Goal: Transaction & Acquisition: Purchase product/service

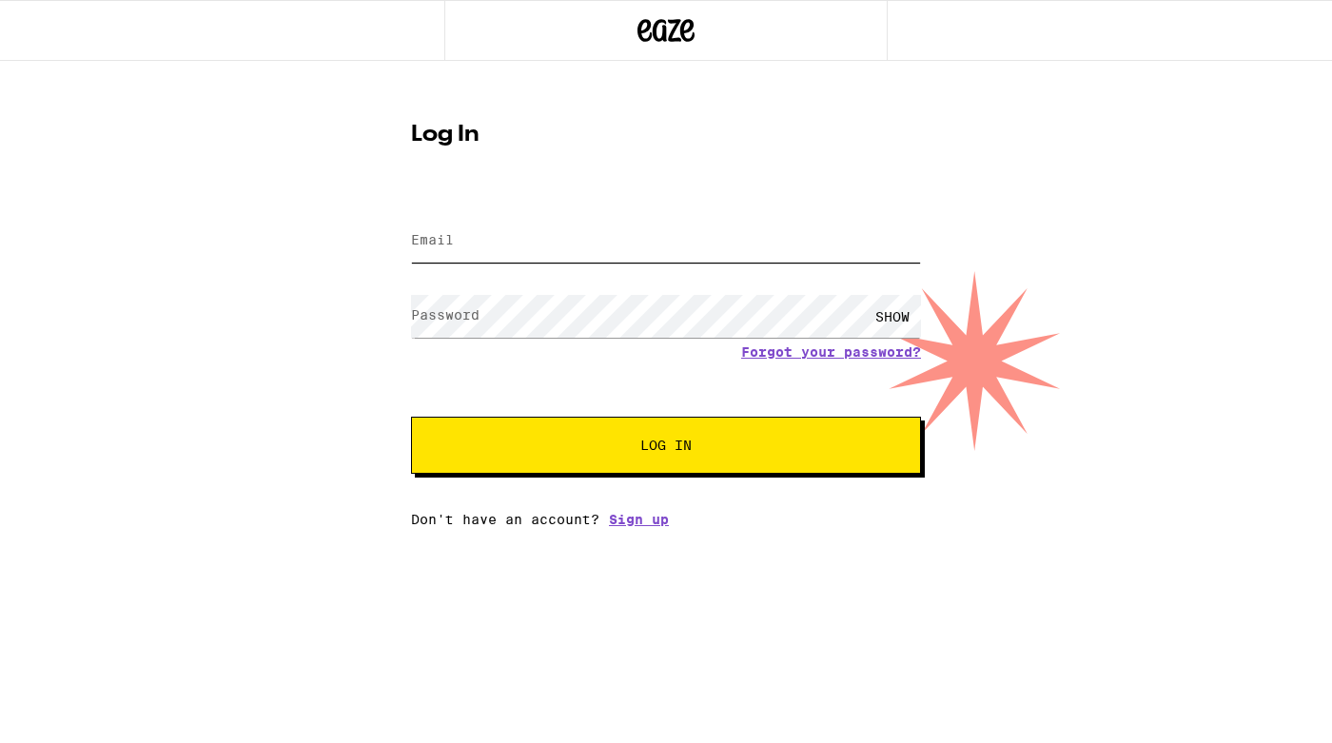
click at [515, 227] on input "Email" at bounding box center [666, 241] width 510 height 43
type input "[EMAIL_ADDRESS][DOMAIN_NAME]"
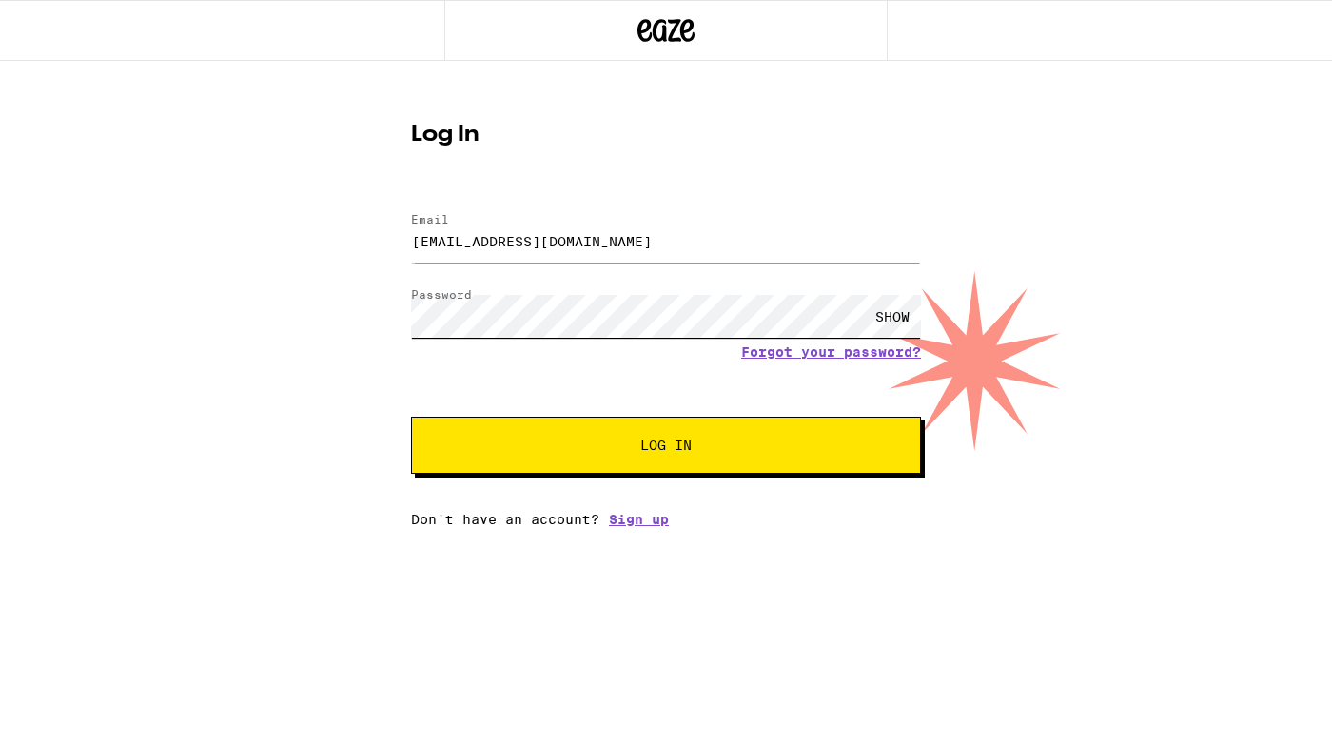
click at [411, 417] on button "Log In" at bounding box center [666, 445] width 510 height 57
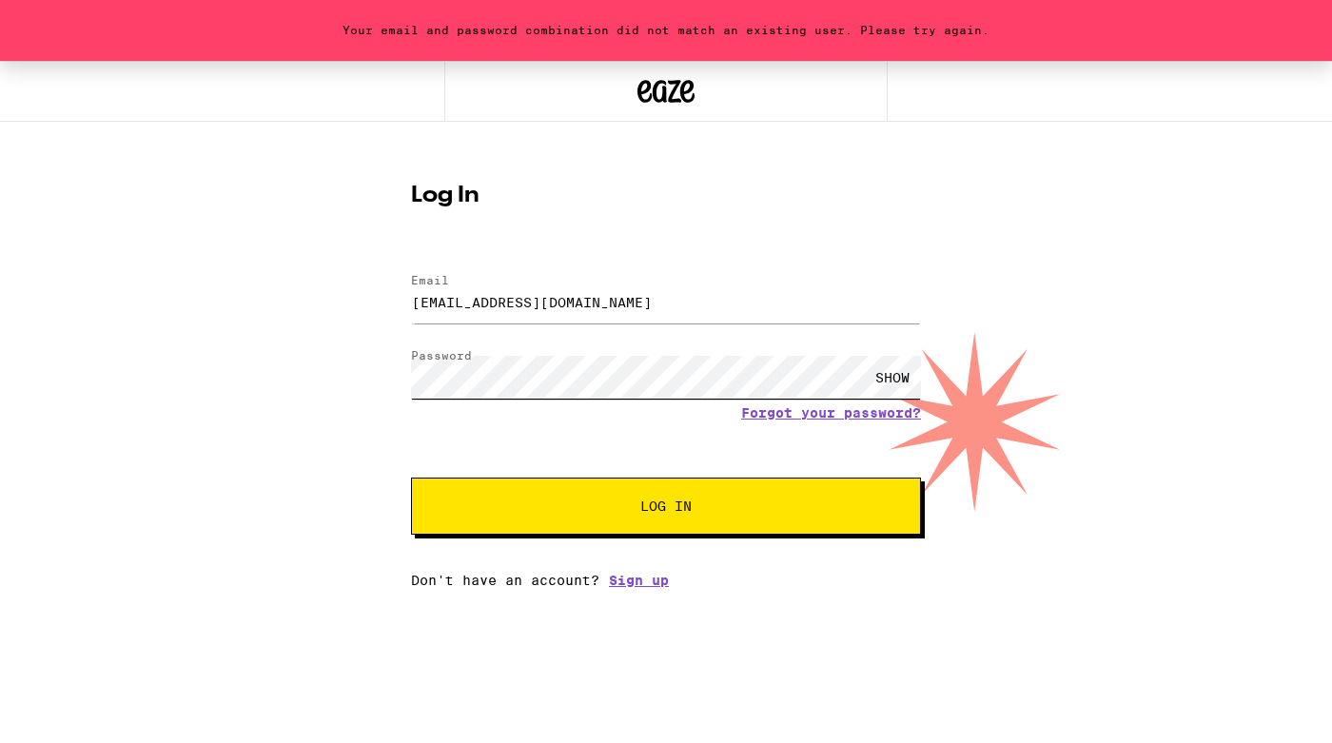
click at [411, 477] on button "Log In" at bounding box center [666, 505] width 510 height 57
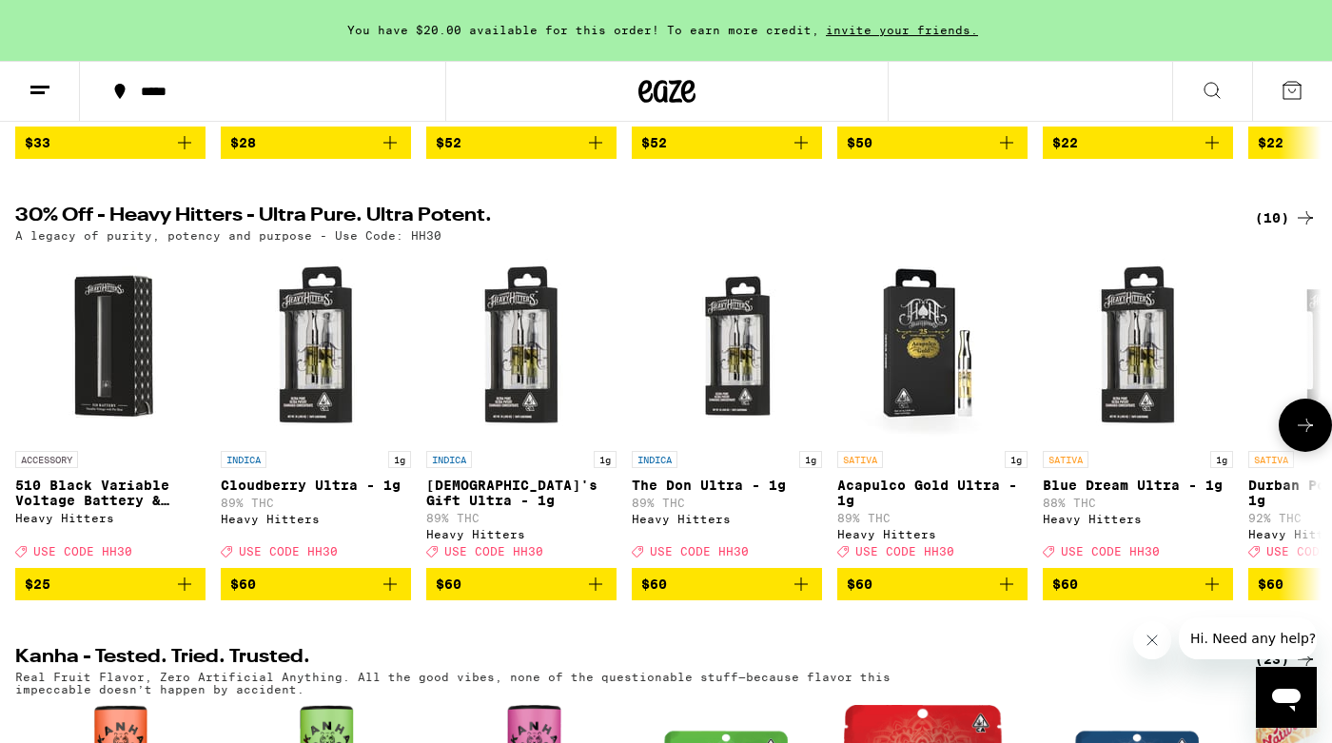
scroll to position [594, 0]
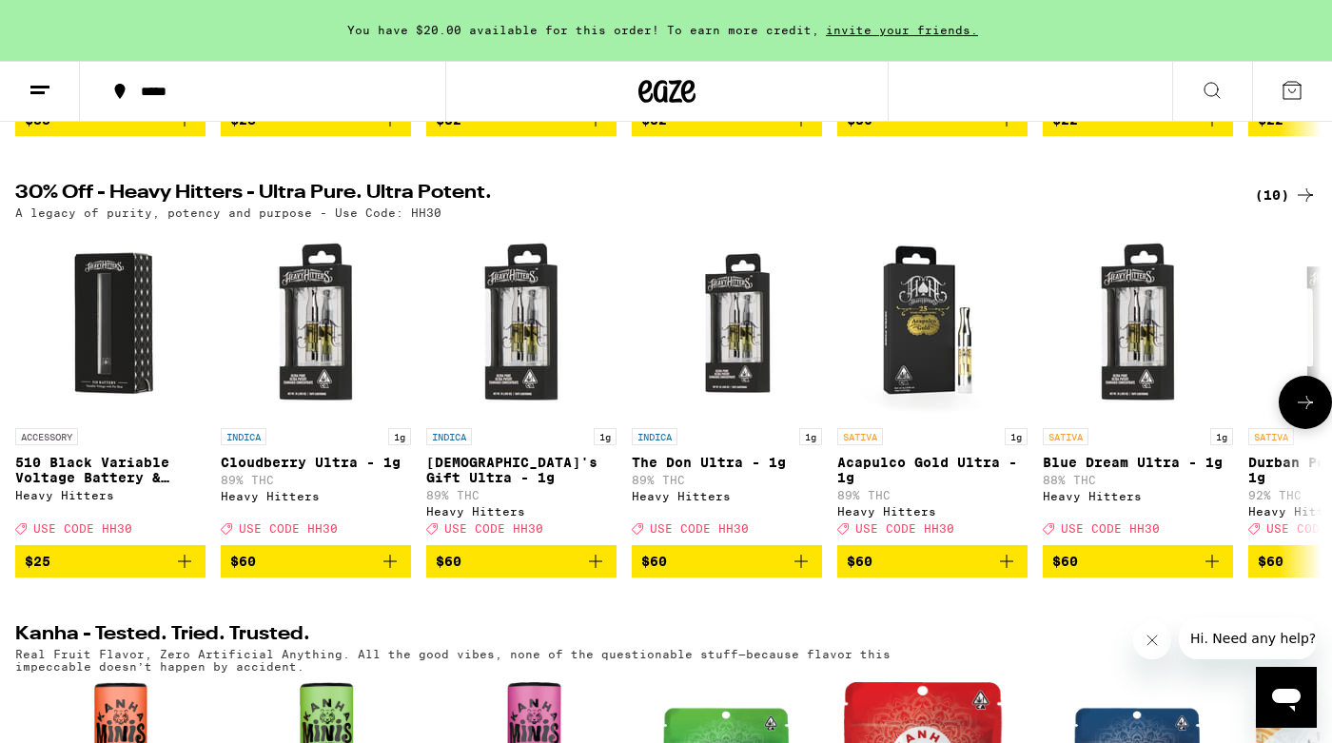
click at [1320, 423] on button at bounding box center [1304, 402] width 53 height 53
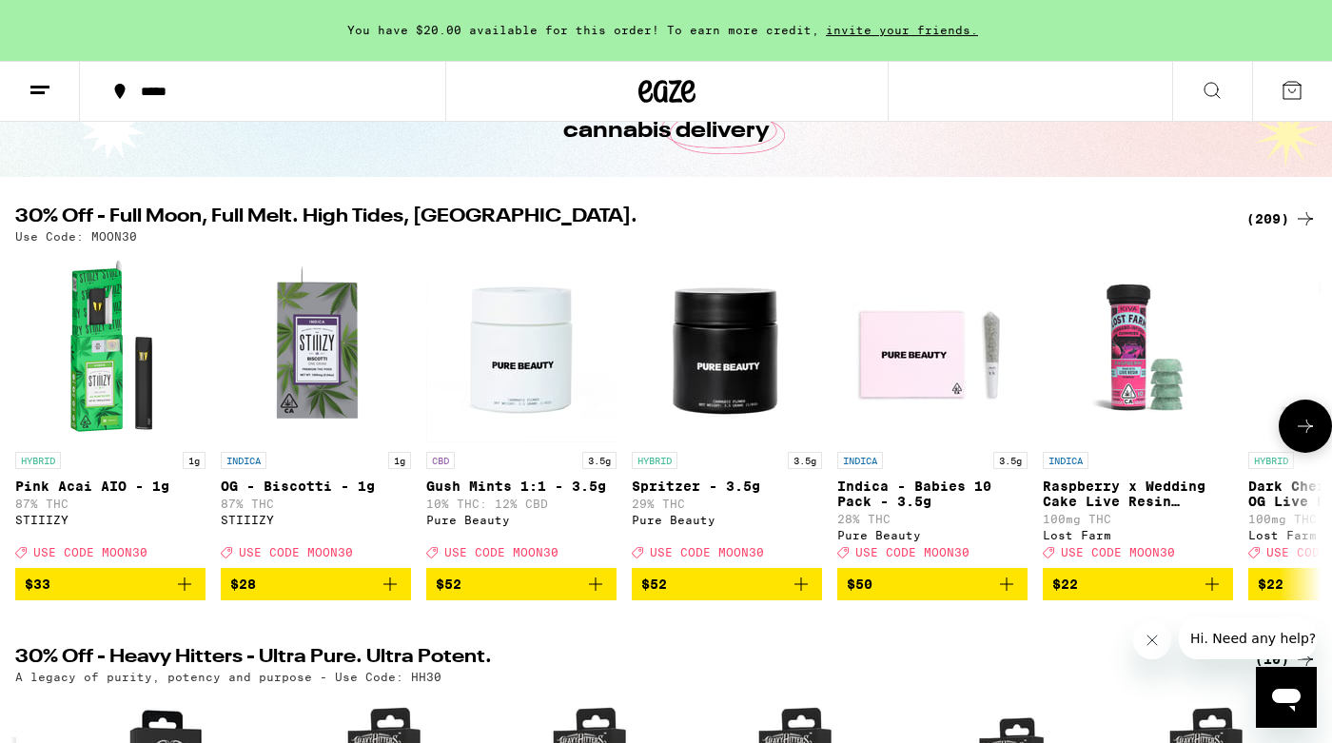
scroll to position [122, 0]
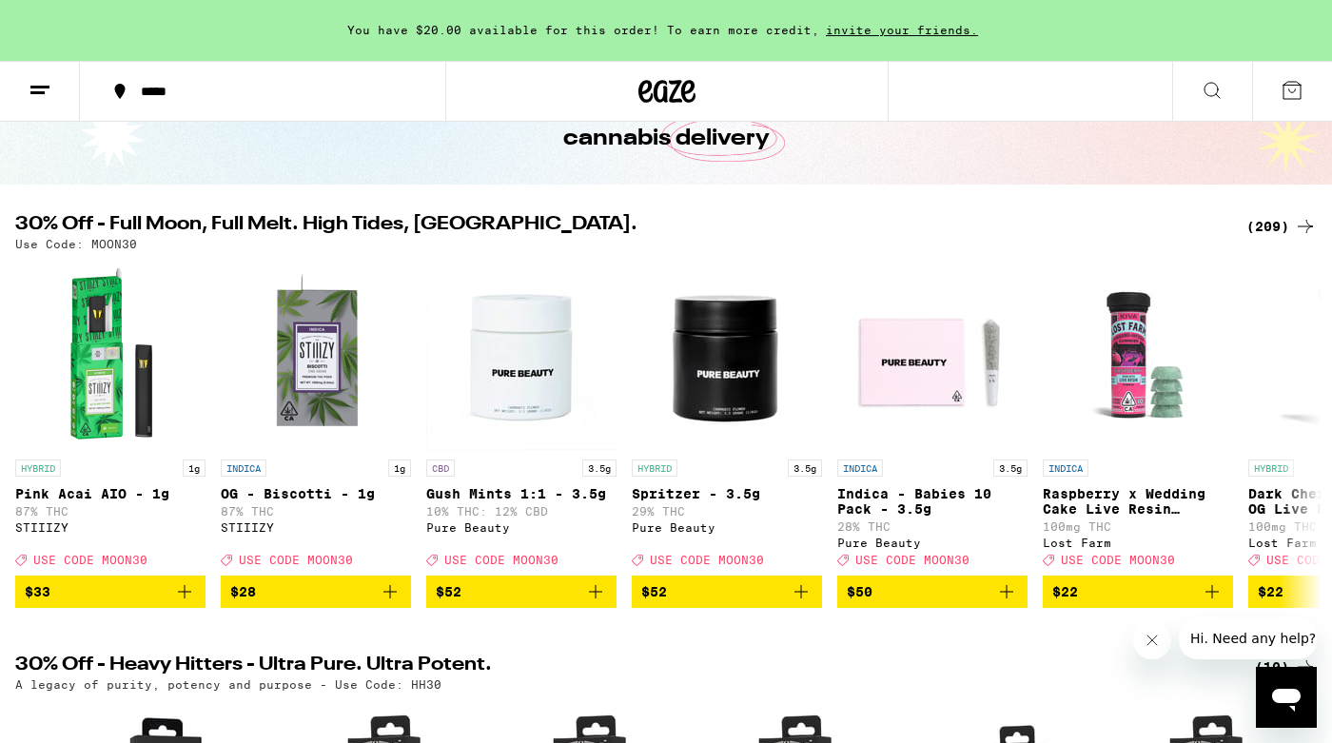
click at [1272, 219] on div "(209)" at bounding box center [1281, 226] width 70 height 23
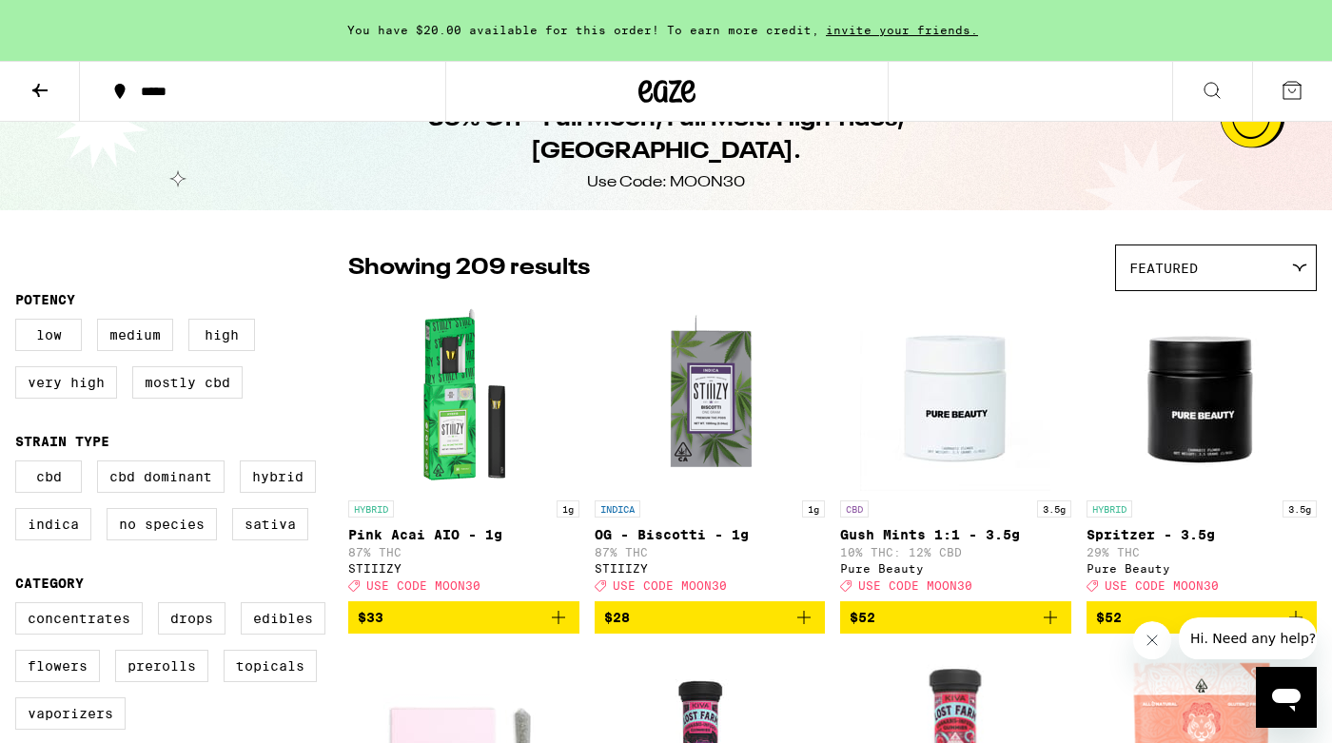
scroll to position [42, 0]
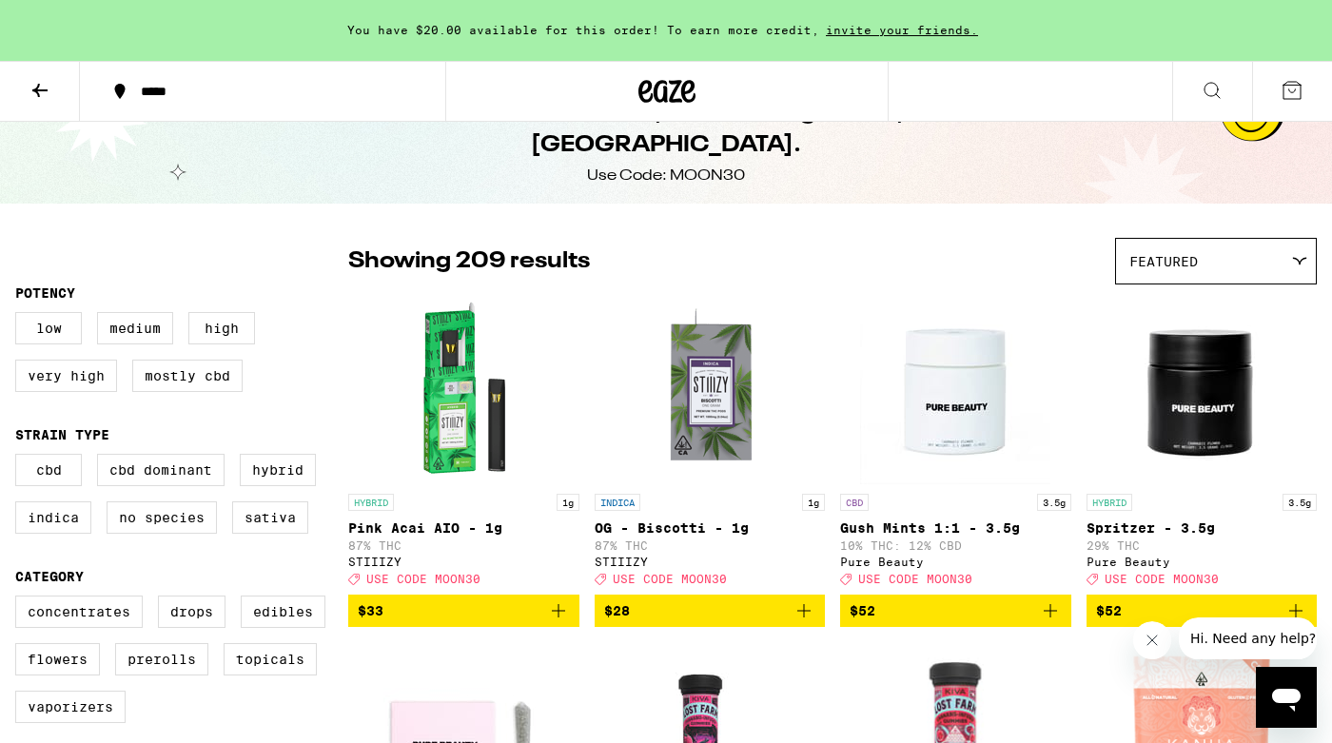
click at [1171, 260] on span "Featured" at bounding box center [1163, 261] width 68 height 15
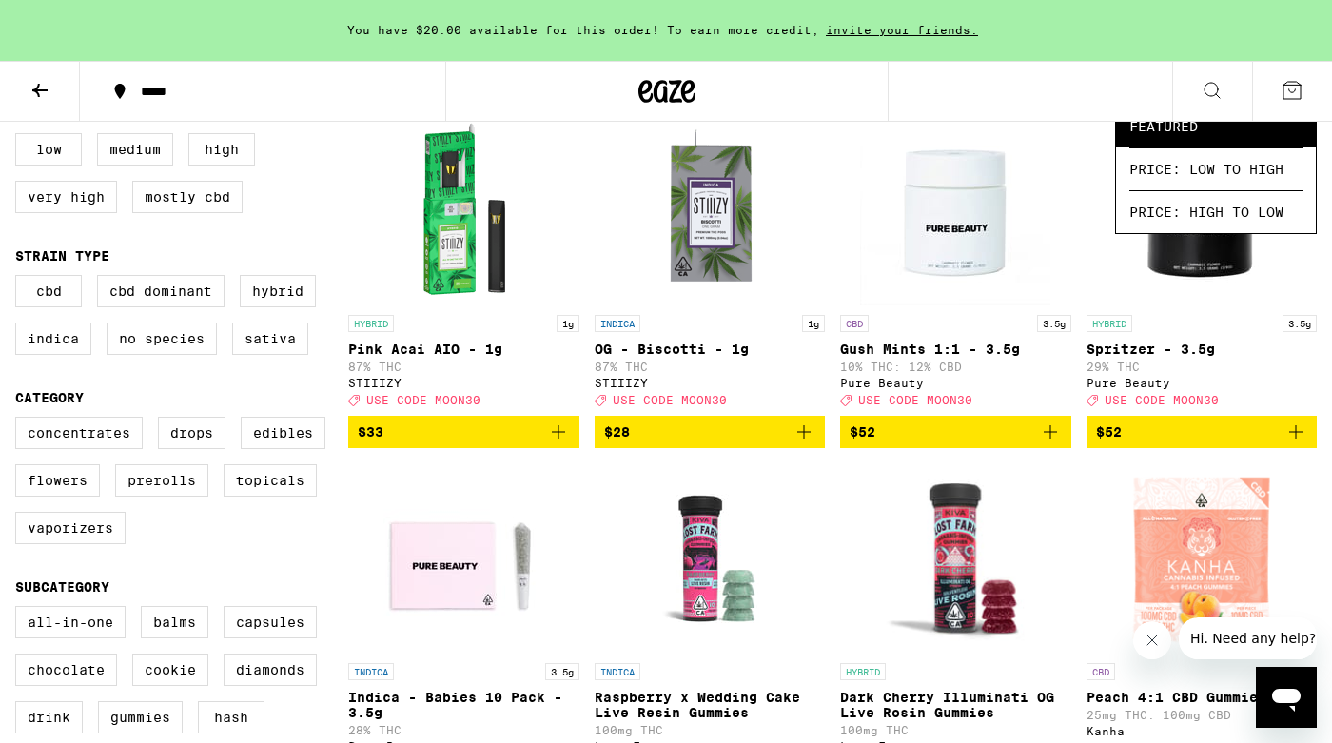
scroll to position [224, 0]
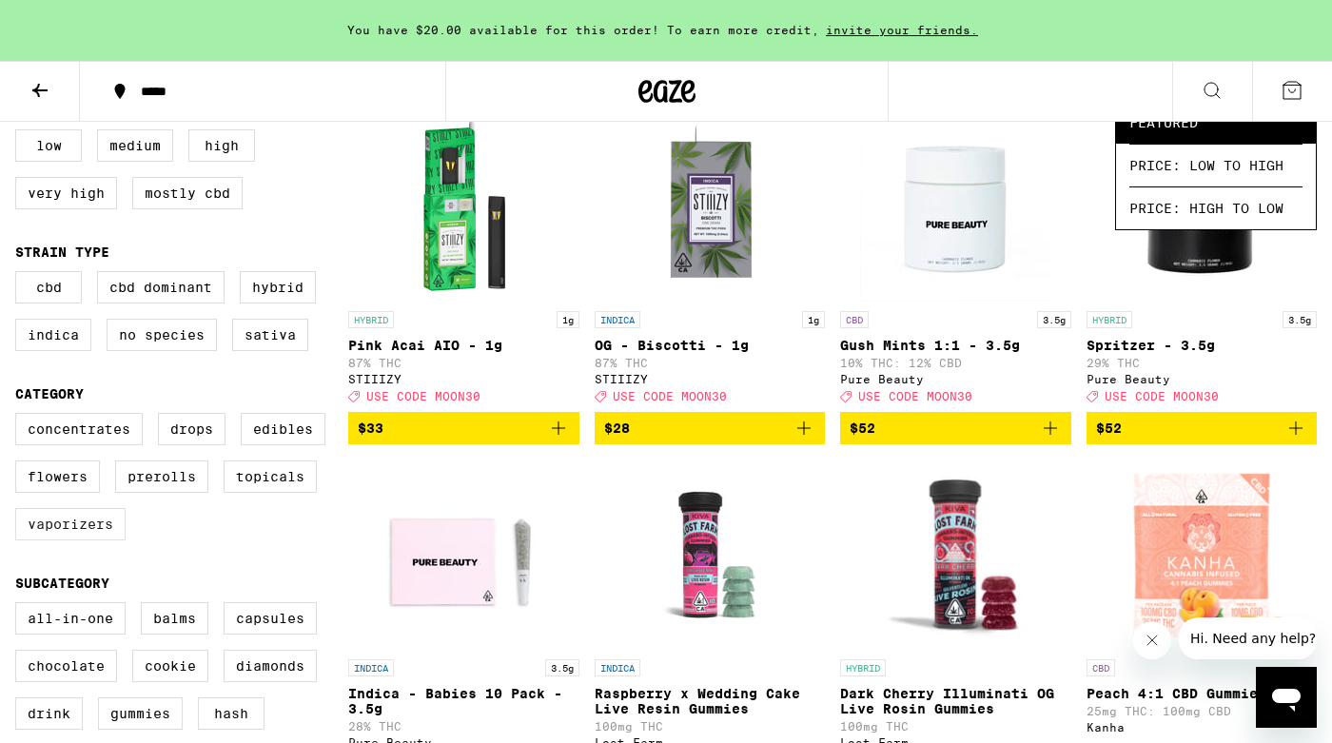
click at [96, 540] on label "Vaporizers" at bounding box center [70, 524] width 110 height 32
click at [20, 417] on input "Vaporizers" at bounding box center [19, 416] width 1 height 1
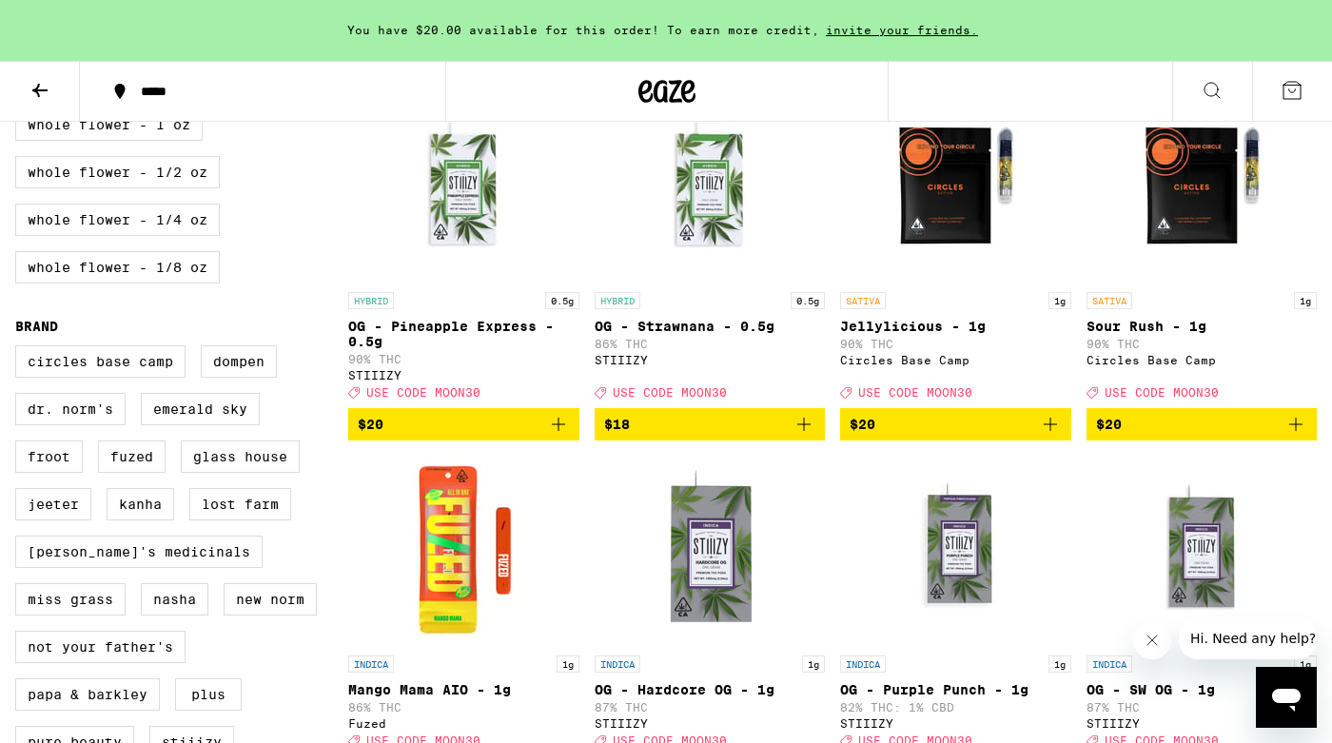
scroll to position [1285, 0]
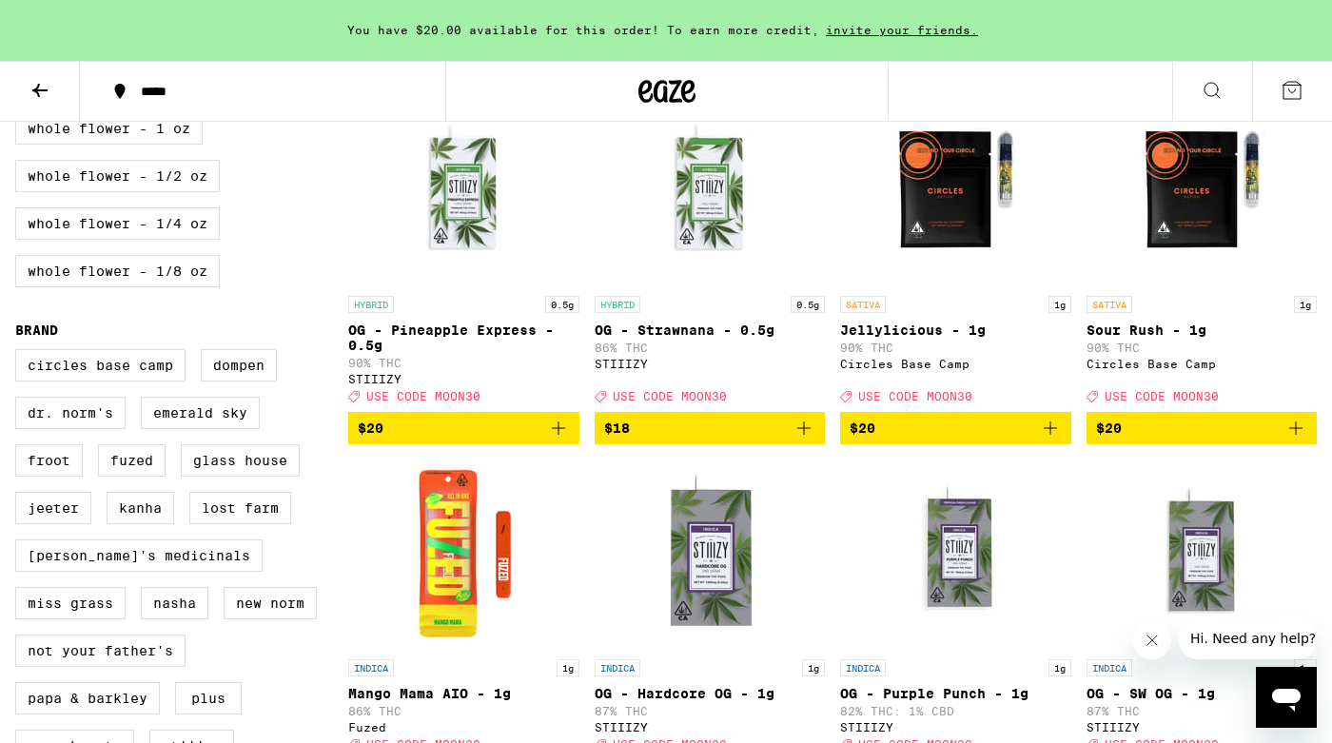
click at [1058, 439] on icon "Add to bag" at bounding box center [1050, 428] width 23 height 23
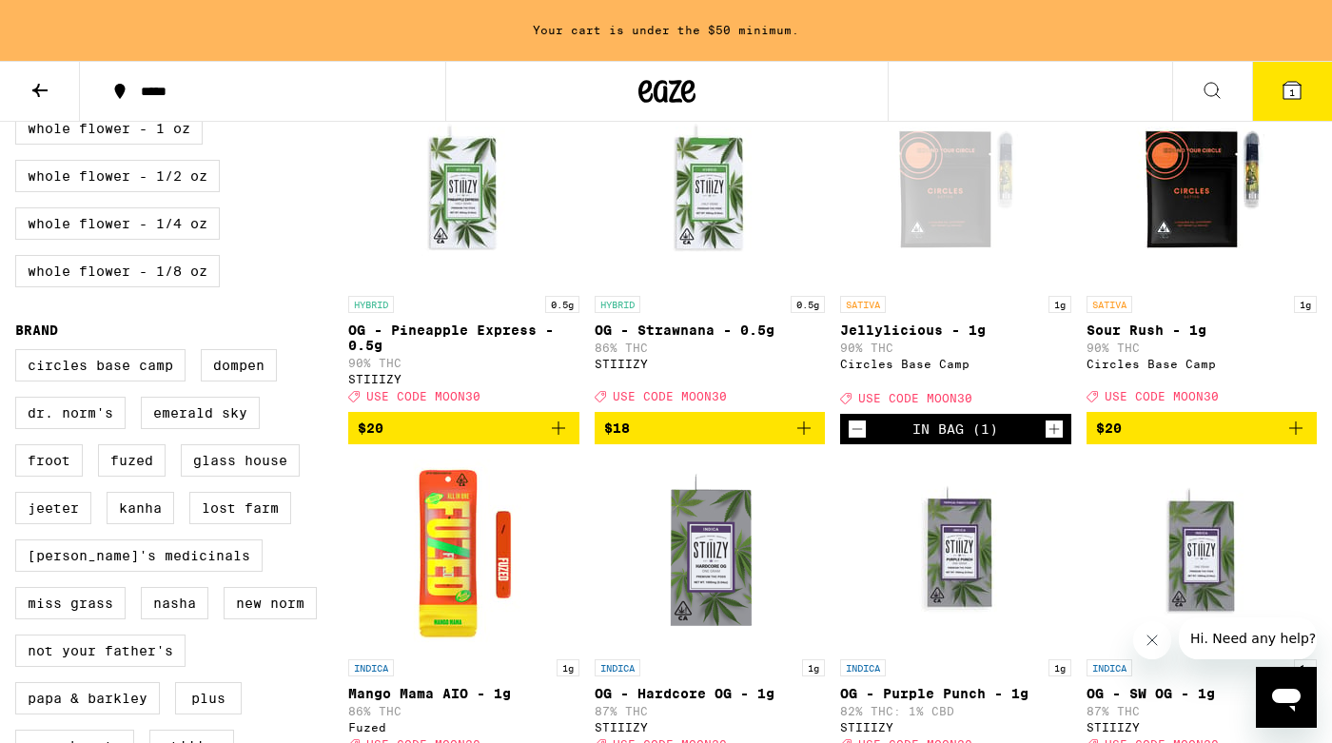
click at [1300, 439] on icon "Add to bag" at bounding box center [1295, 428] width 23 height 23
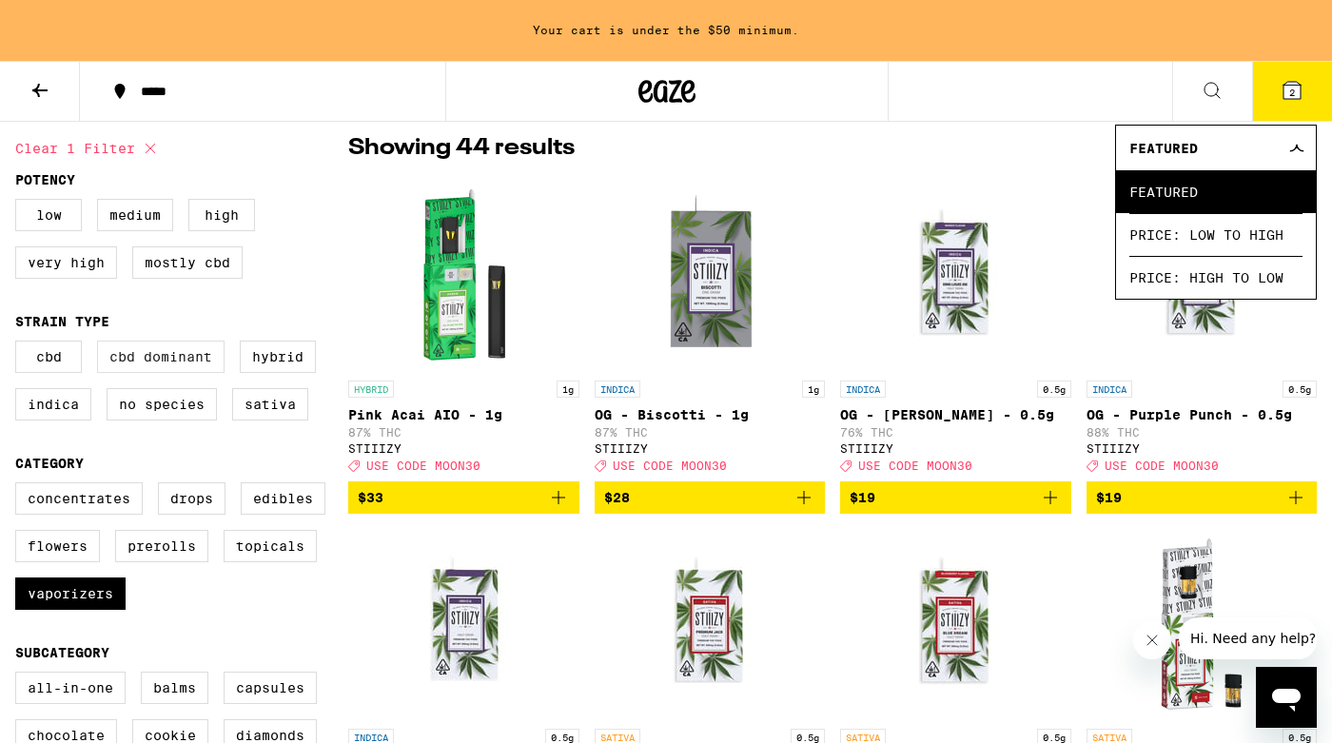
scroll to position [241, 0]
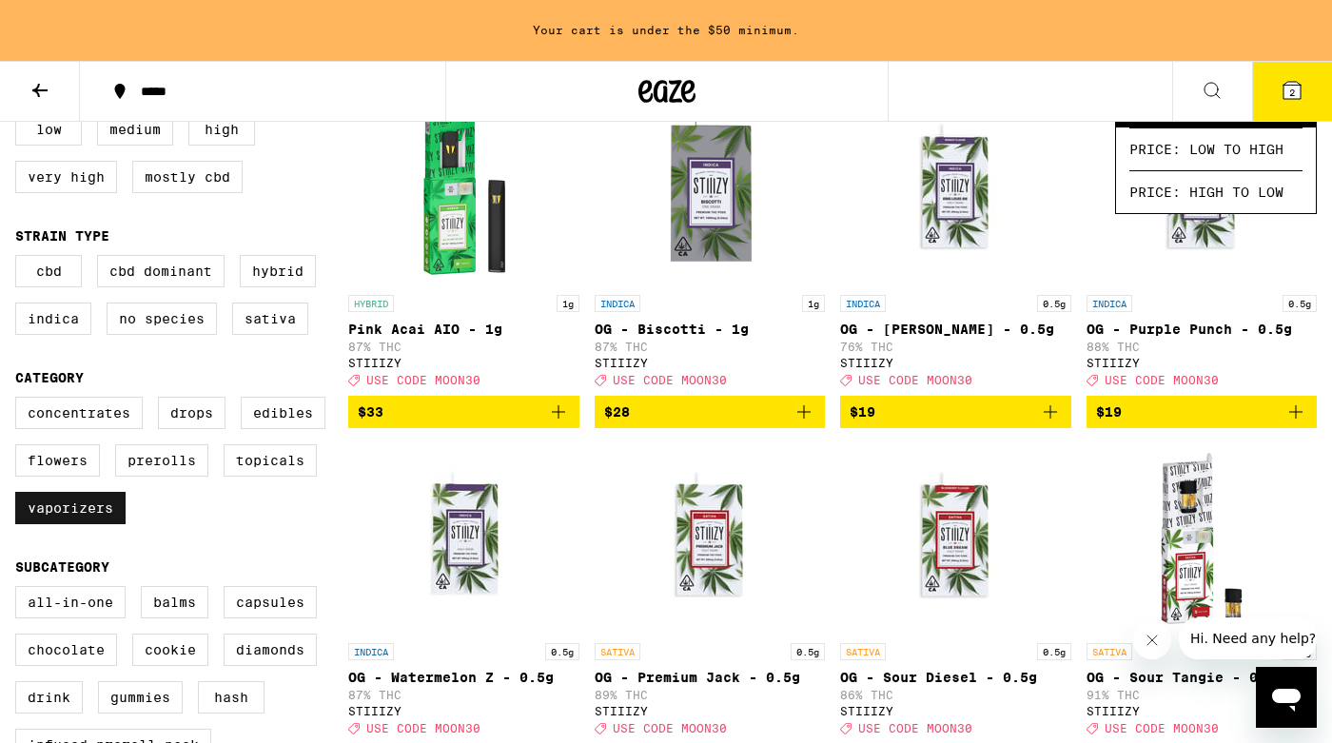
click at [93, 524] on label "Vaporizers" at bounding box center [70, 508] width 110 height 32
click at [20, 400] on input "Vaporizers" at bounding box center [19, 399] width 1 height 1
checkbox input "false"
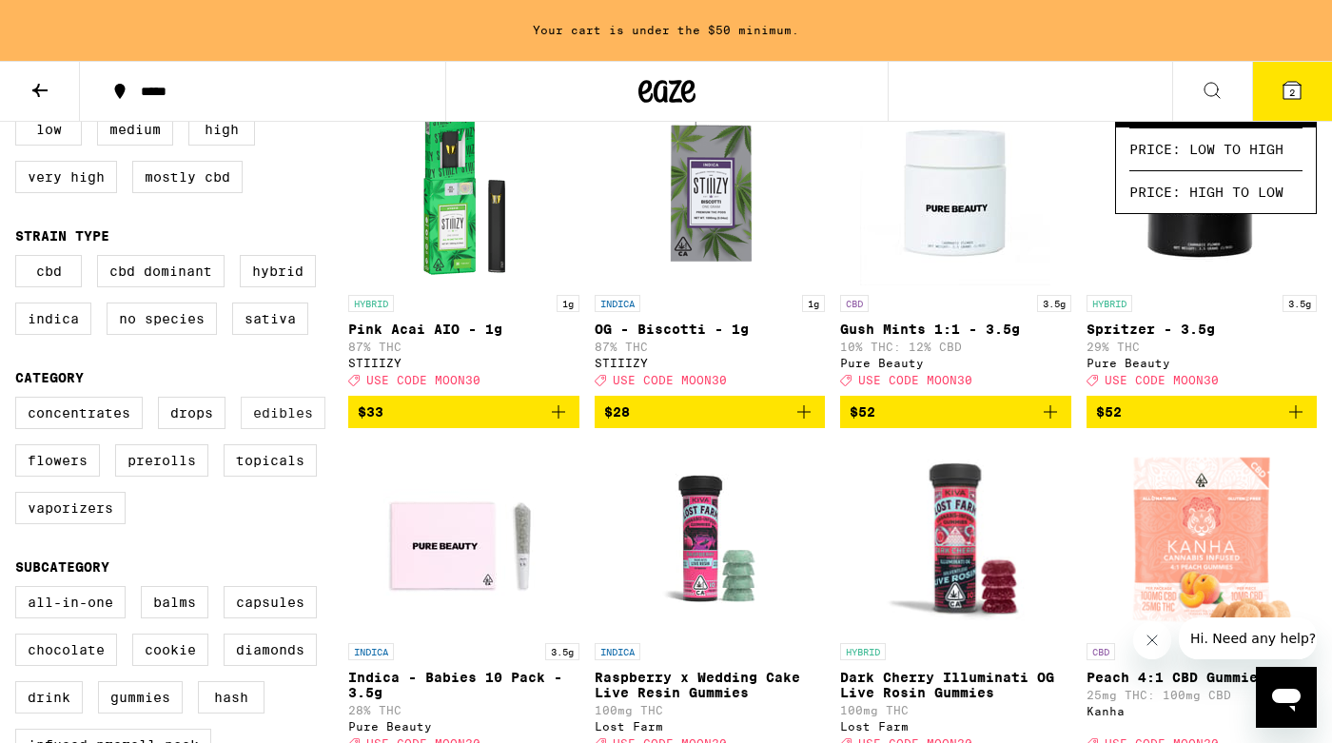
click at [276, 427] on label "Edibles" at bounding box center [283, 413] width 85 height 32
click at [20, 400] on input "Edibles" at bounding box center [19, 399] width 1 height 1
checkbox input "true"
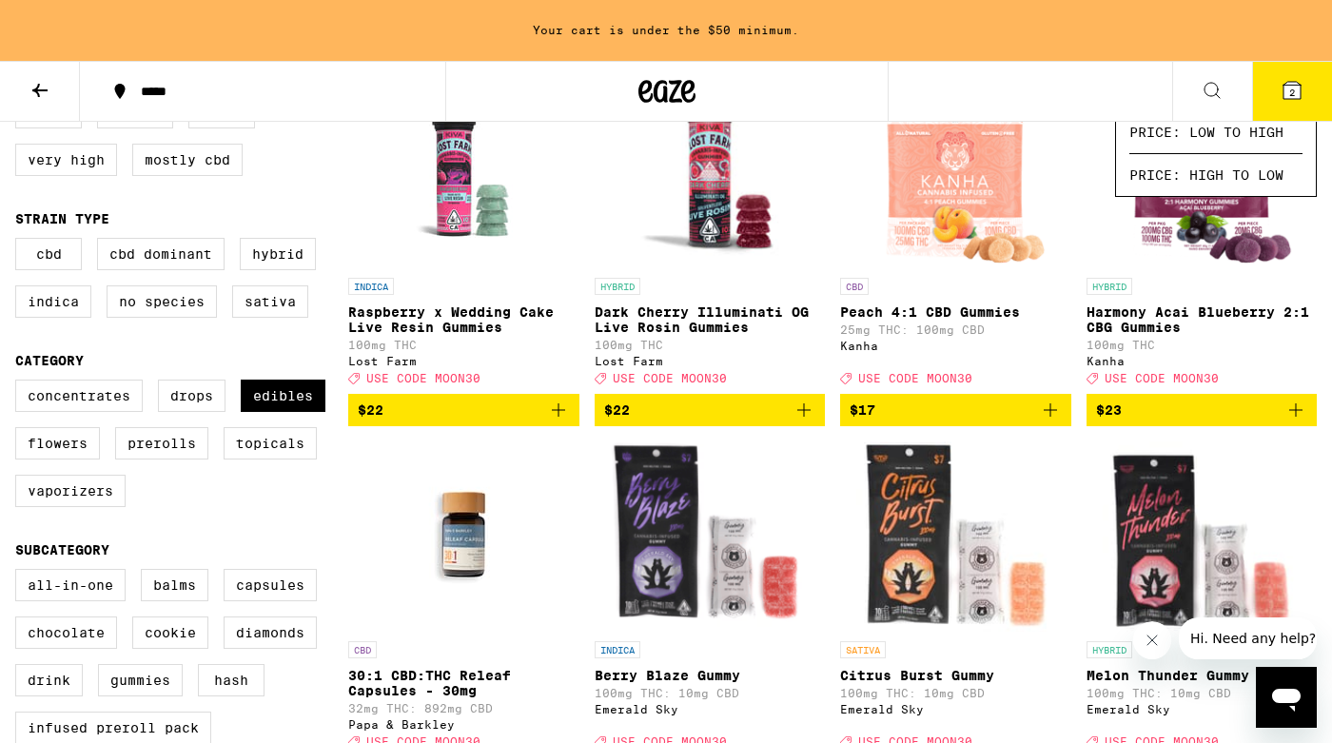
scroll to position [251, 0]
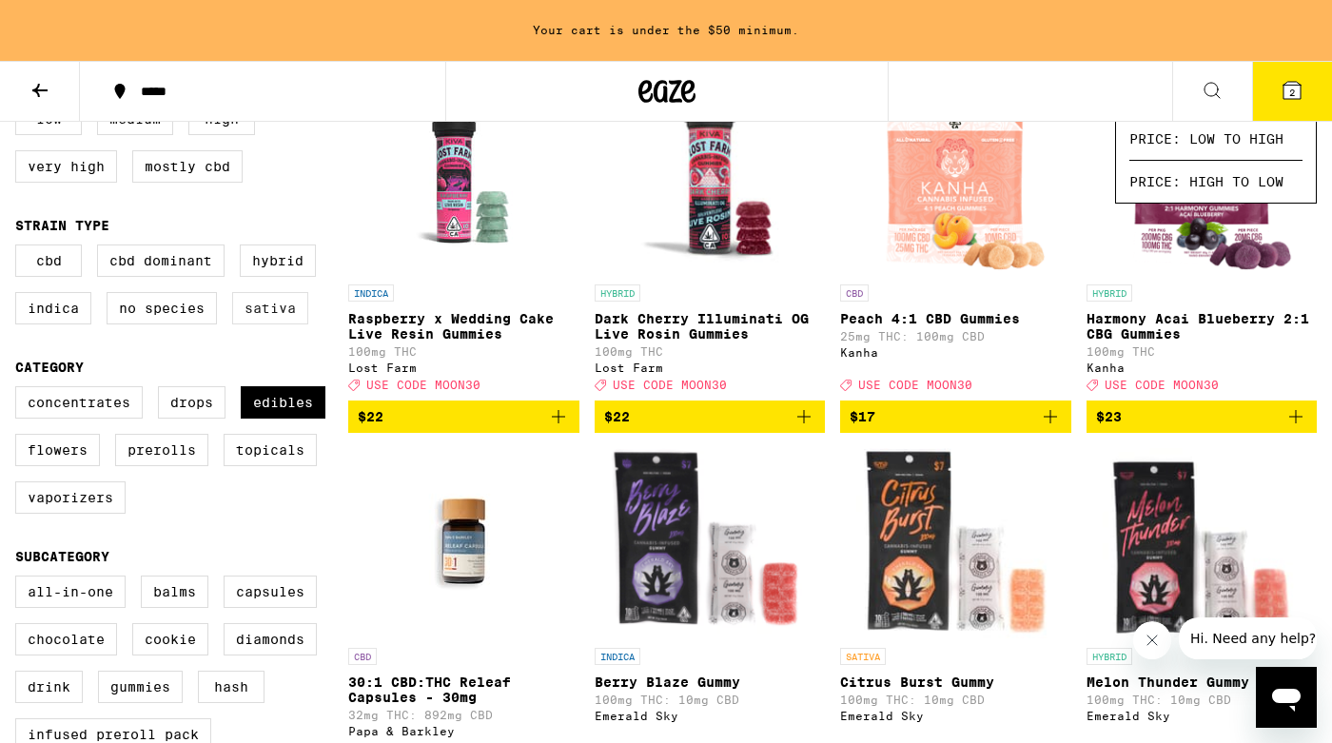
click at [282, 324] on label "Sativa" at bounding box center [270, 308] width 76 height 32
click at [20, 248] on input "Sativa" at bounding box center [19, 247] width 1 height 1
checkbox input "true"
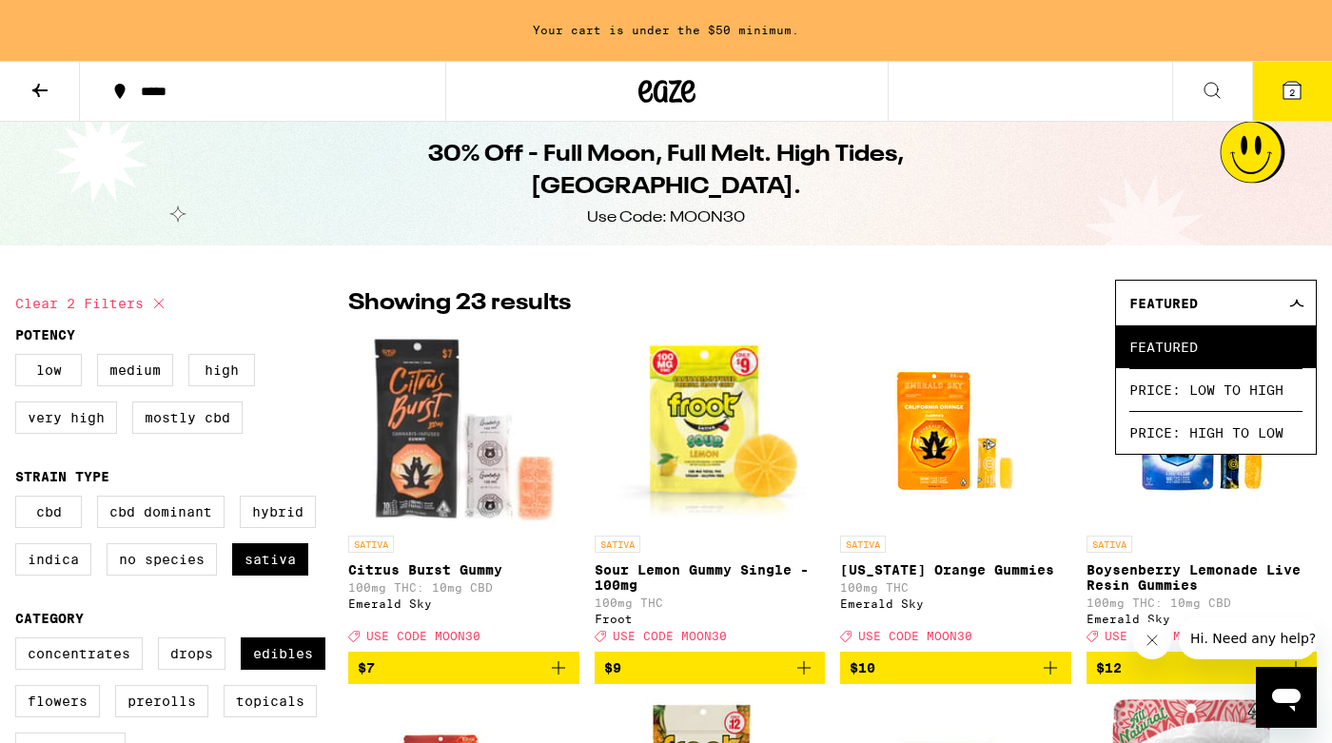
click at [1052, 674] on icon "Add to bag" at bounding box center [1049, 667] width 13 height 13
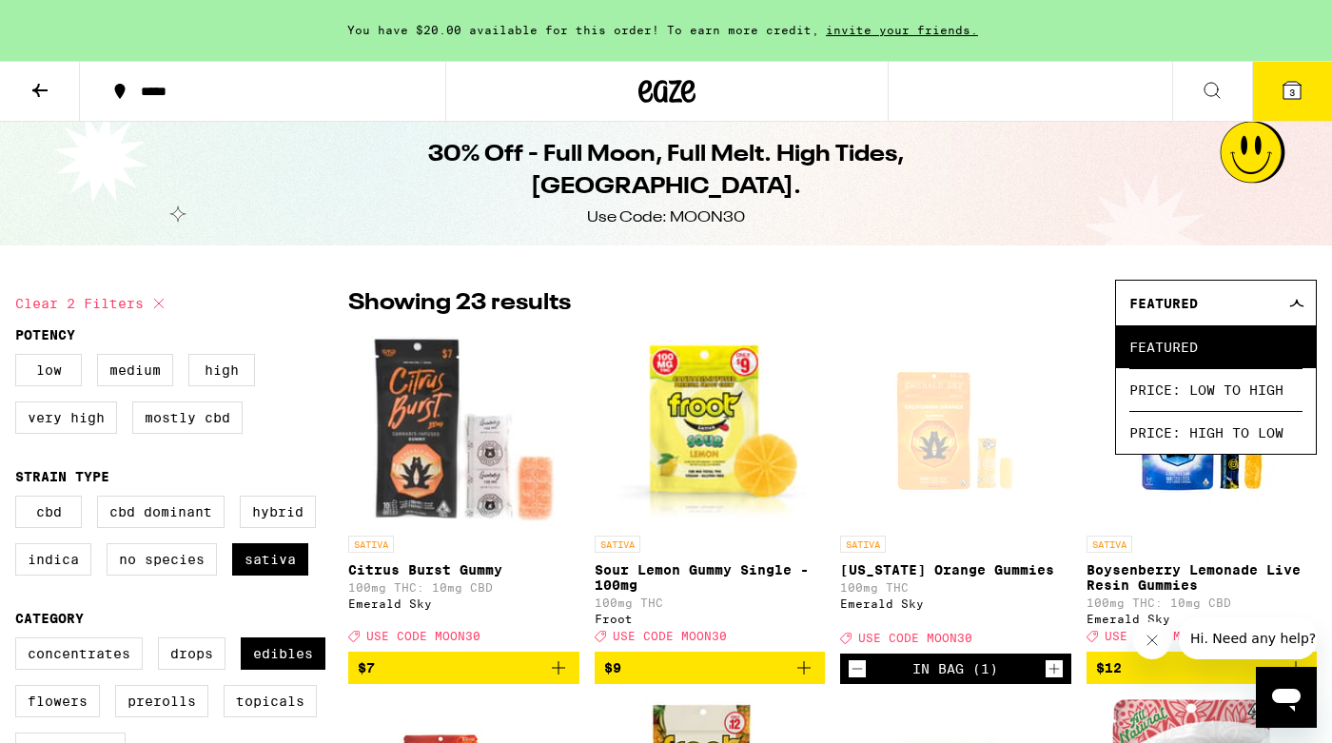
click at [1302, 89] on icon at bounding box center [1291, 90] width 23 height 23
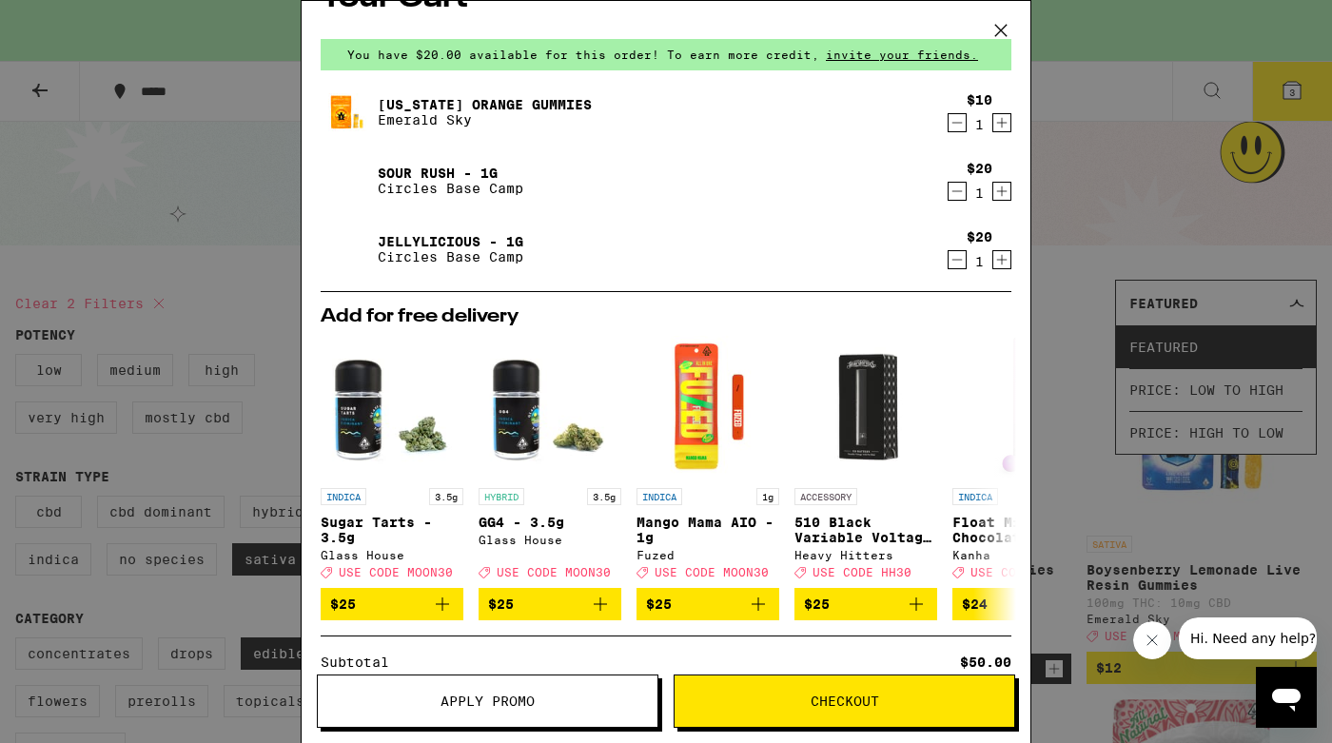
scroll to position [297, 0]
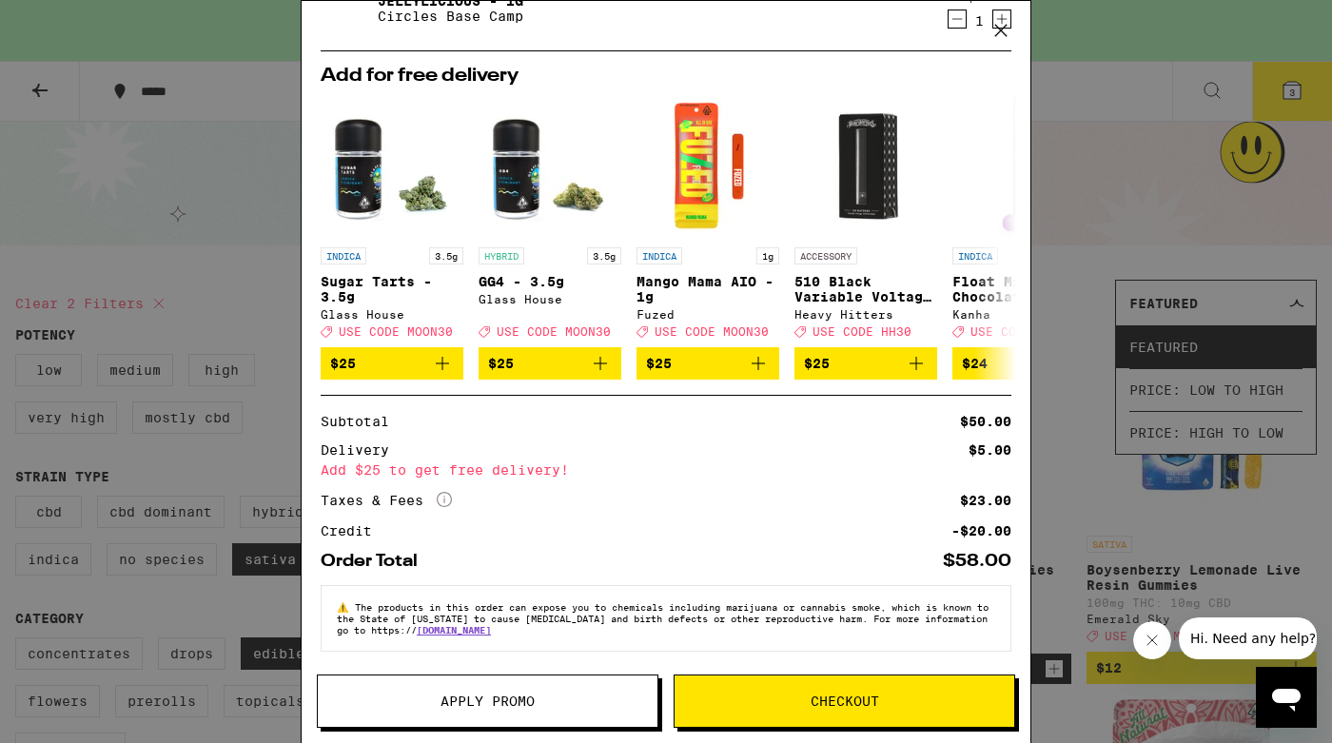
click at [498, 694] on span "Apply Promo" at bounding box center [487, 700] width 94 height 13
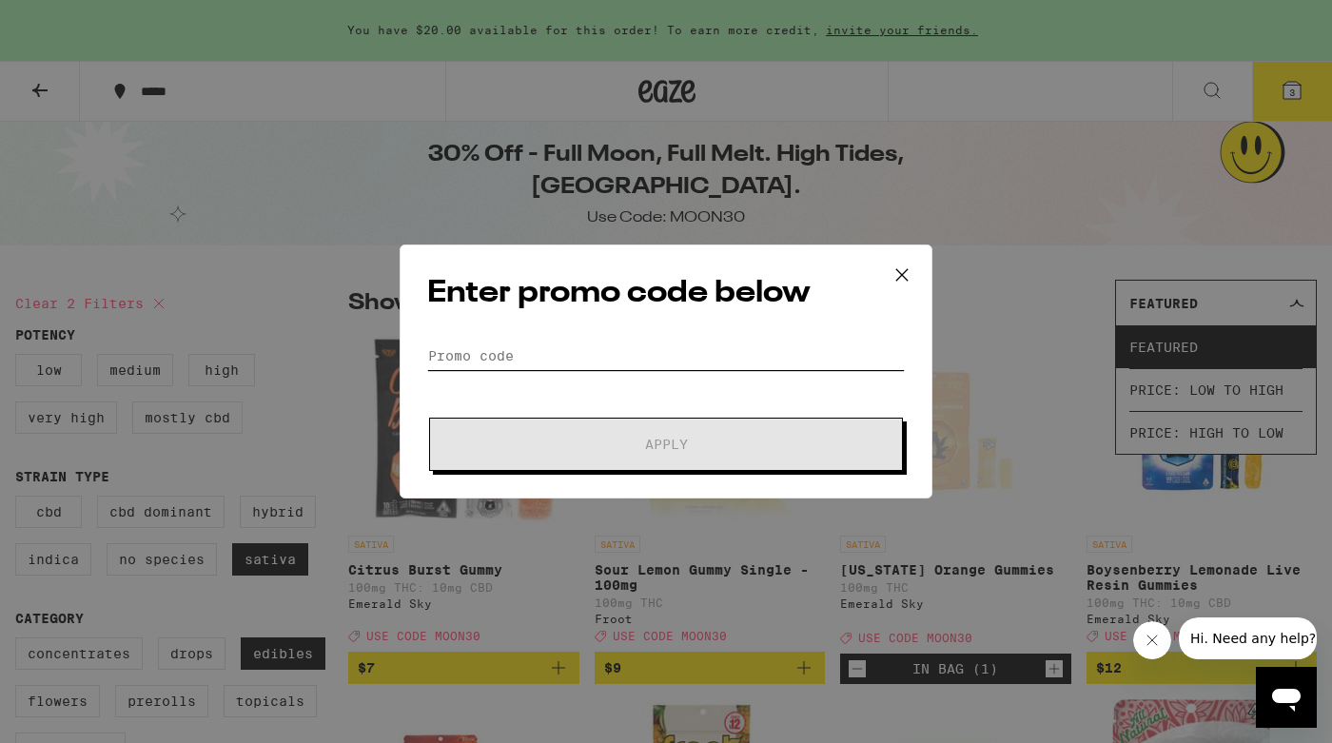
click at [626, 341] on input "Promo Code" at bounding box center [665, 355] width 477 height 29
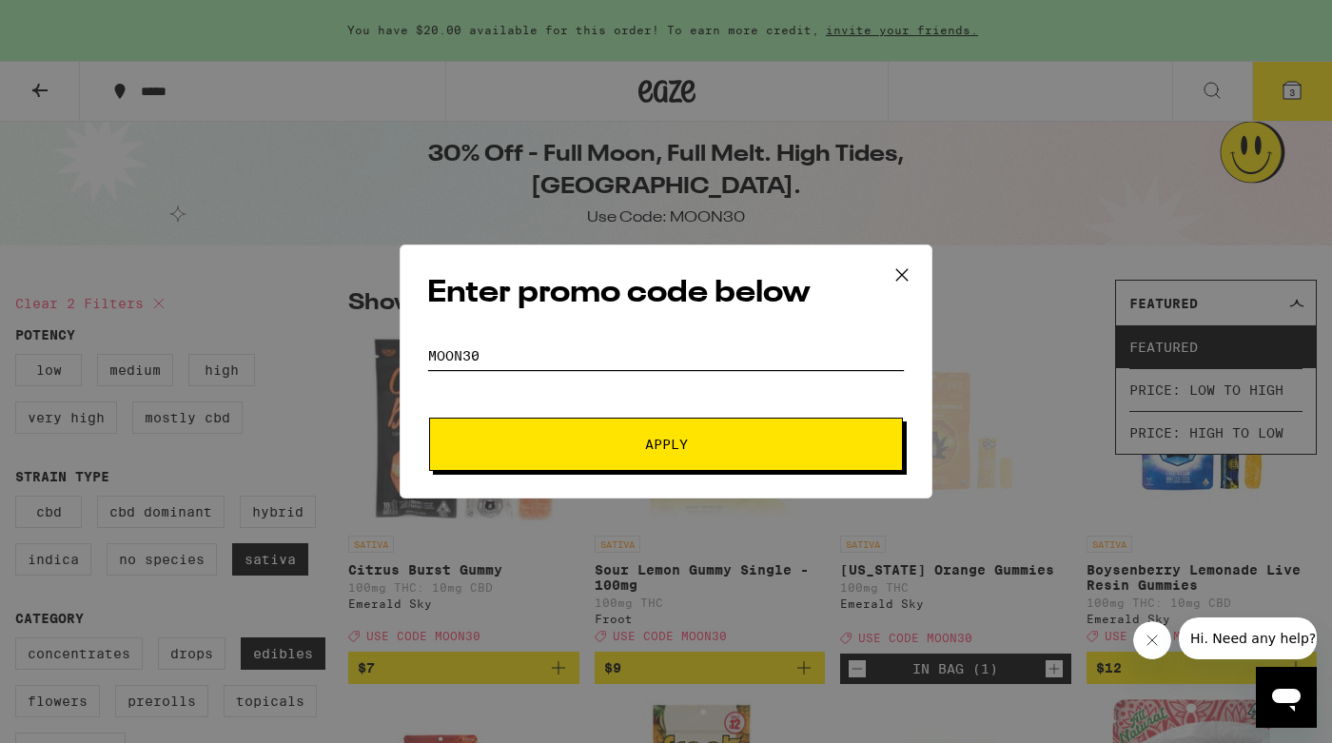
type input "moon30"
click at [429, 418] on button "Apply" at bounding box center [666, 444] width 474 height 53
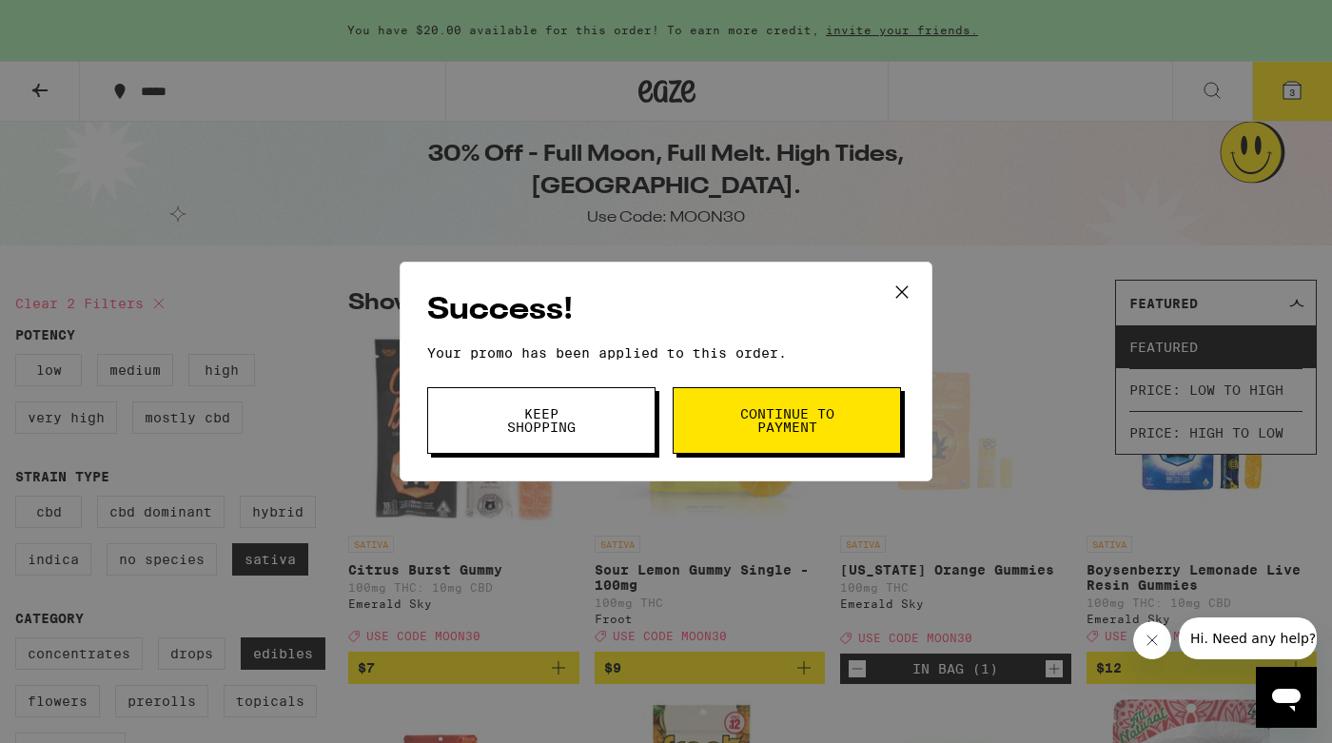
click at [776, 420] on span "Continue to payment" at bounding box center [786, 420] width 97 height 27
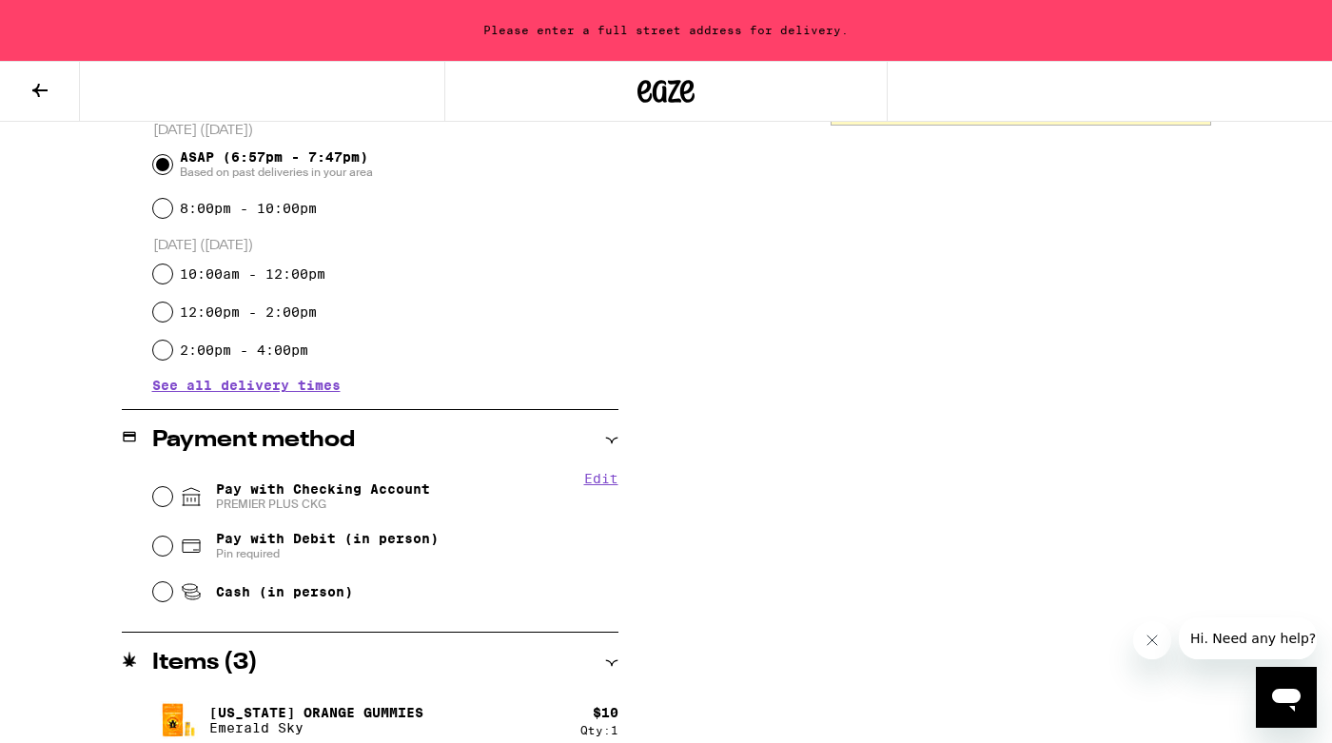
scroll to position [540, 0]
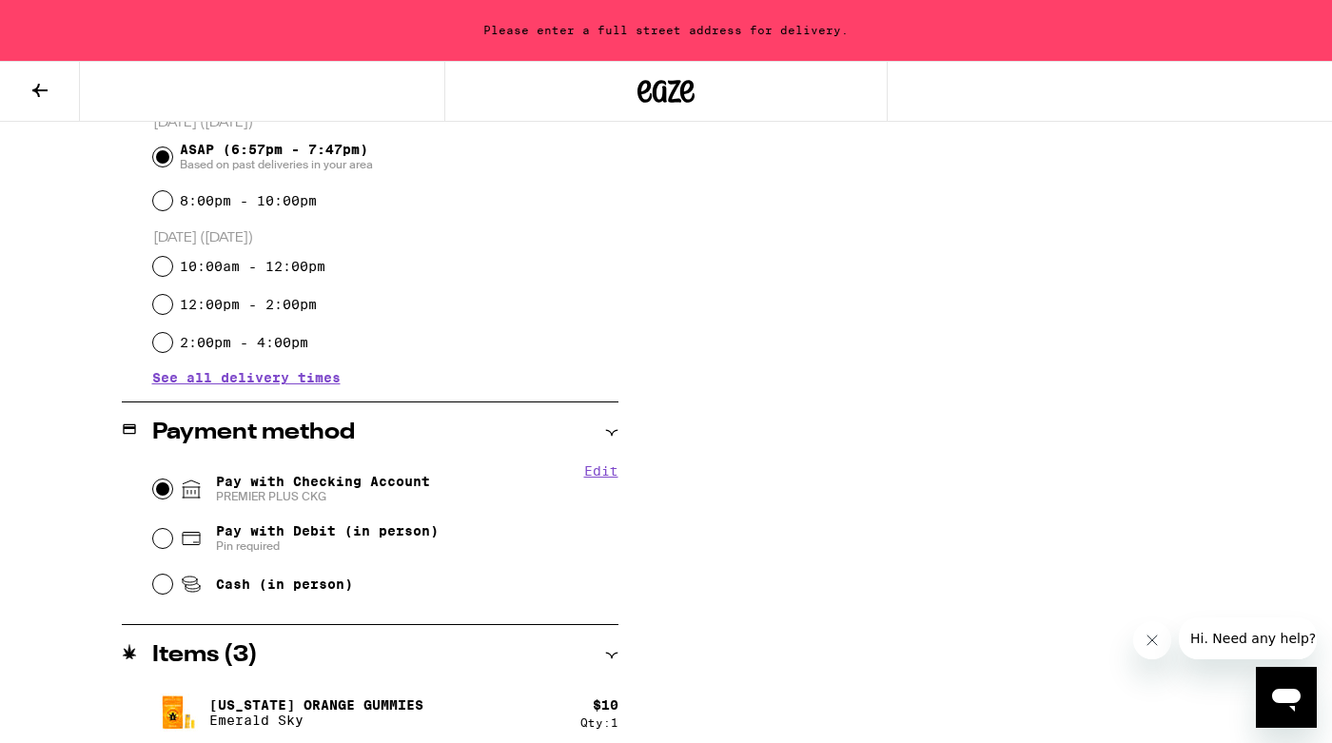
click at [166, 490] on input "Pay with Checking Account PREMIER PLUS CKG" at bounding box center [162, 488] width 19 height 19
radio input "true"
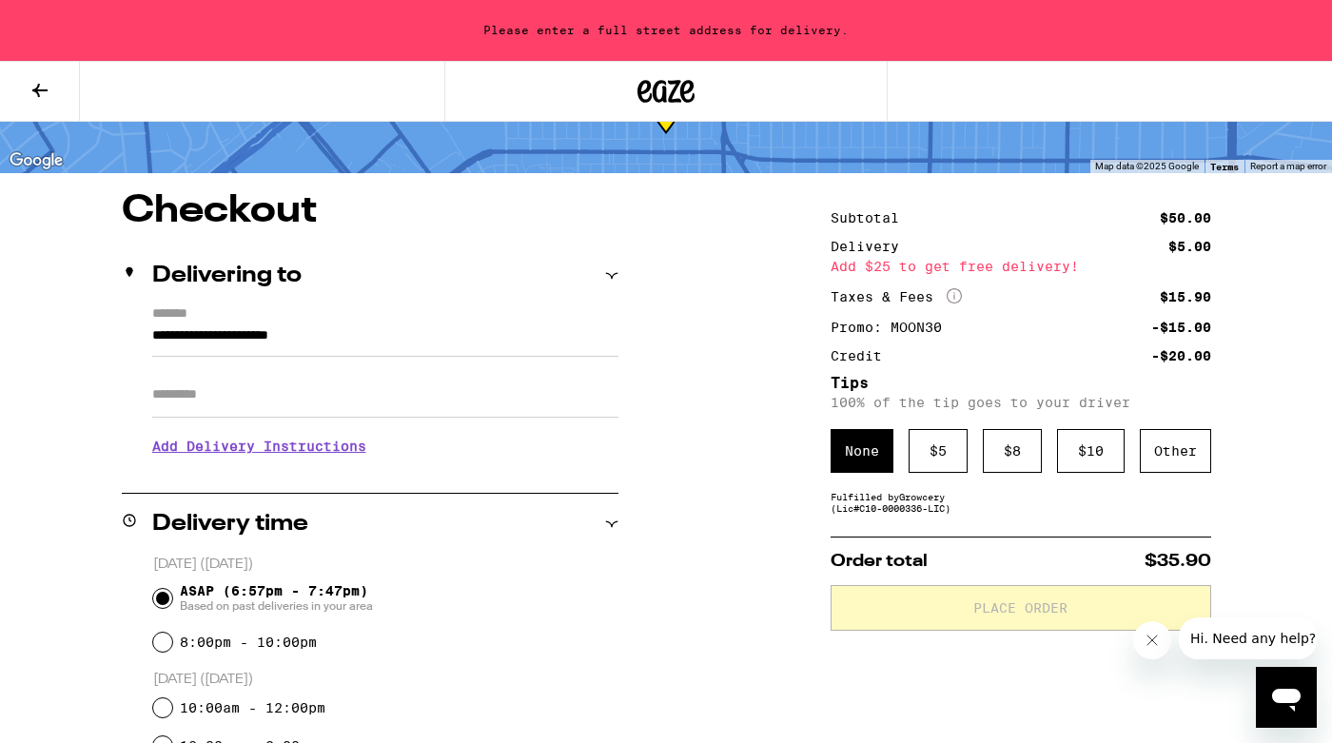
scroll to position [95, 0]
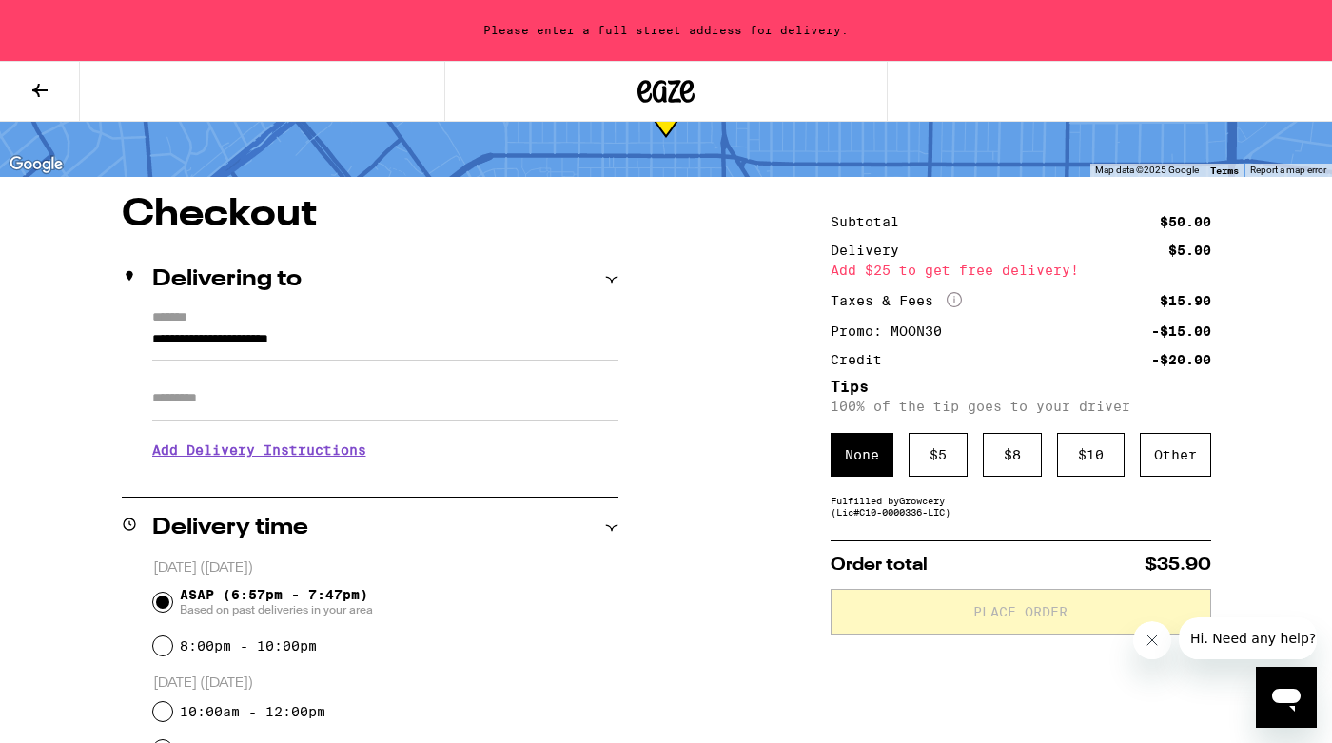
click at [363, 321] on label "*******" at bounding box center [385, 319] width 466 height 18
click at [363, 328] on input "**********" at bounding box center [385, 344] width 466 height 32
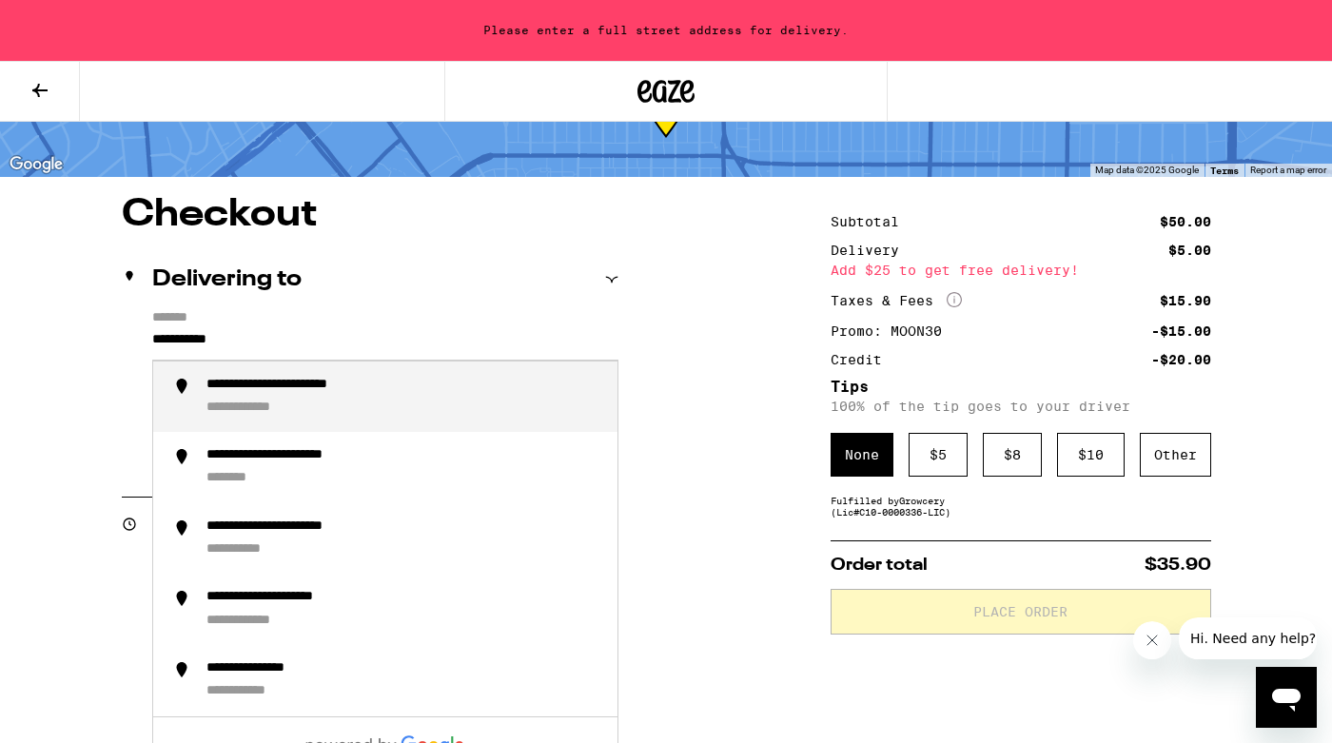
click at [399, 390] on div "**********" at bounding box center [313, 386] width 215 height 18
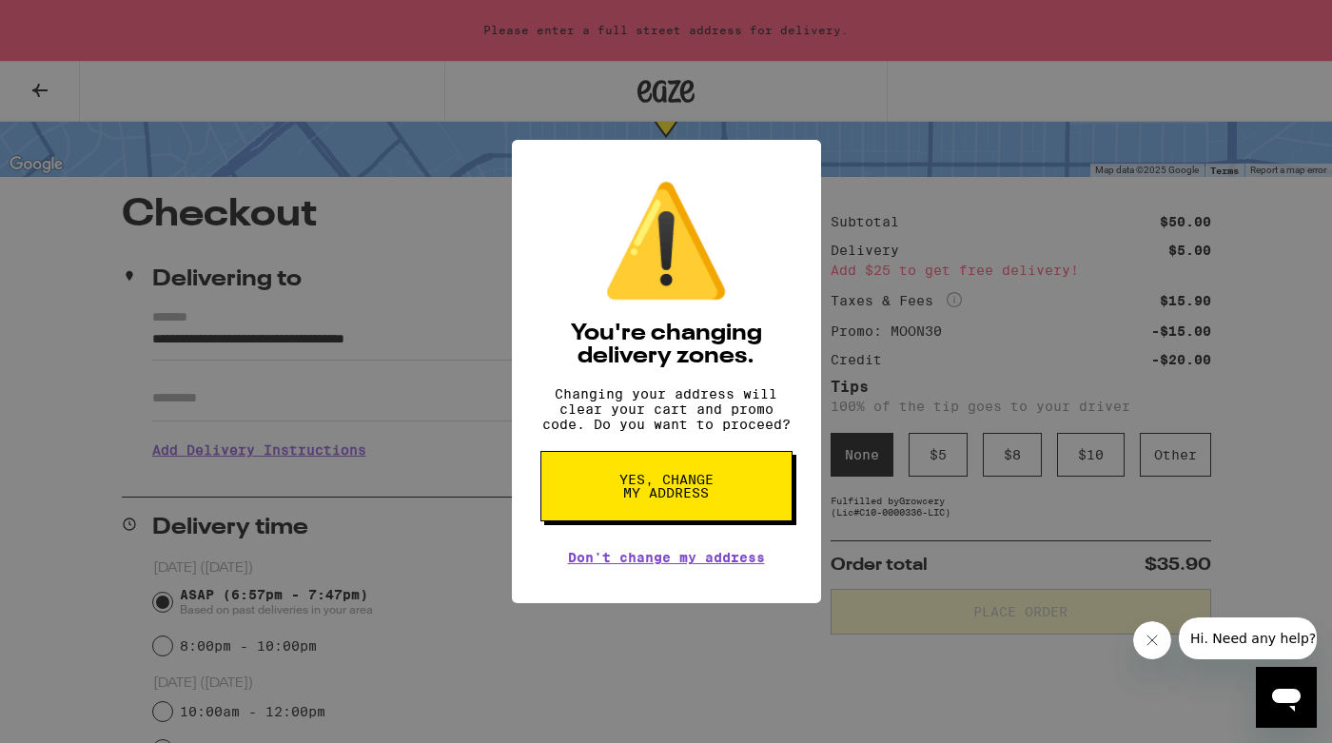
click at [632, 488] on span "Yes, change my address" at bounding box center [666, 486] width 98 height 27
type input "**********"
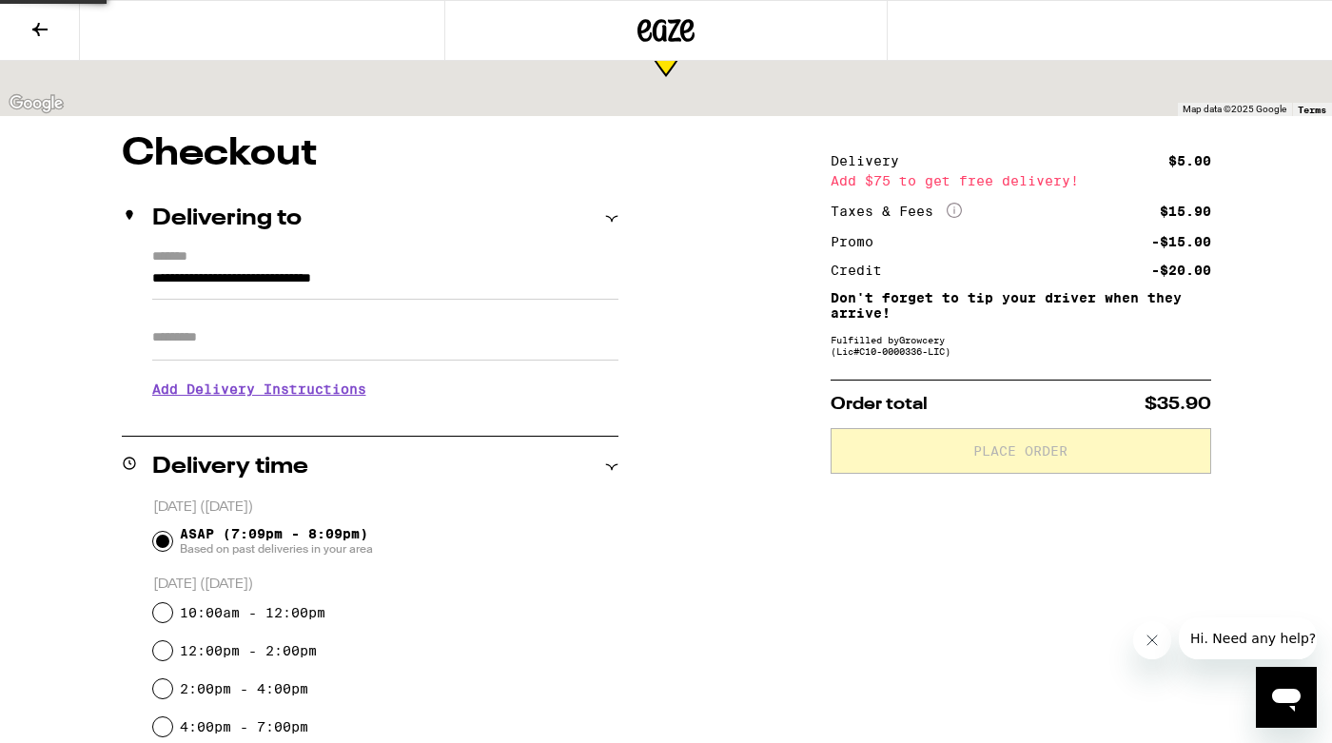
scroll to position [34, 0]
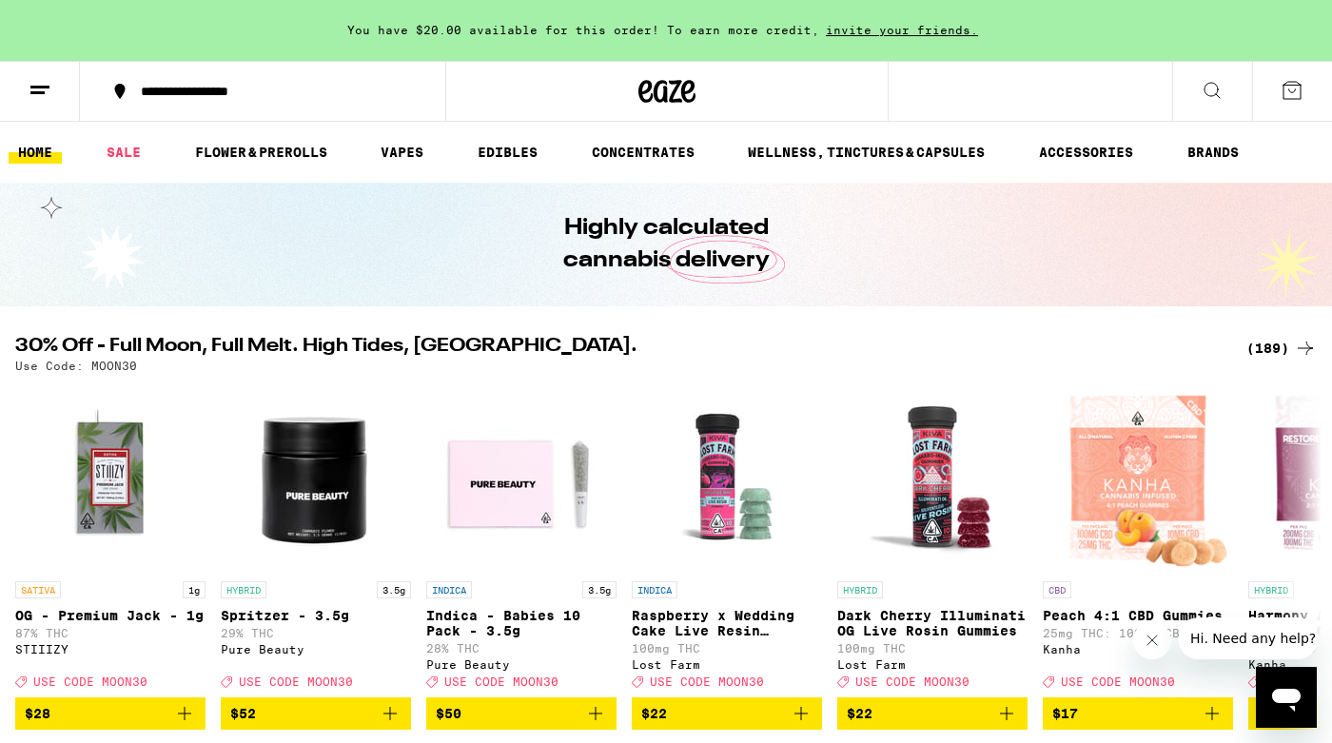
click at [1260, 346] on div "(189)" at bounding box center [1281, 348] width 70 height 23
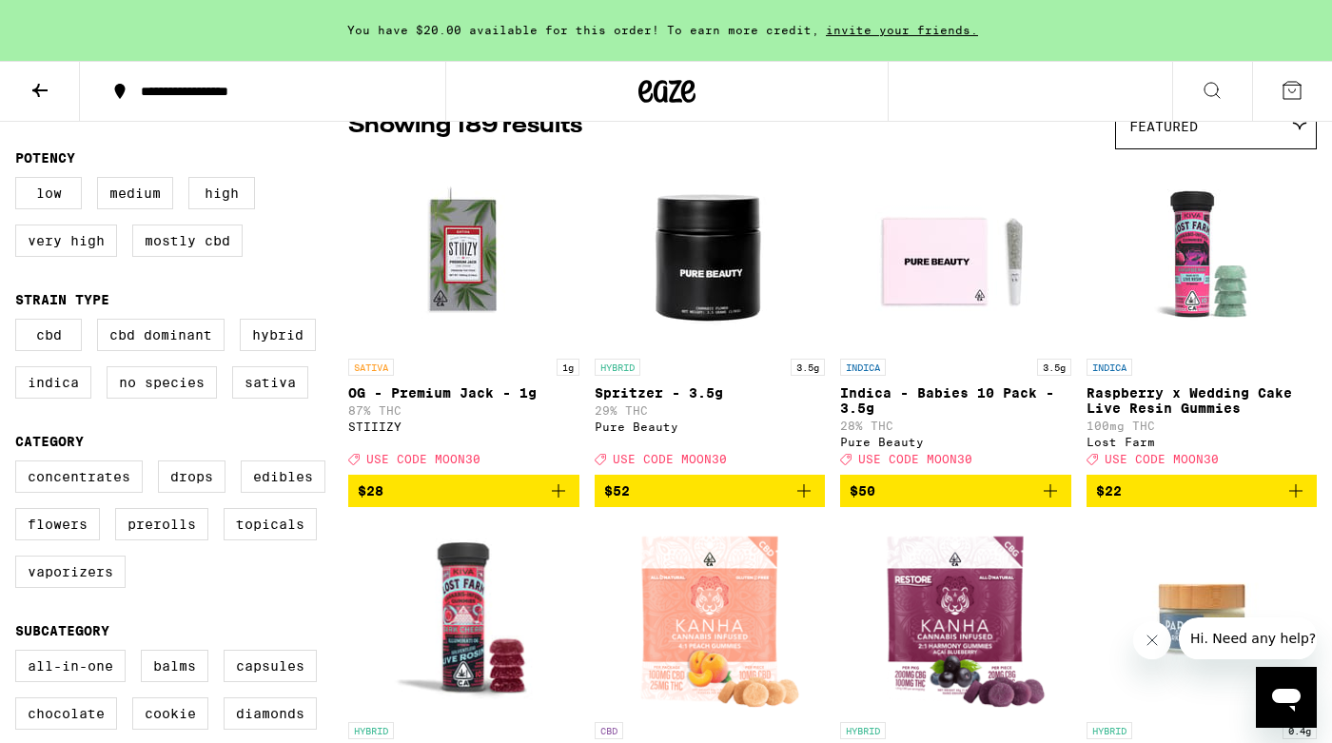
scroll to position [180, 0]
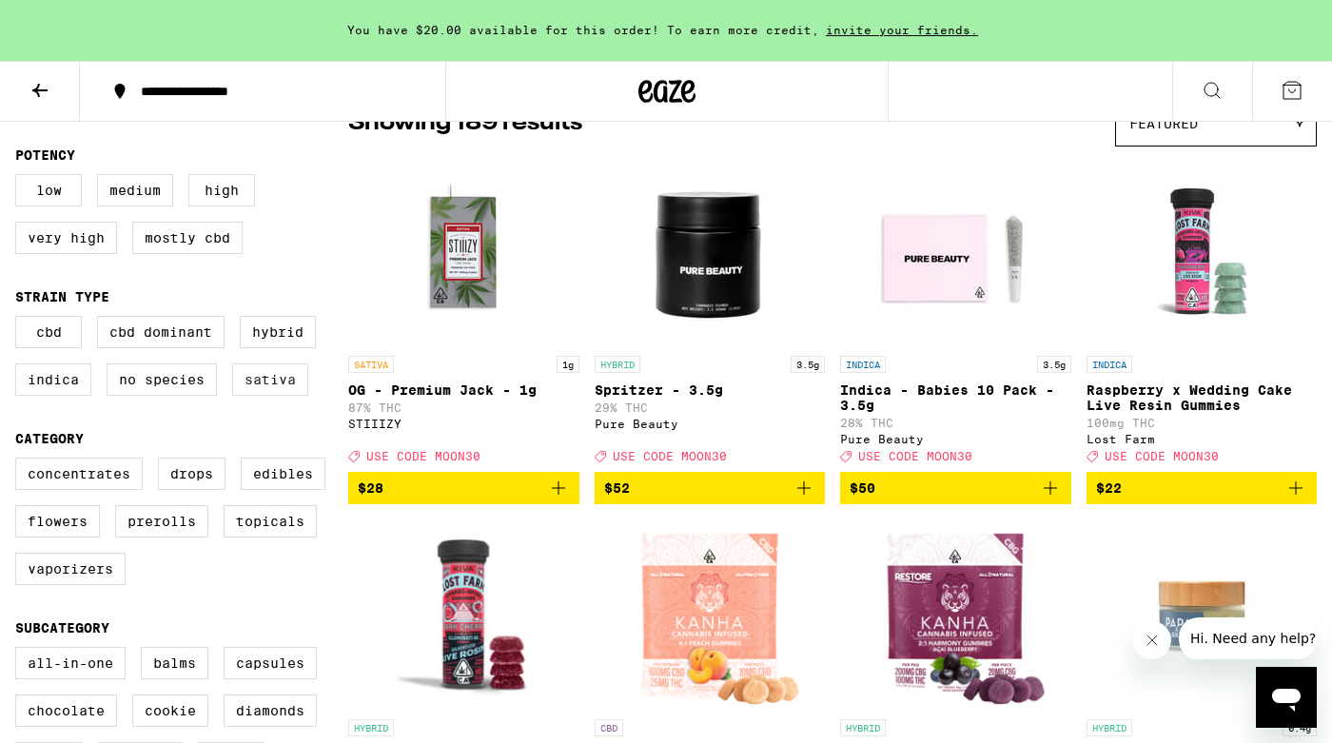
click at [282, 387] on label "Sativa" at bounding box center [270, 379] width 76 height 32
click at [20, 320] on input "Sativa" at bounding box center [19, 319] width 1 height 1
checkbox input "true"
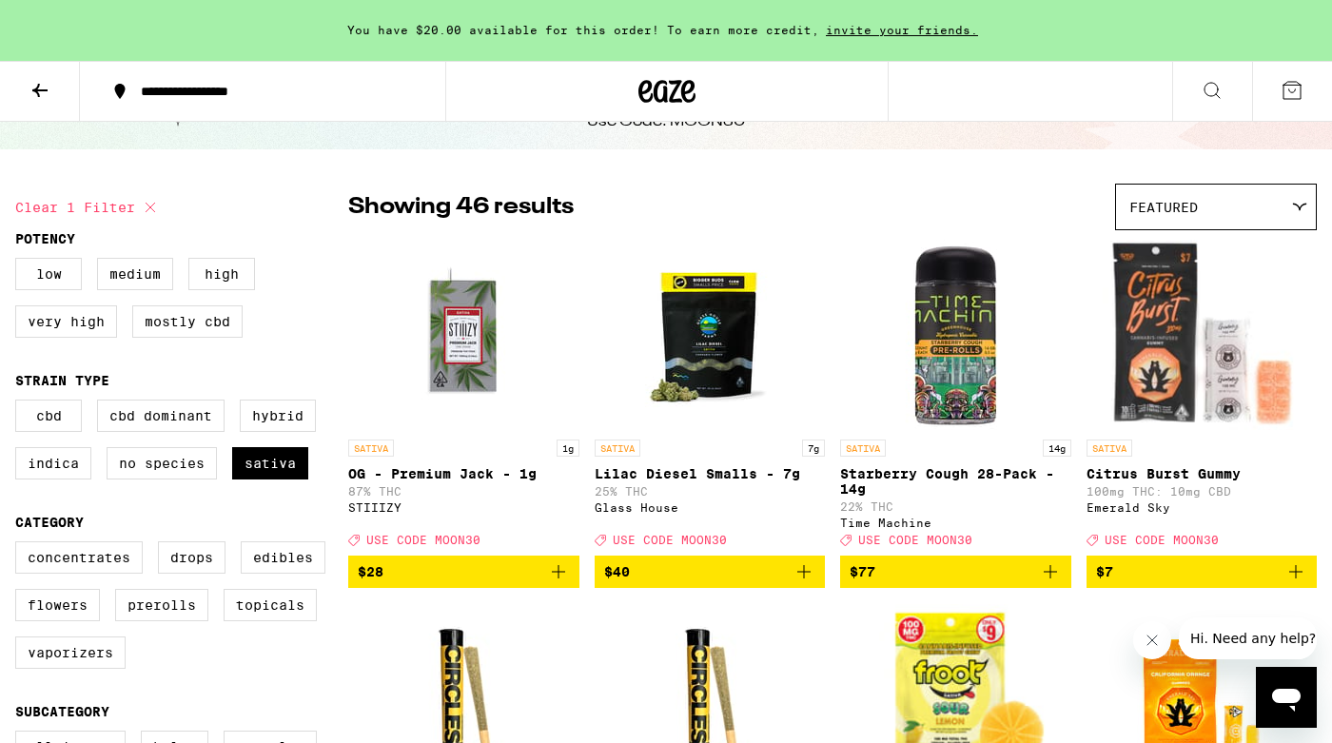
scroll to position [70, 0]
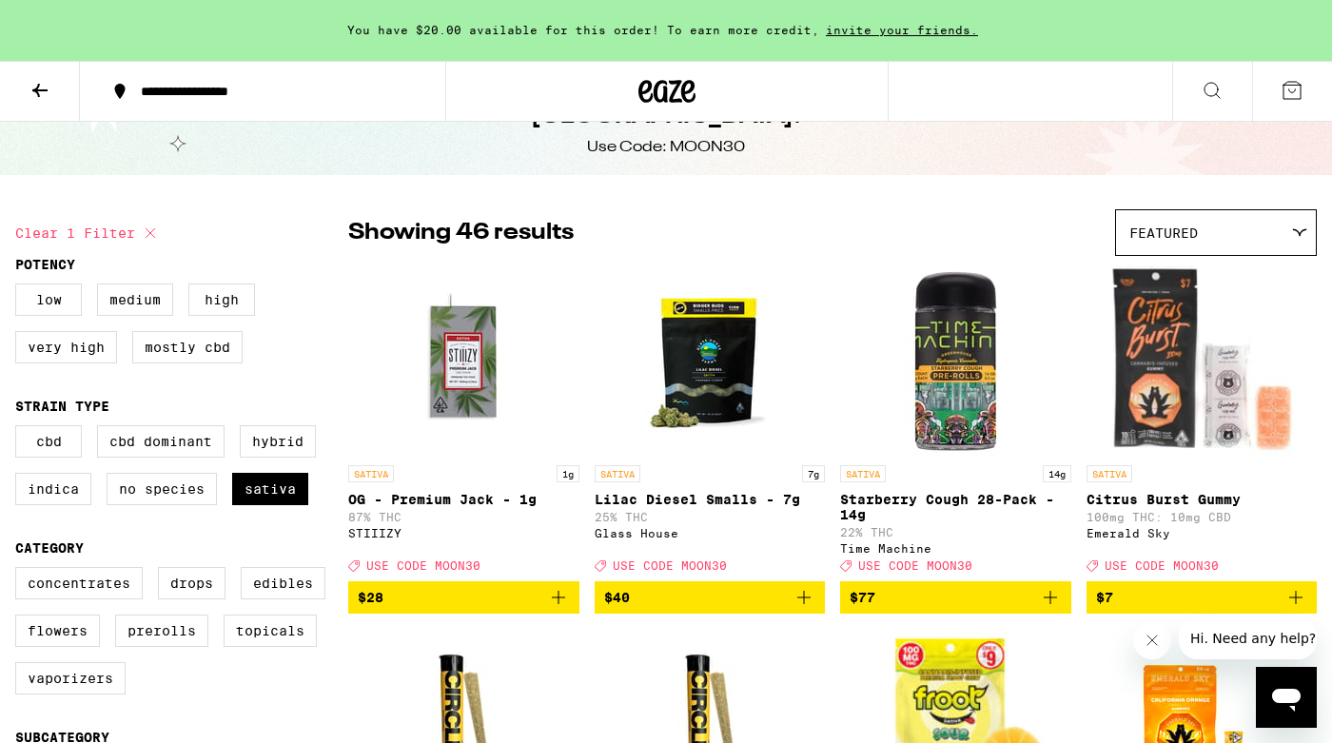
click at [1264, 244] on div "Featured" at bounding box center [1216, 232] width 200 height 45
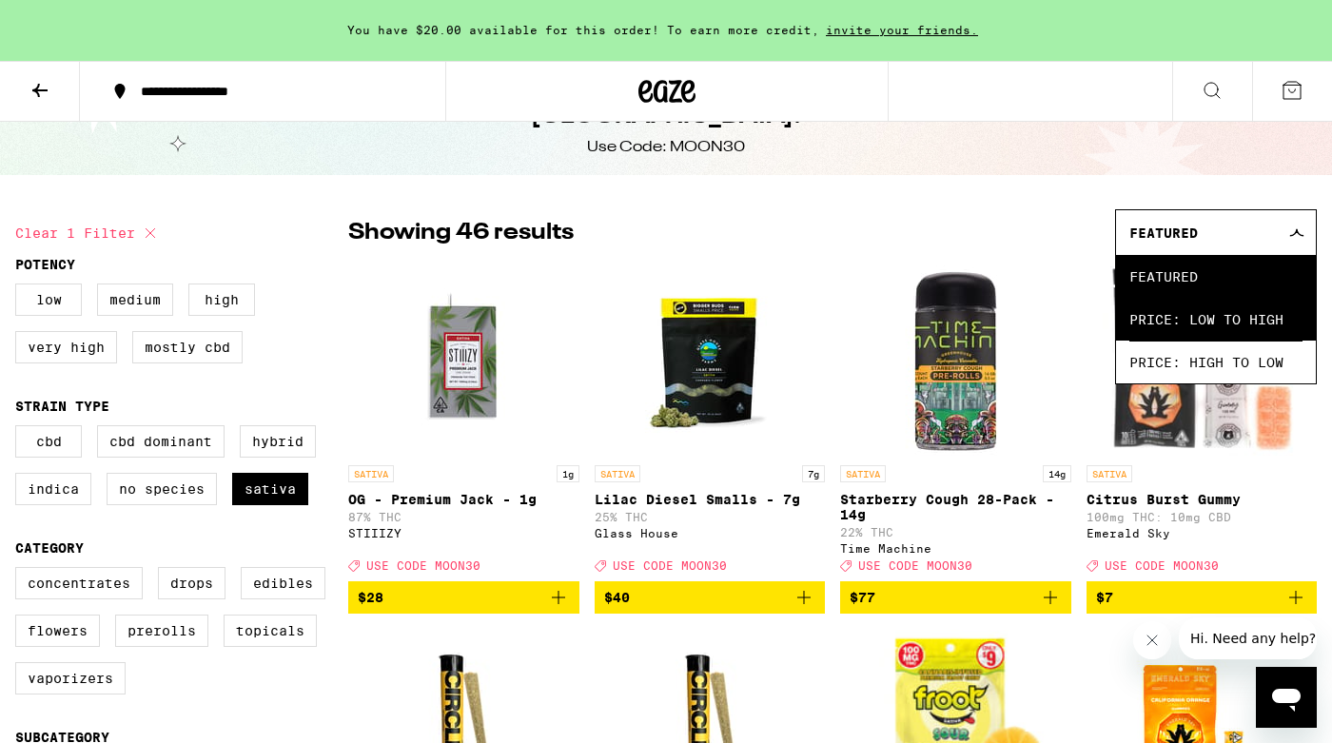
click at [1209, 318] on span "Price: Low to High" at bounding box center [1215, 319] width 173 height 43
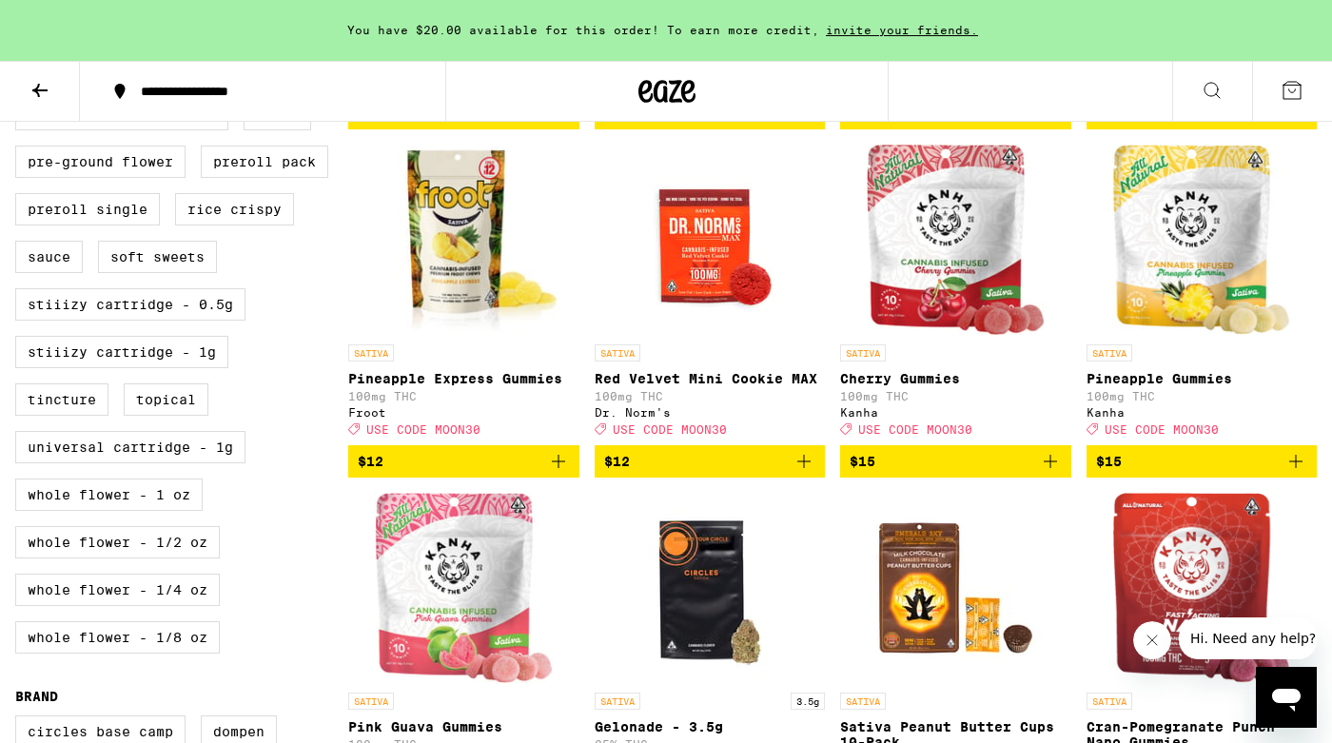
scroll to position [1168, 0]
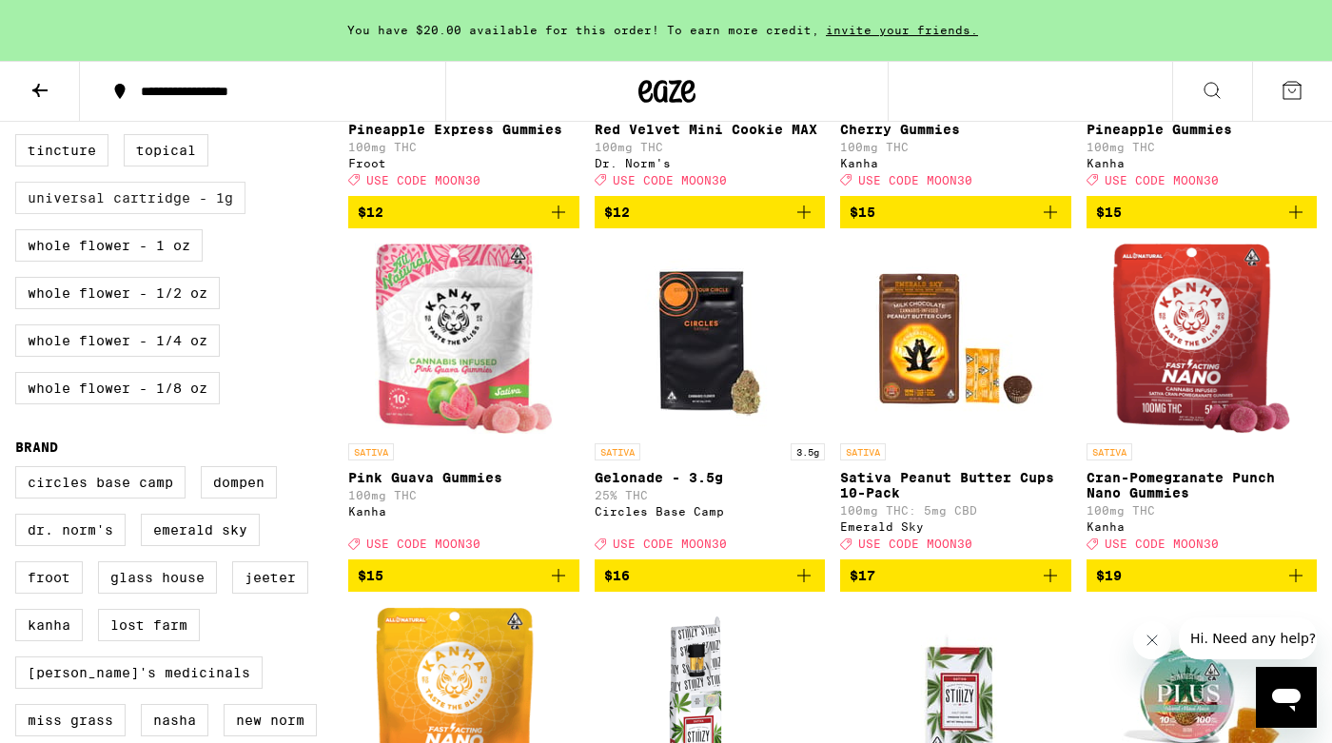
click at [135, 214] on label "Universal Cartridge - 1g" at bounding box center [130, 198] width 230 height 32
checkbox input "true"
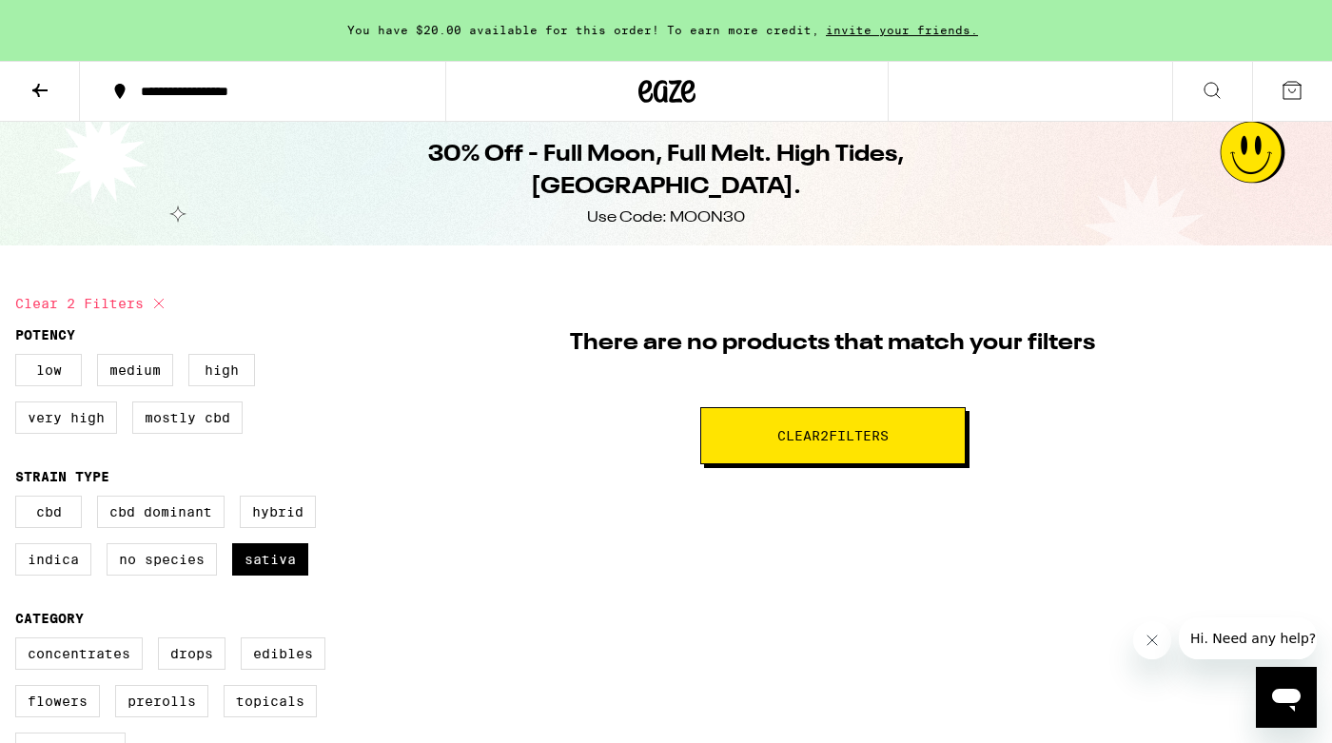
click at [51, 100] on button at bounding box center [40, 92] width 80 height 60
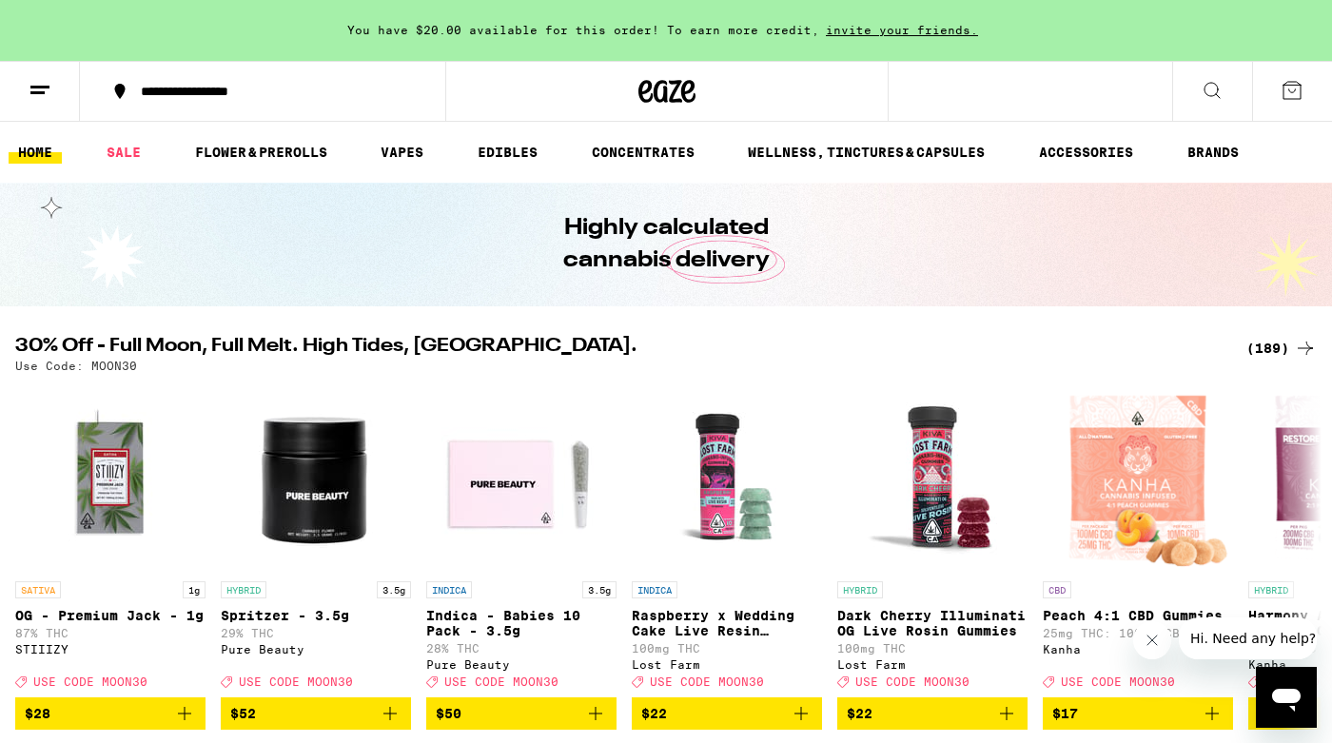
scroll to position [395, 0]
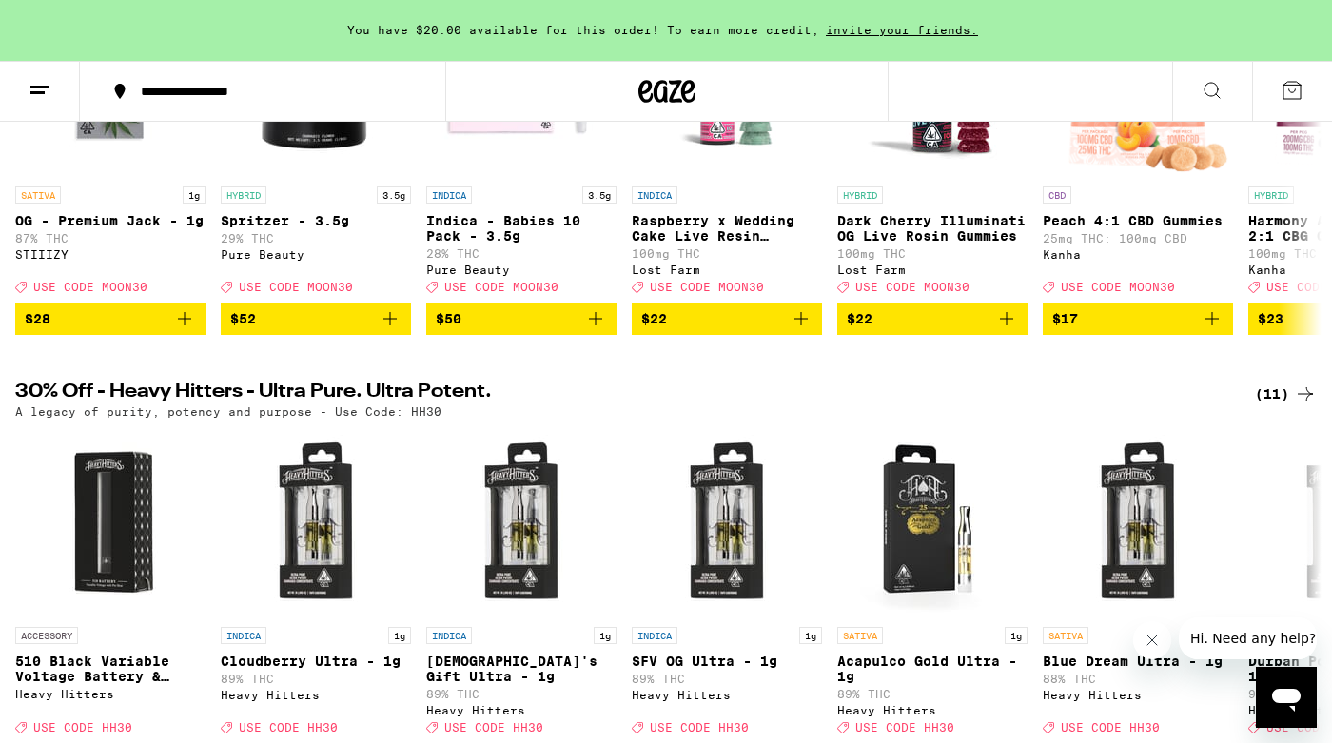
click at [1301, 400] on icon at bounding box center [1304, 393] width 15 height 13
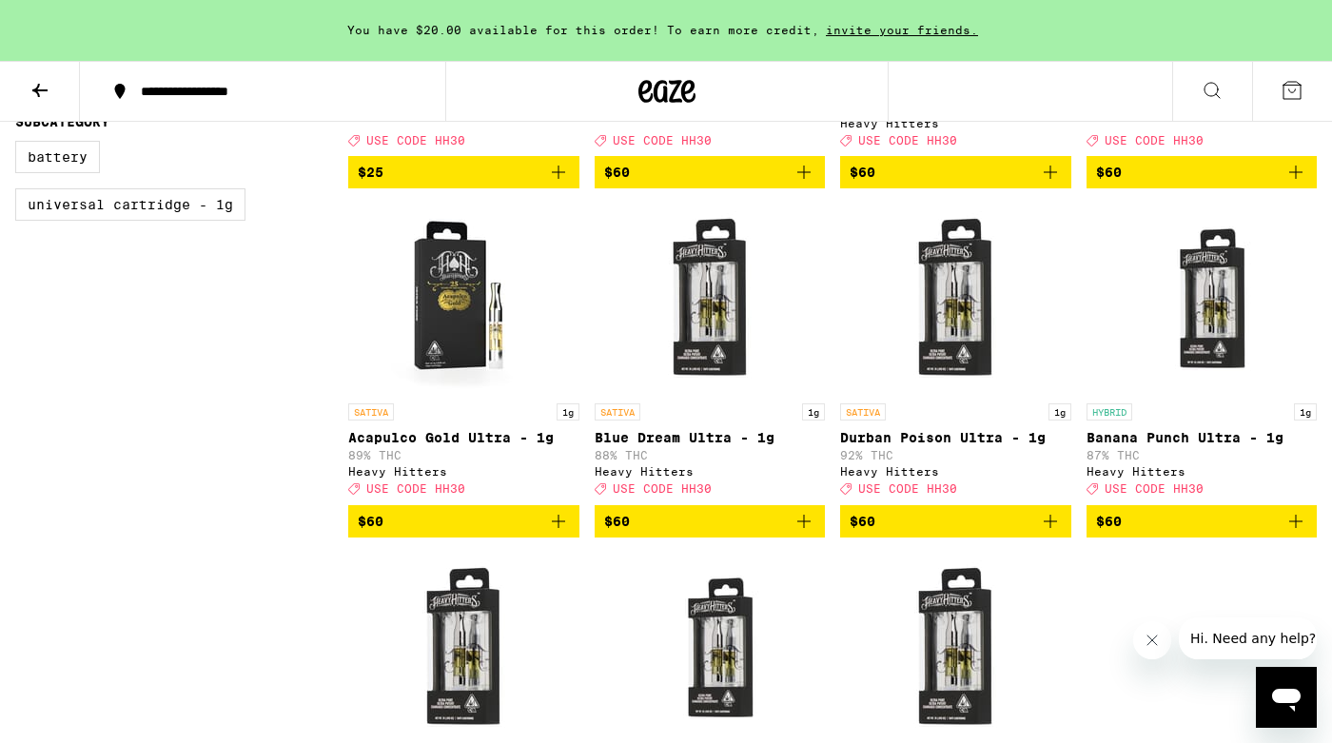
scroll to position [494, 0]
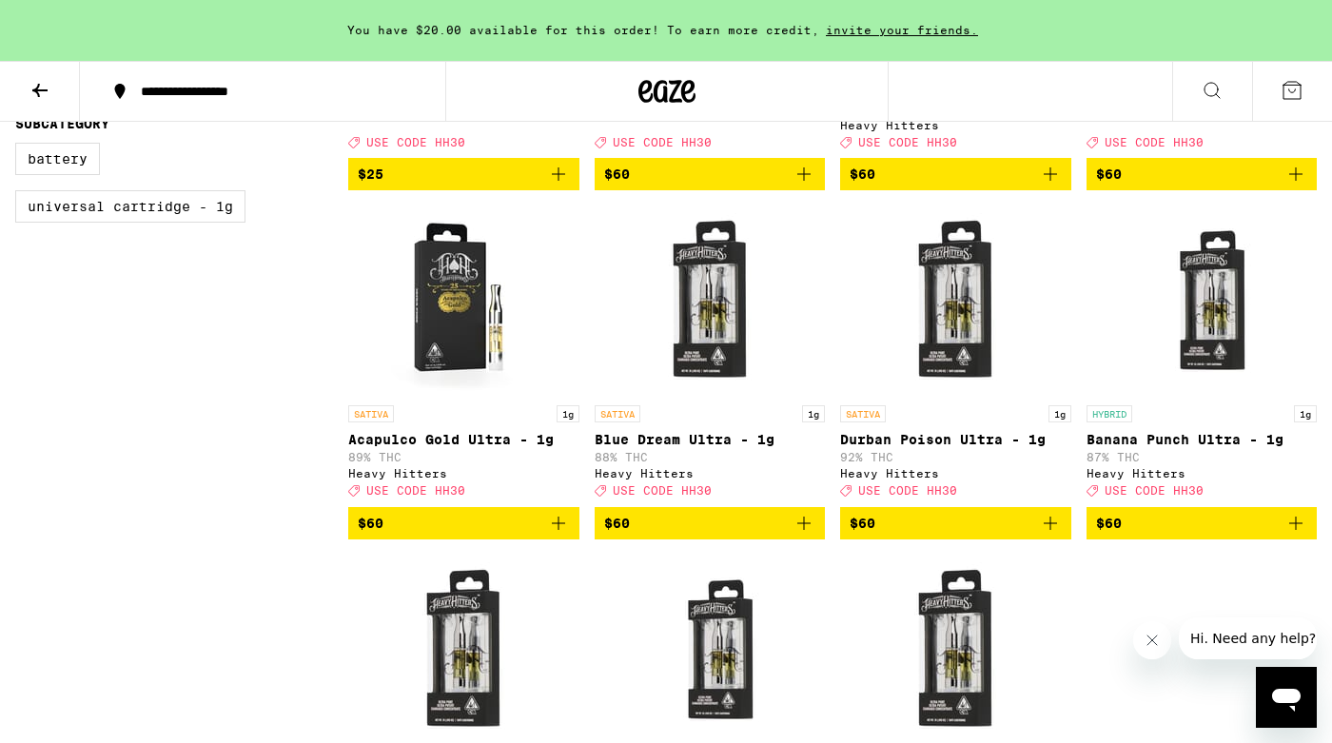
click at [731, 322] on img "Open page for Blue Dream Ultra - 1g from Heavy Hitters" at bounding box center [709, 300] width 190 height 190
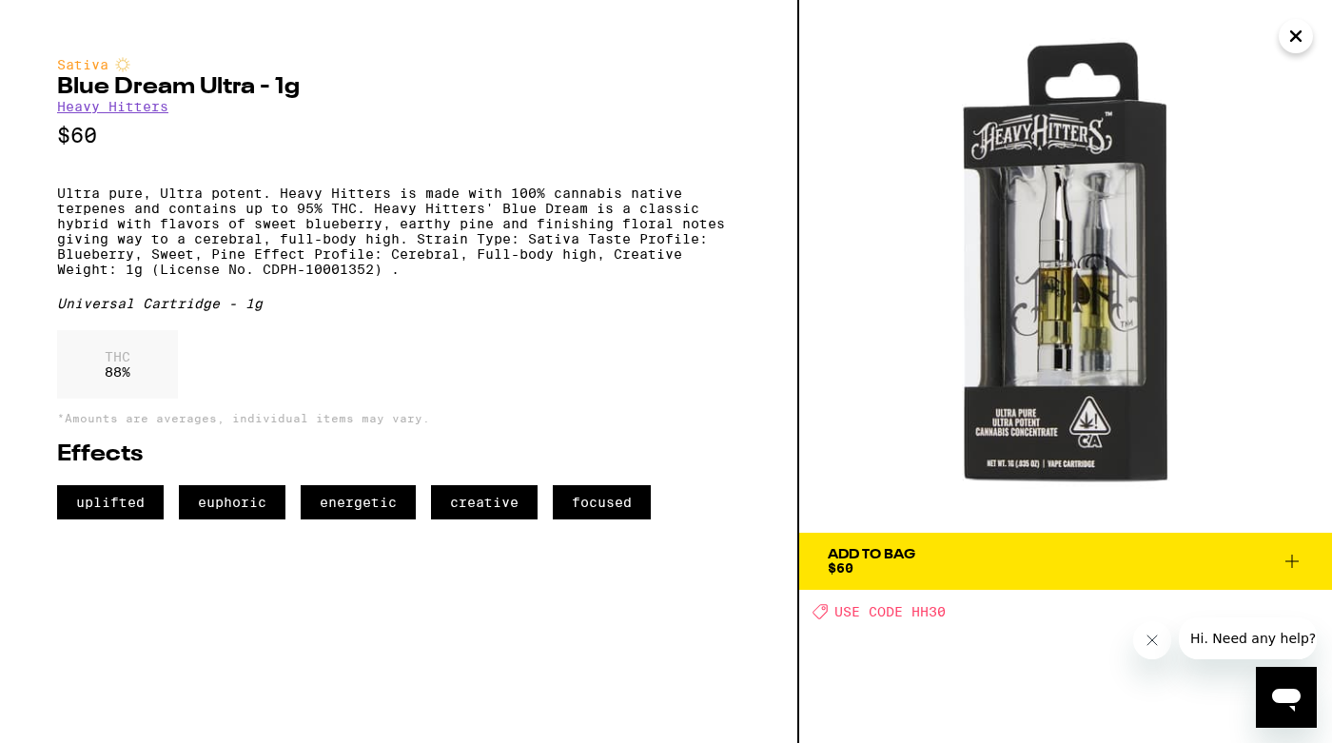
click at [1301, 563] on icon at bounding box center [1291, 561] width 23 height 23
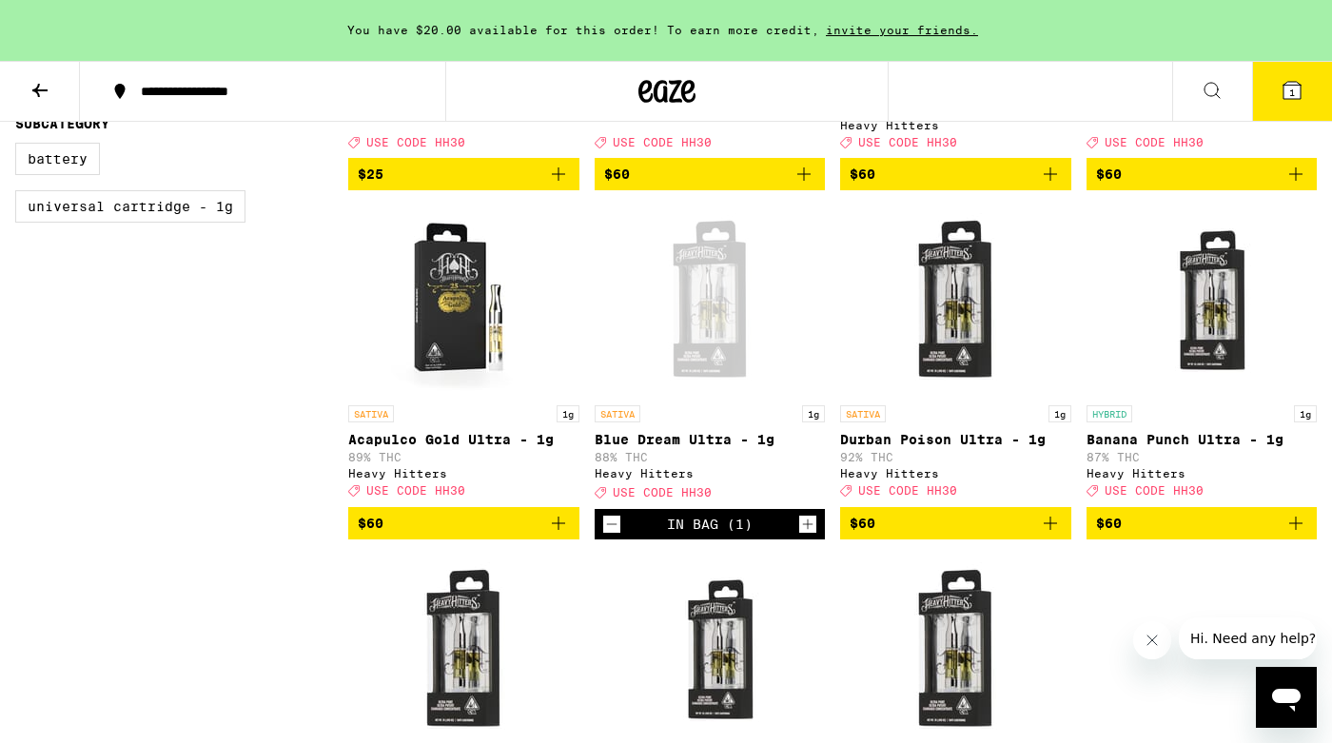
click at [1304, 88] on button "1" at bounding box center [1292, 91] width 80 height 59
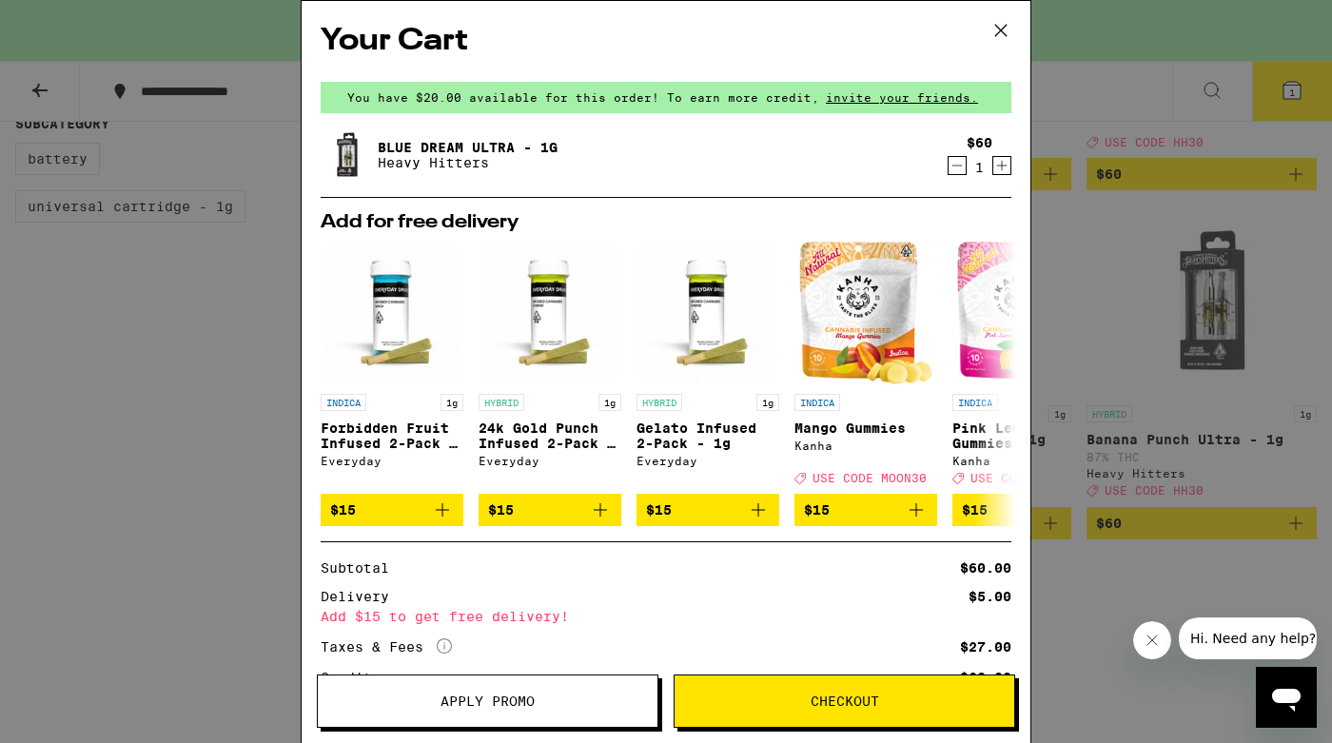
scroll to position [160, 0]
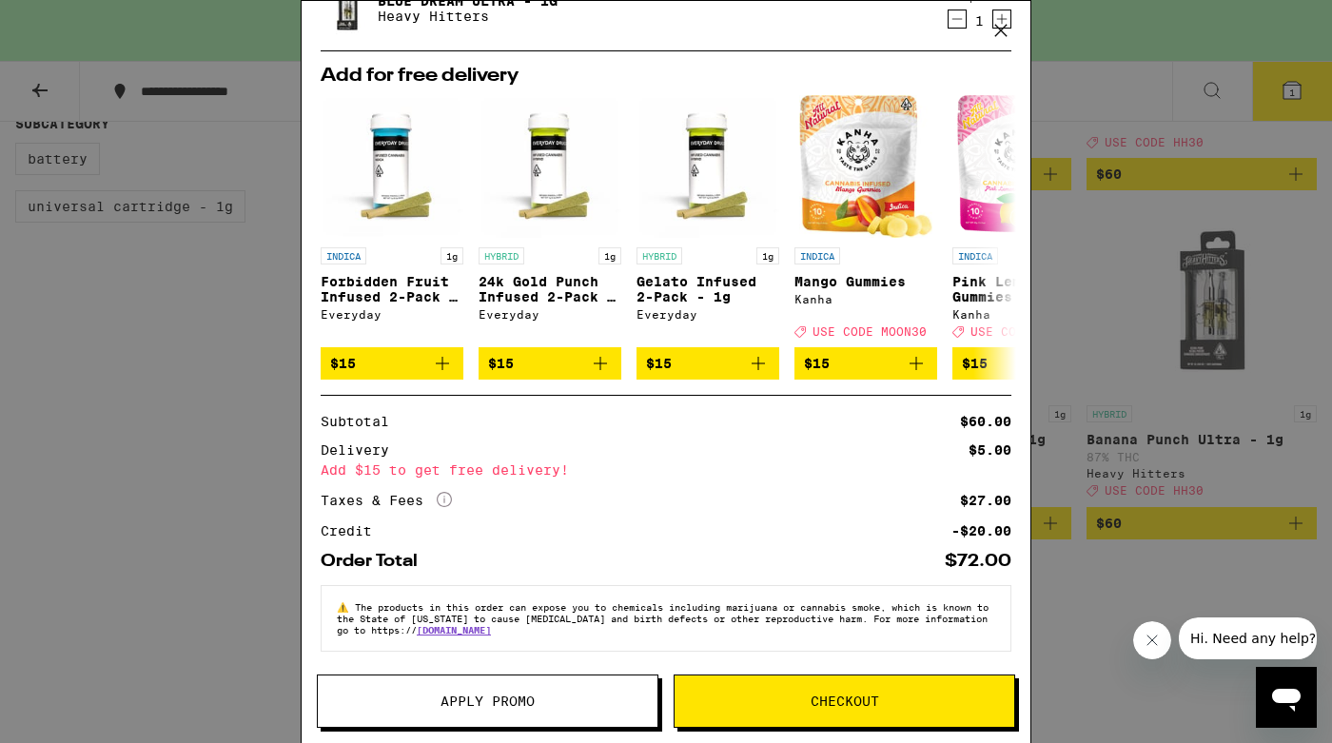
click at [470, 682] on button "Apply Promo" at bounding box center [487, 700] width 341 height 53
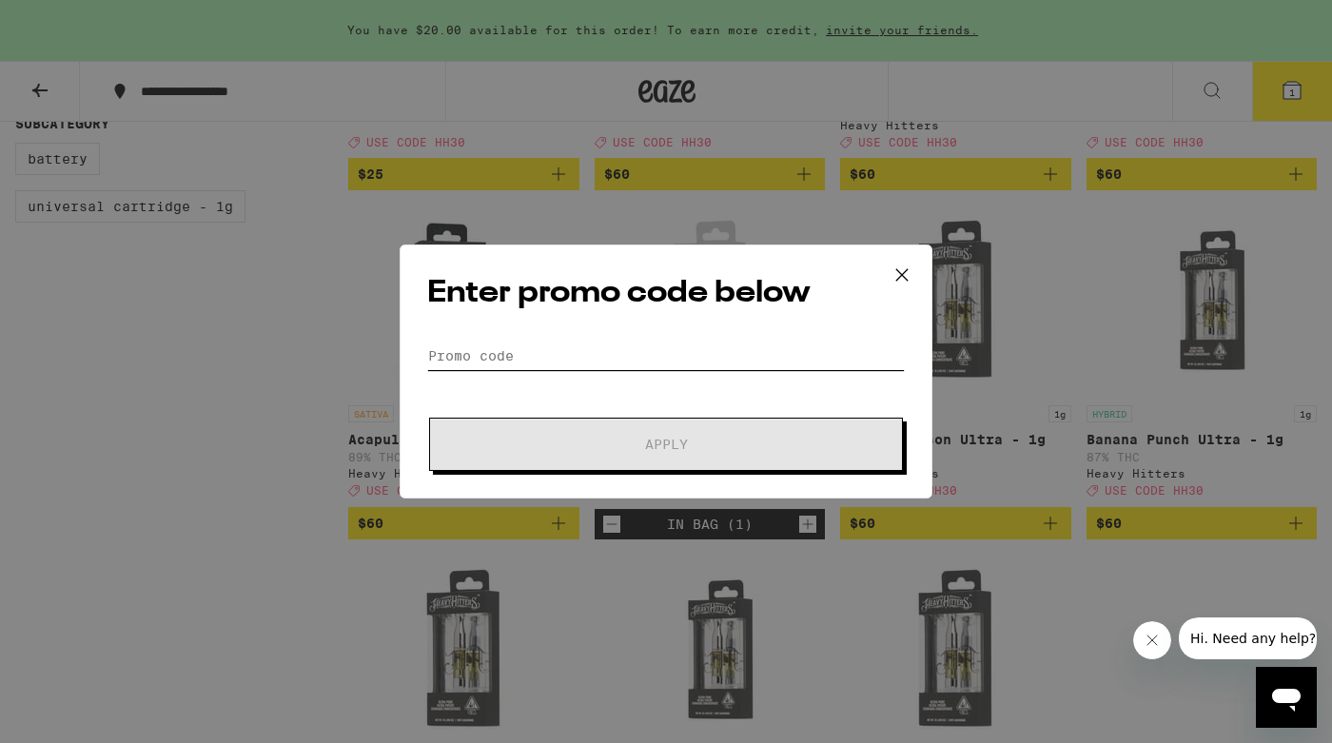
click at [576, 367] on input "Promo Code" at bounding box center [665, 355] width 477 height 29
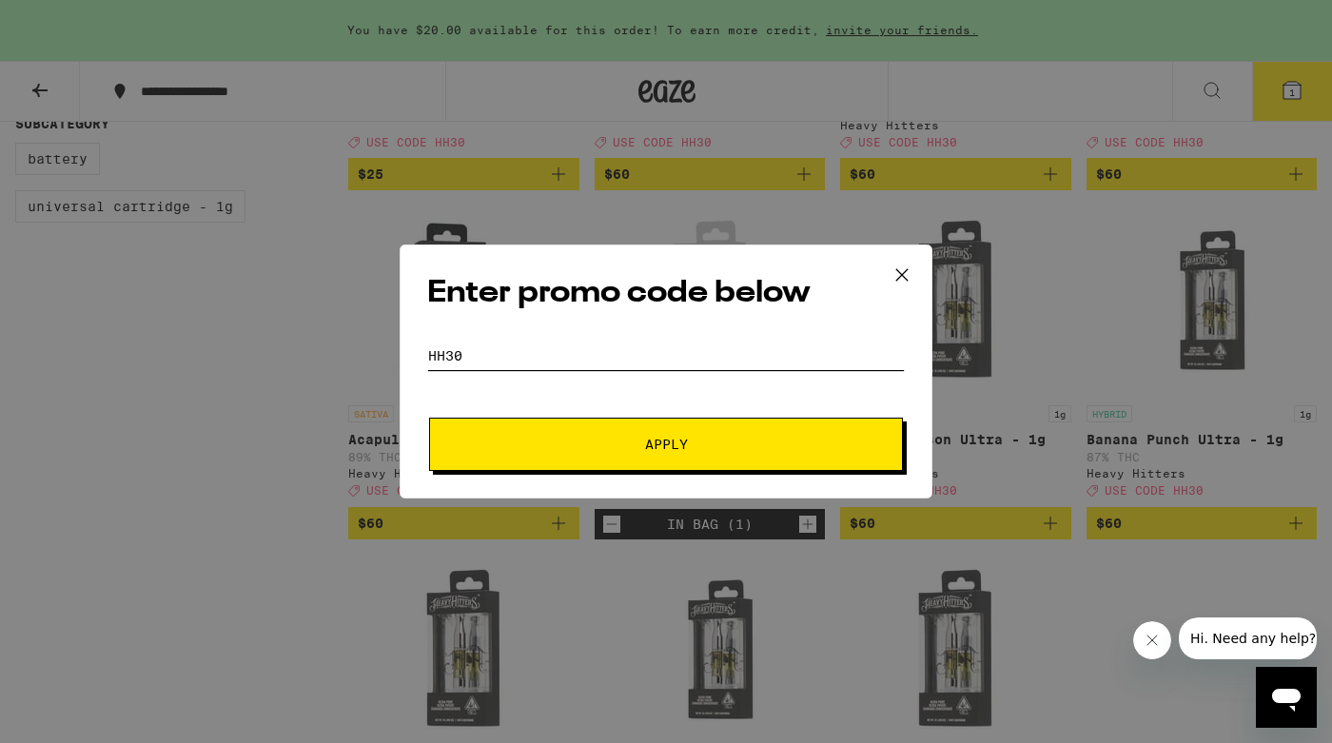
type input "hh30"
click at [429, 418] on button "Apply" at bounding box center [666, 444] width 474 height 53
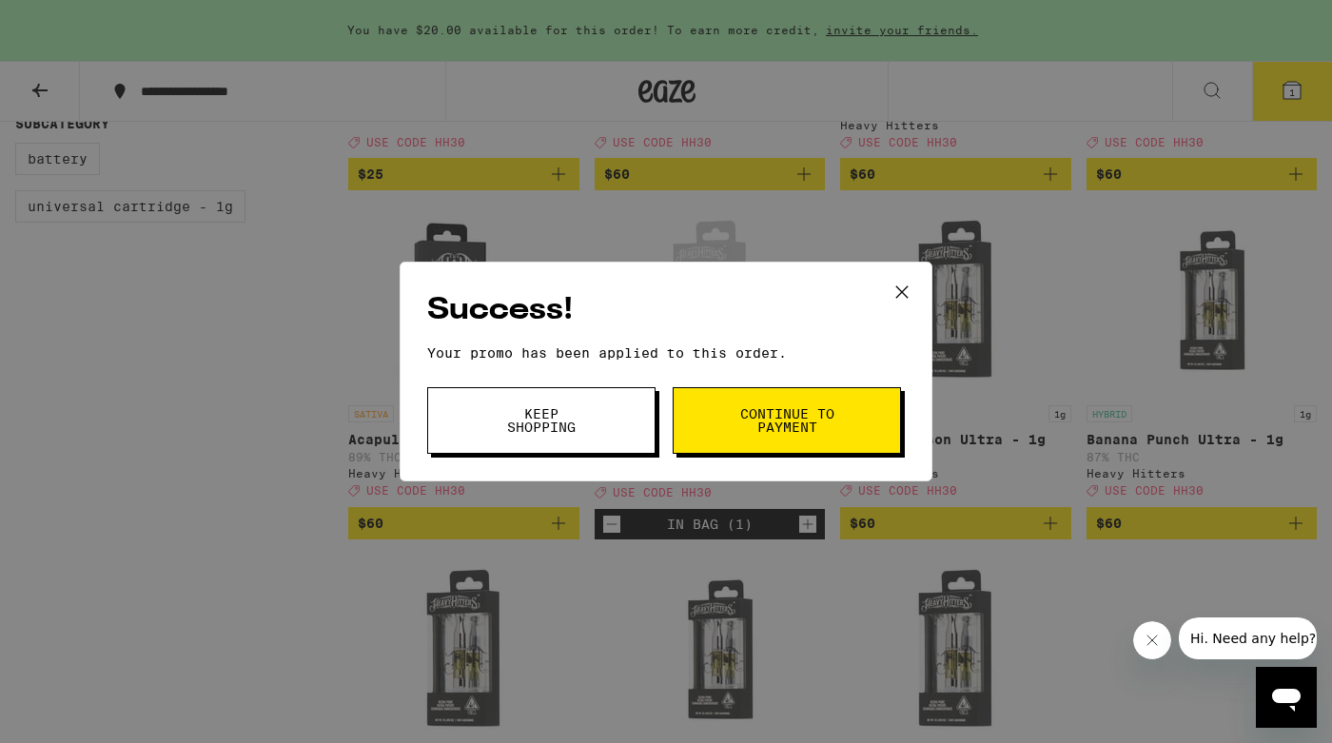
click at [749, 424] on span "Continue to payment" at bounding box center [786, 420] width 97 height 27
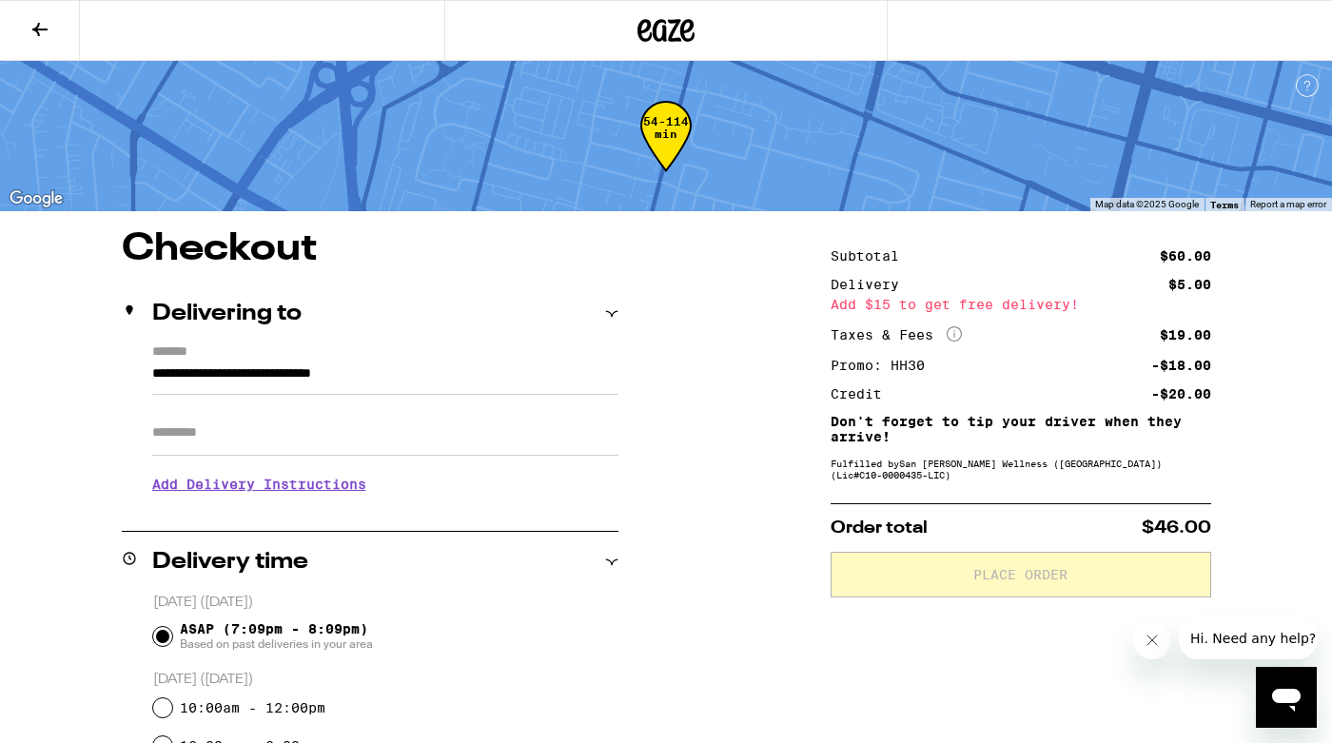
click at [45, 31] on icon at bounding box center [40, 29] width 23 height 23
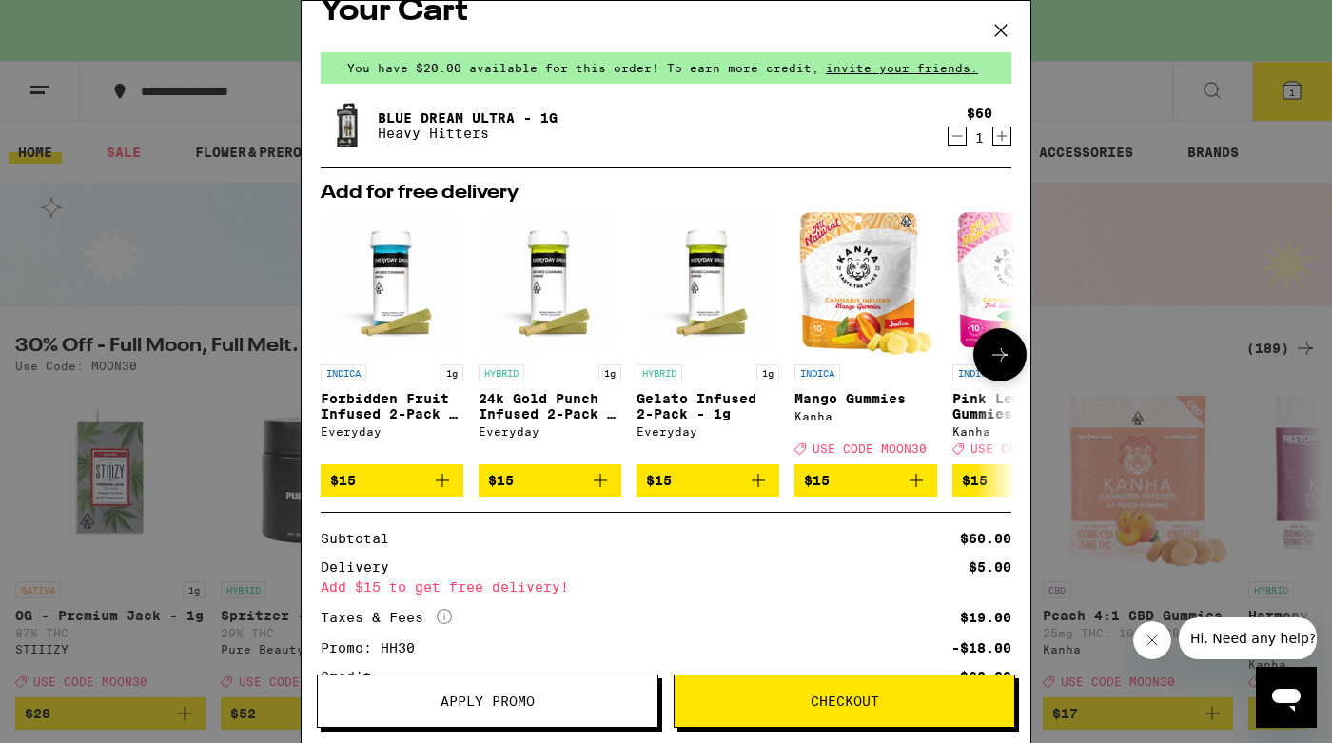
scroll to position [38, 0]
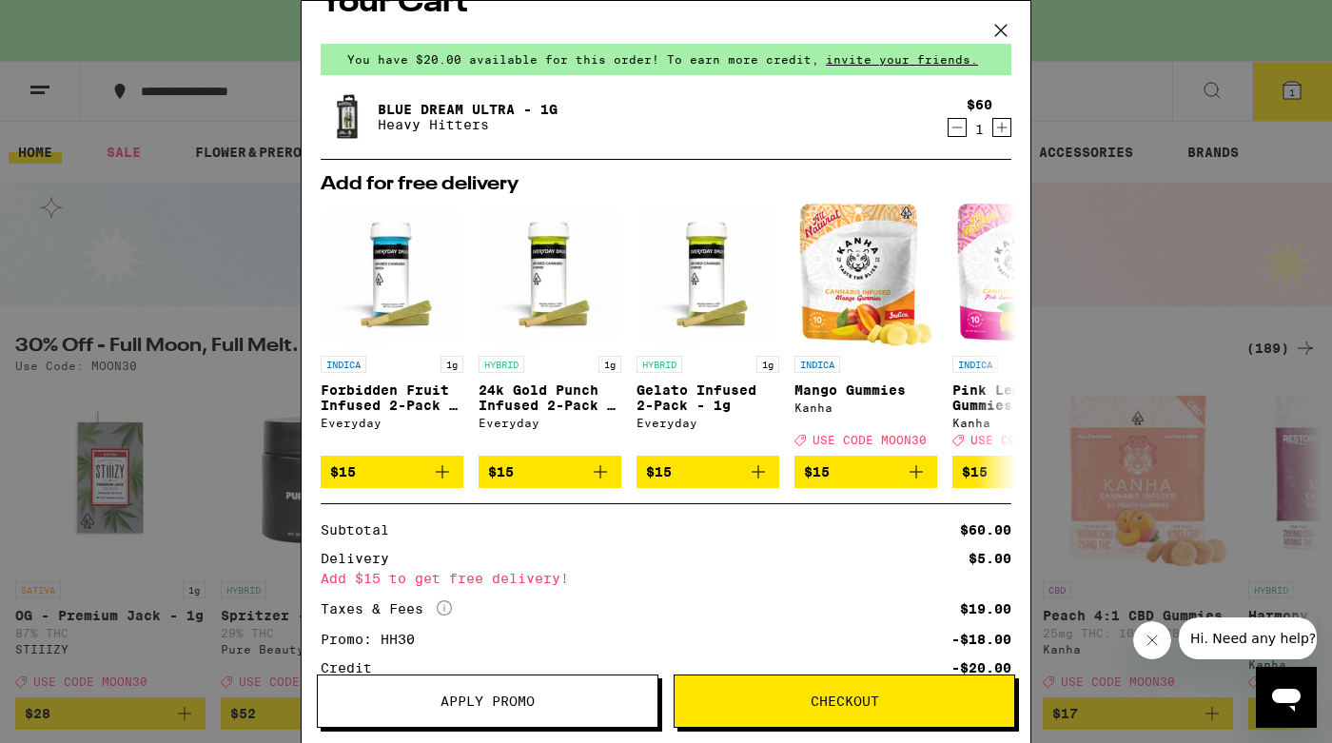
click at [999, 23] on icon at bounding box center [1000, 30] width 29 height 29
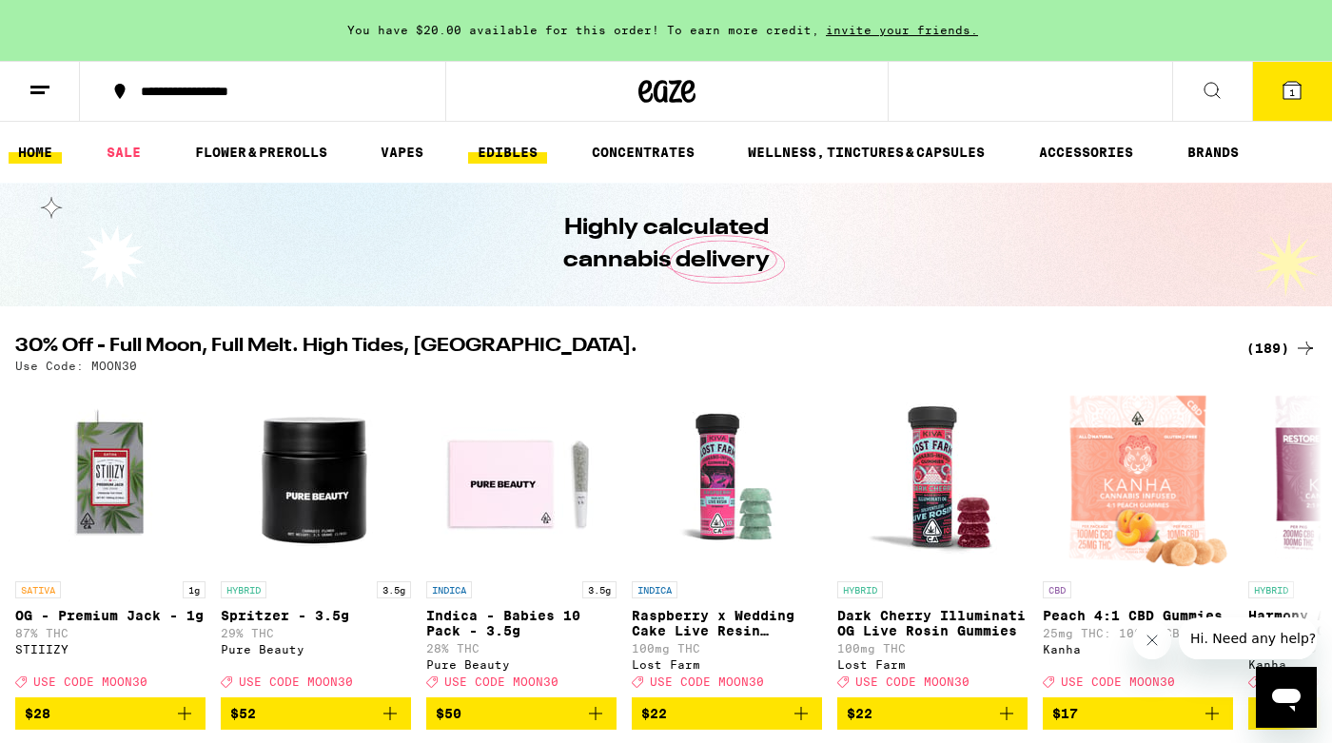
click at [498, 149] on link "EDIBLES" at bounding box center [507, 152] width 79 height 23
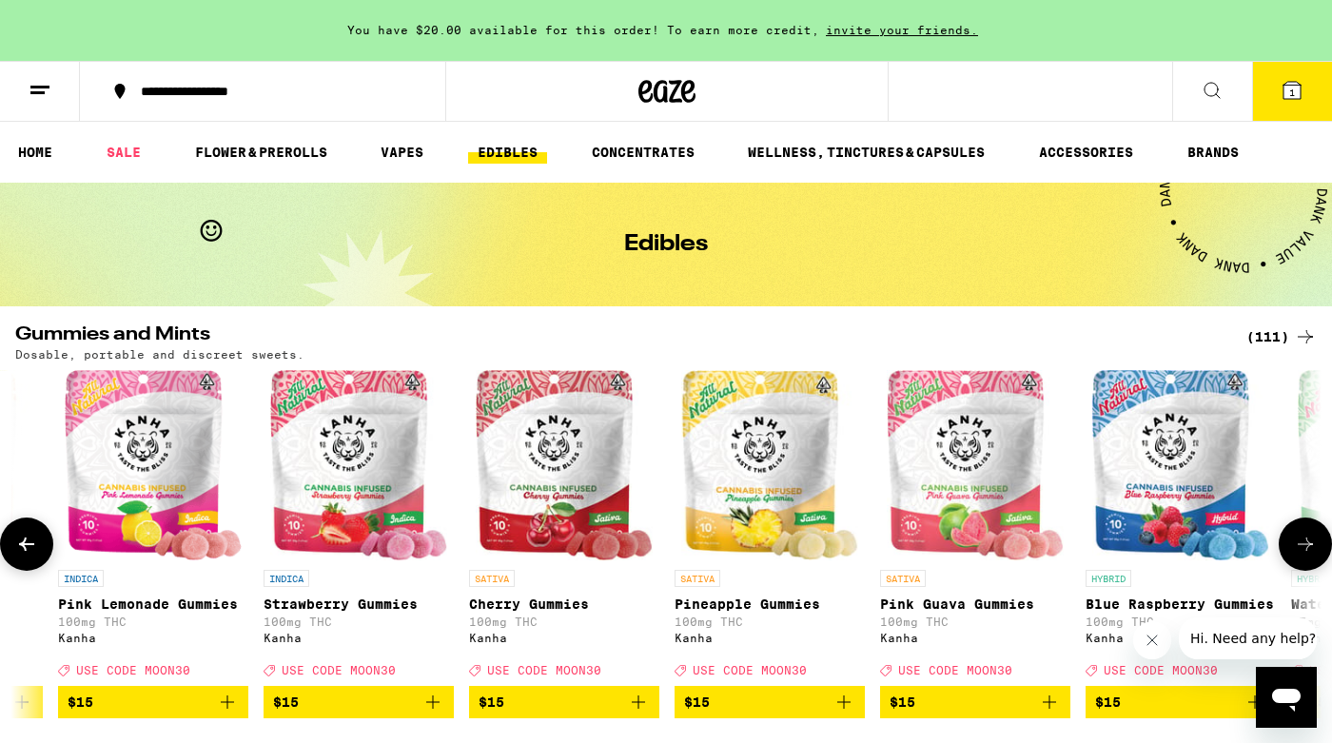
scroll to position [0, 6336]
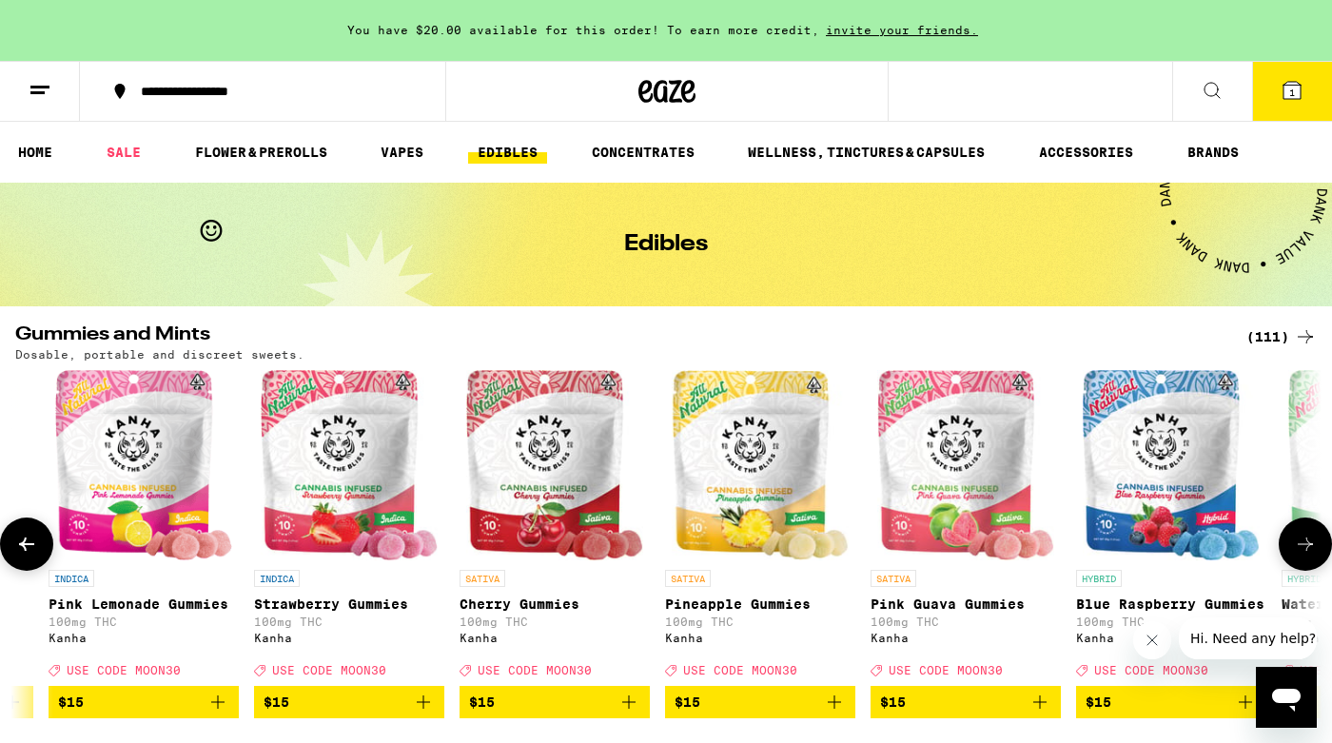
click at [1039, 713] on icon "Add to bag" at bounding box center [1039, 702] width 23 height 23
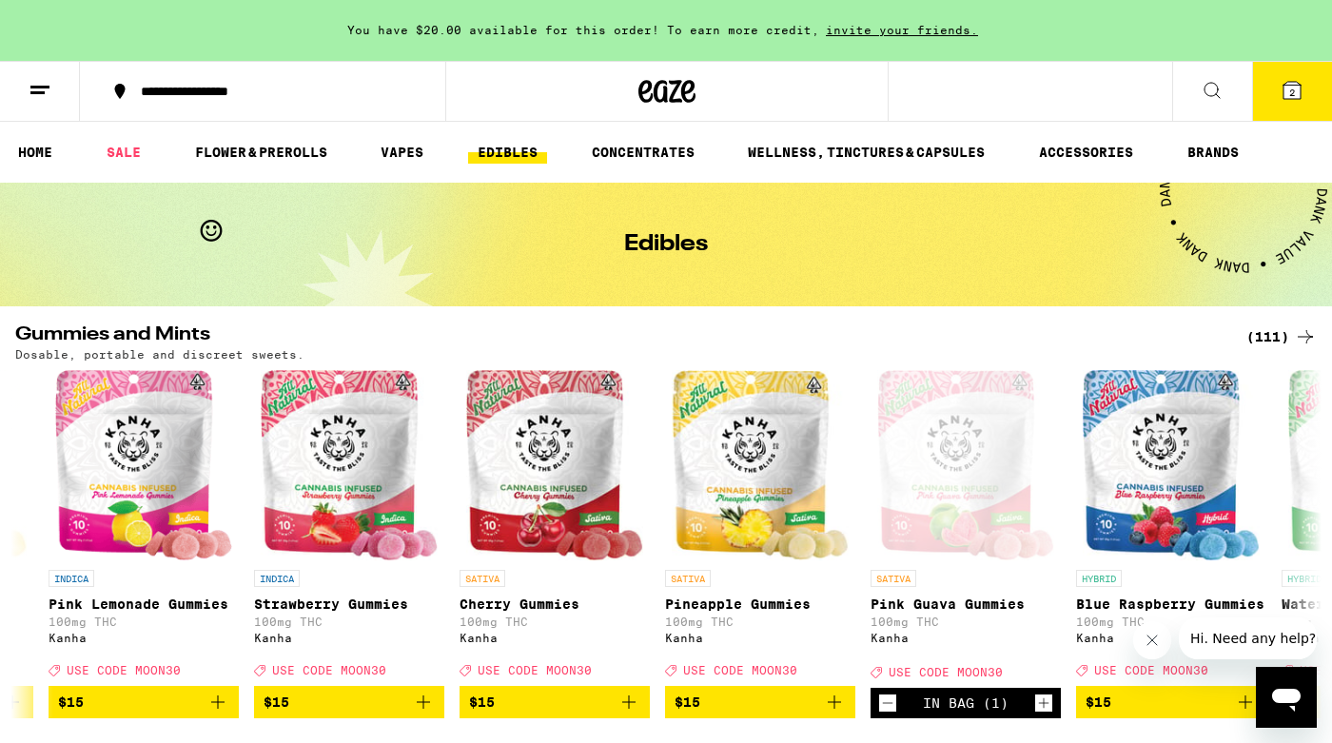
click at [1296, 93] on icon at bounding box center [1291, 90] width 17 height 17
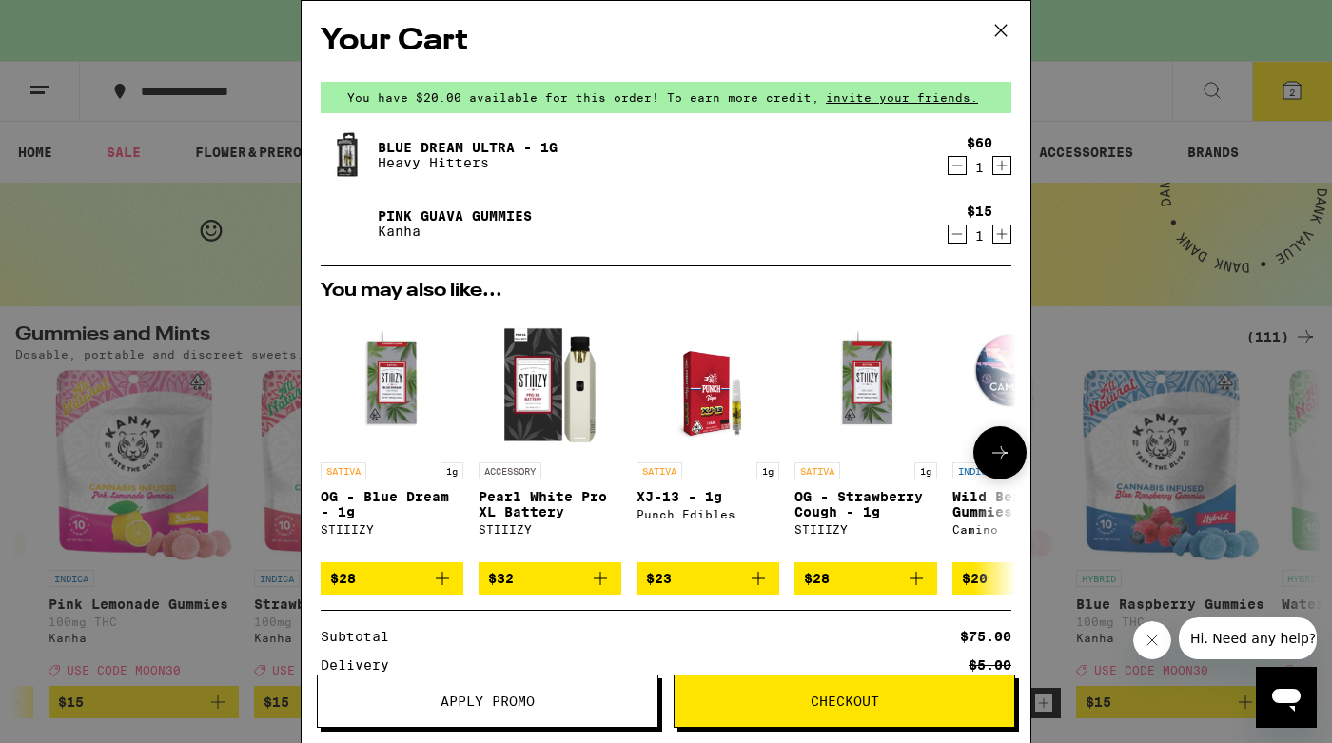
scroll to position [257, 0]
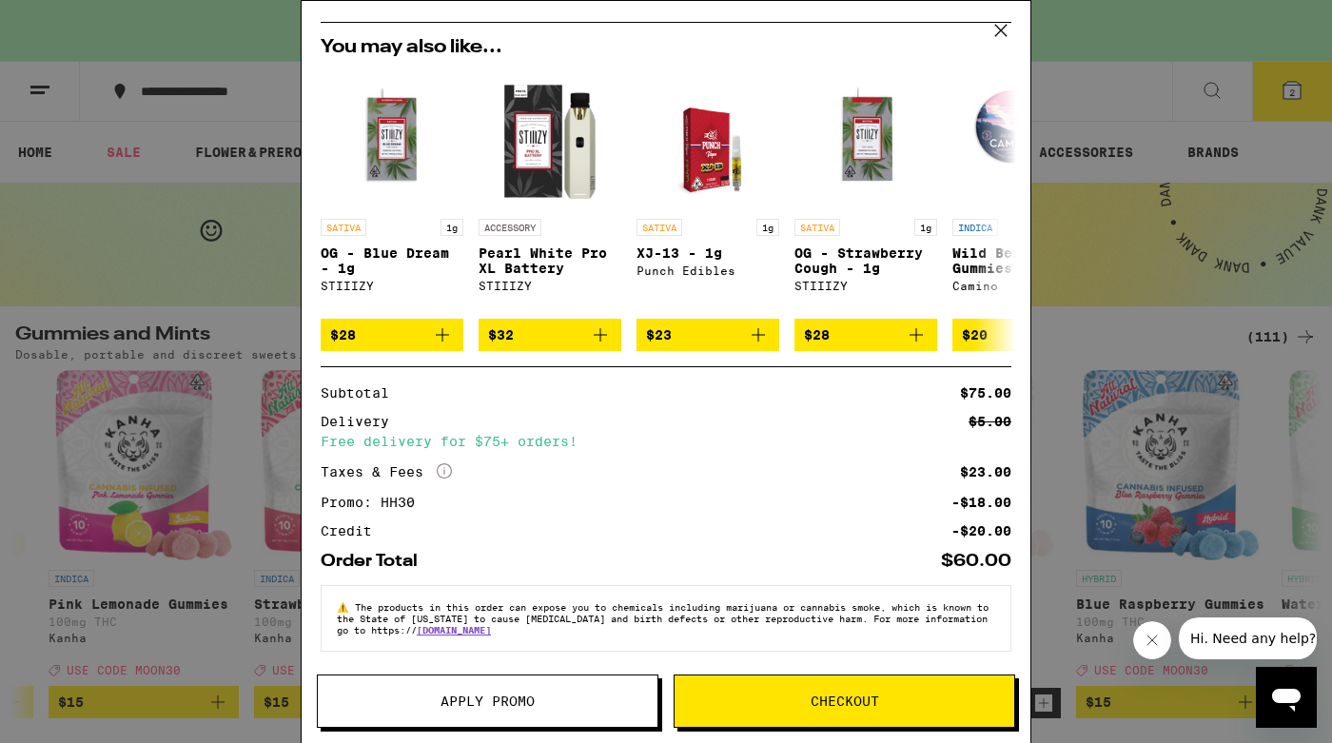
click at [776, 694] on span "Checkout" at bounding box center [844, 700] width 340 height 13
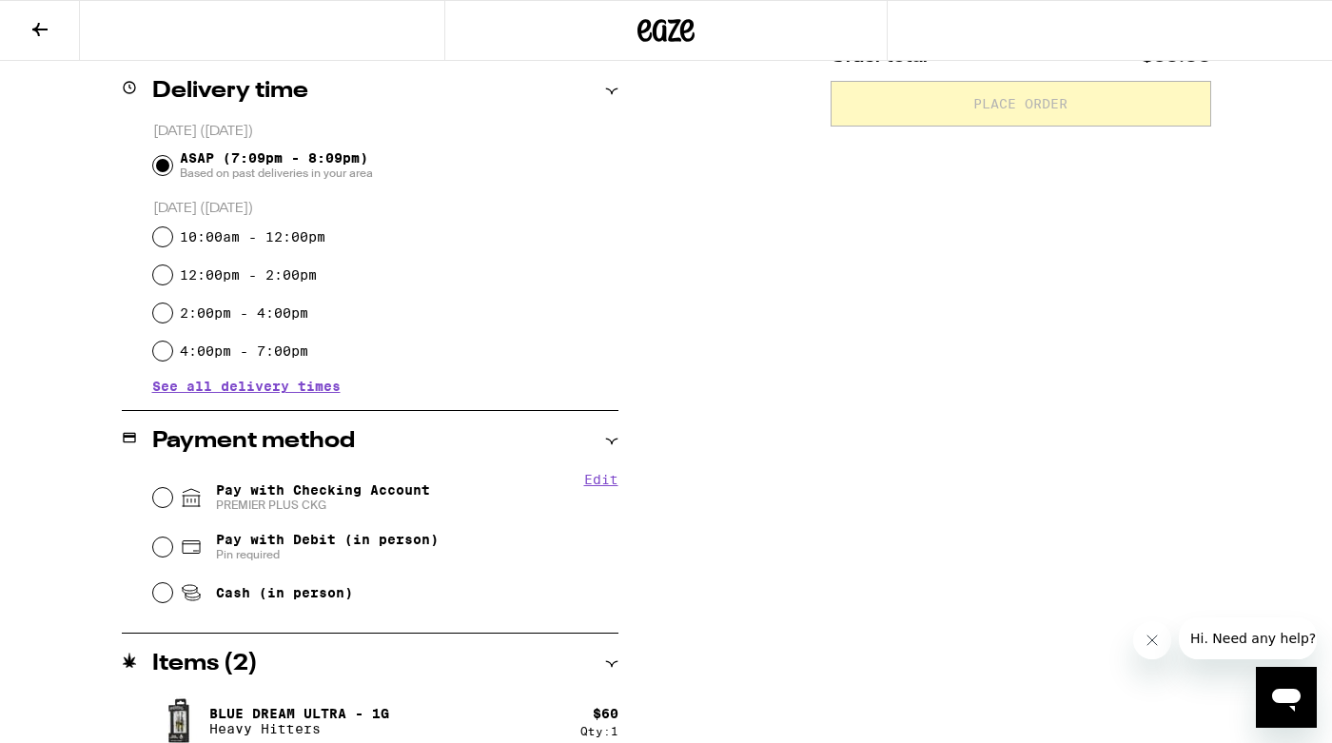
scroll to position [505, 0]
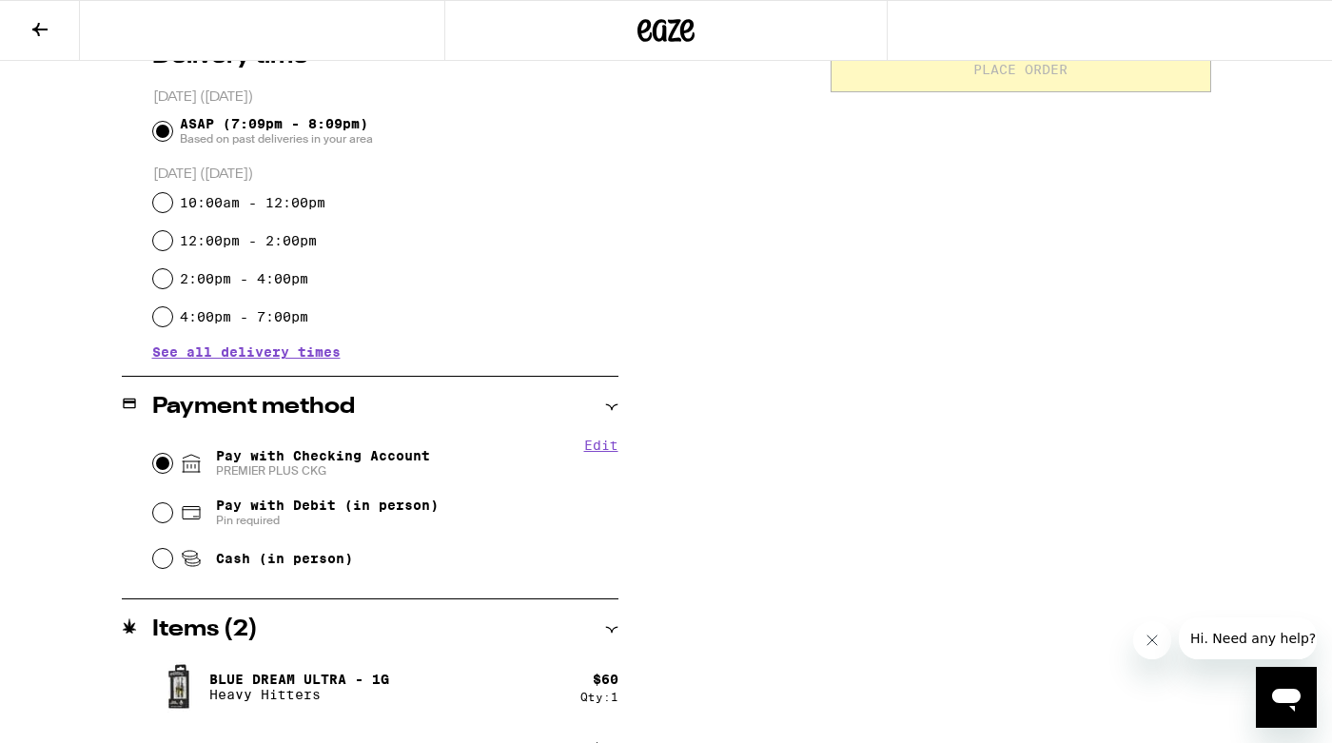
click at [156, 464] on input "Pay with Checking Account PREMIER PLUS CKG" at bounding box center [162, 463] width 19 height 19
radio input "true"
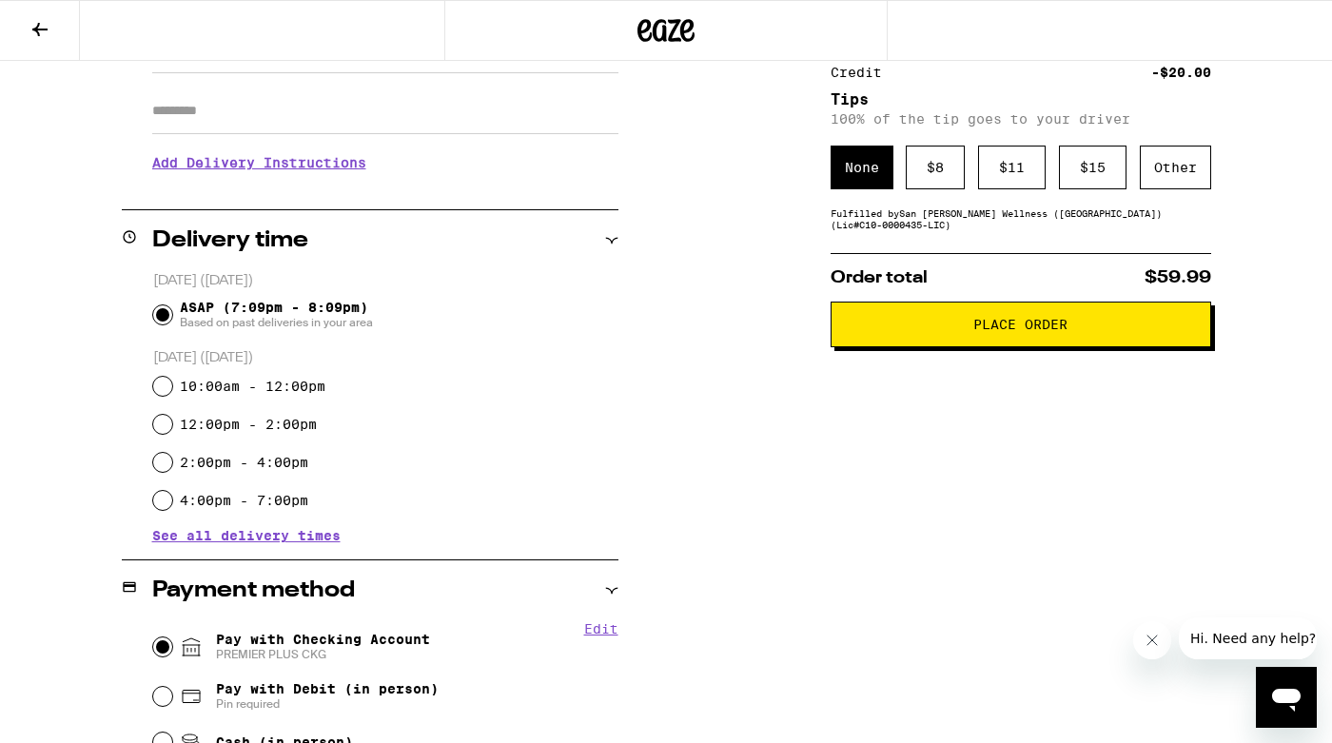
scroll to position [0, 0]
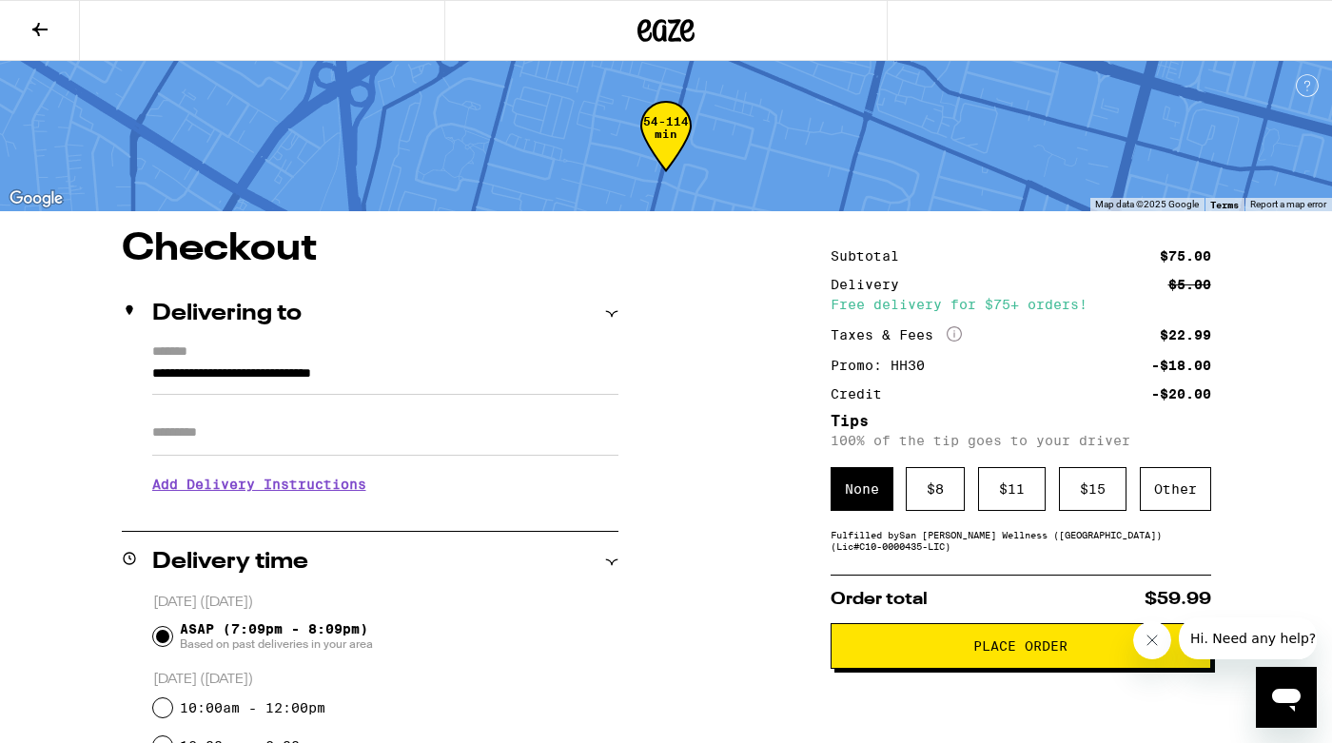
click at [51, 25] on button at bounding box center [40, 31] width 80 height 60
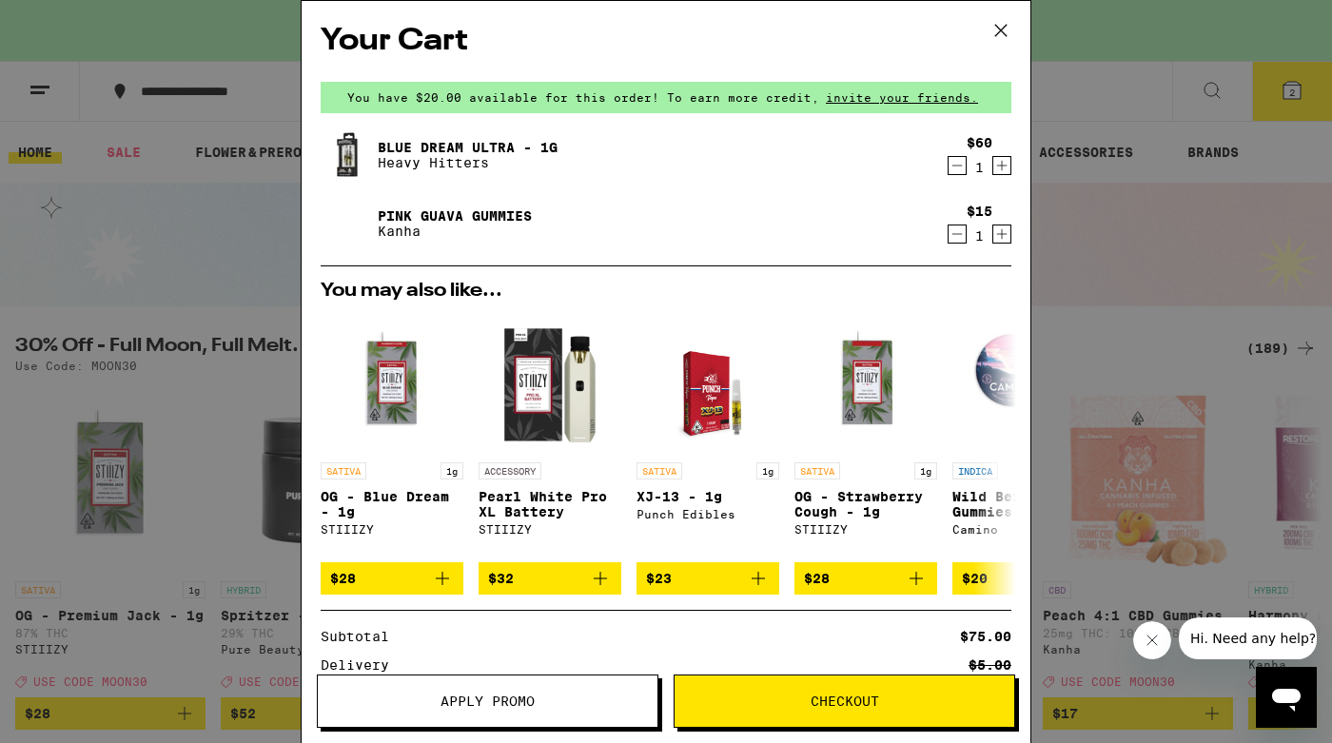
click at [954, 169] on icon "Decrement" at bounding box center [956, 165] width 17 height 23
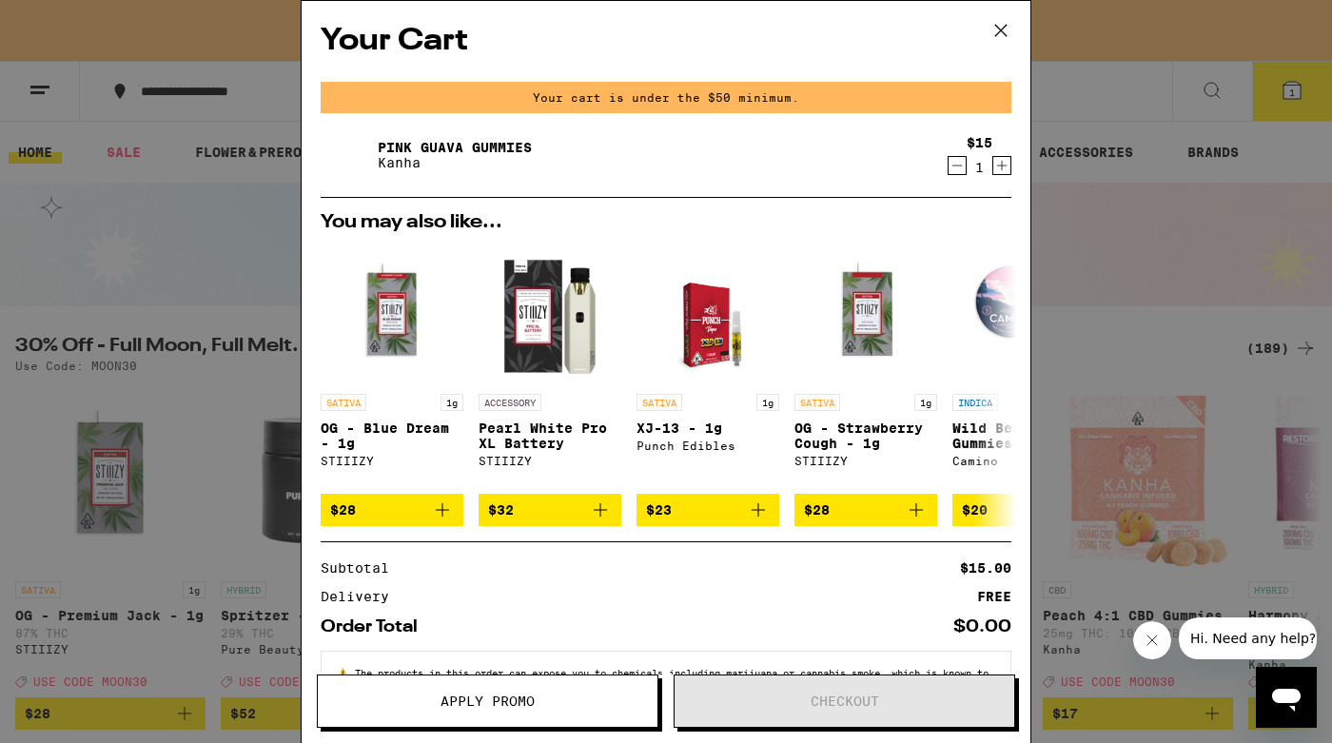
click at [997, 34] on icon at bounding box center [1000, 30] width 29 height 29
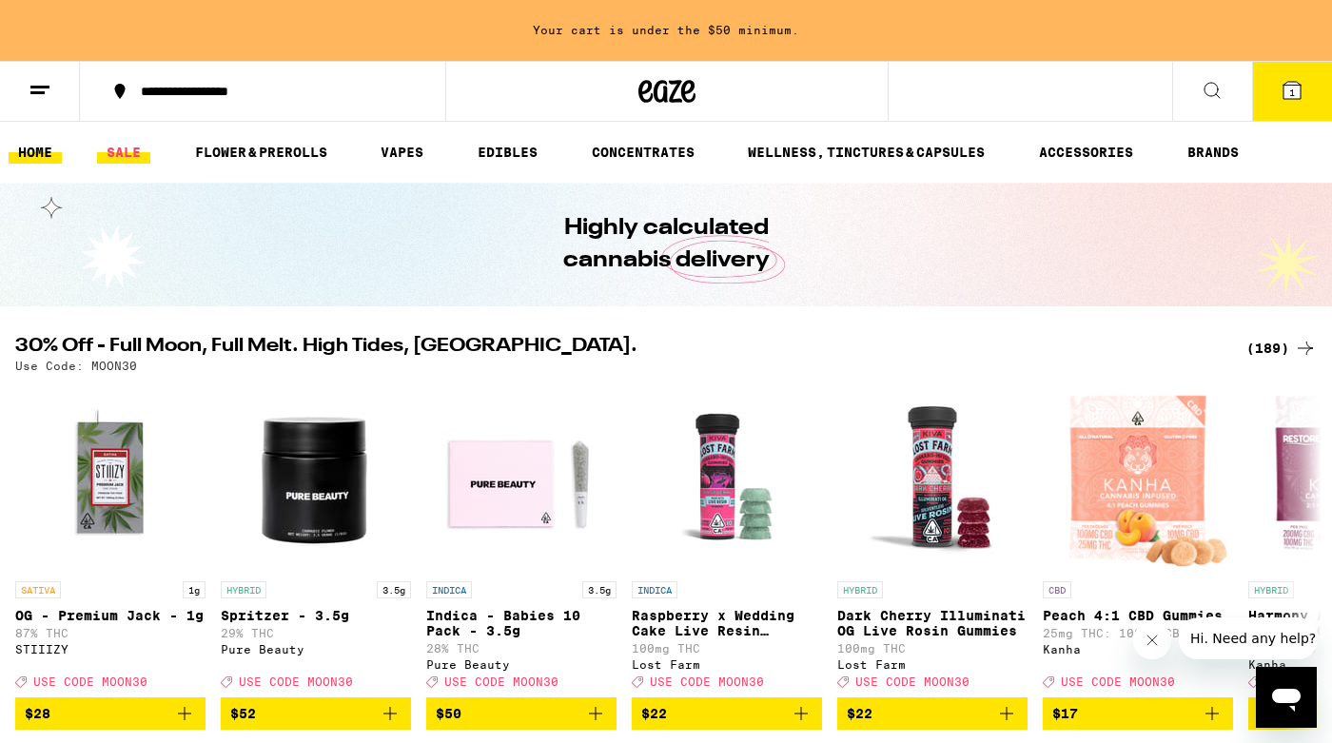
click at [127, 153] on link "SALE" at bounding box center [123, 152] width 53 height 23
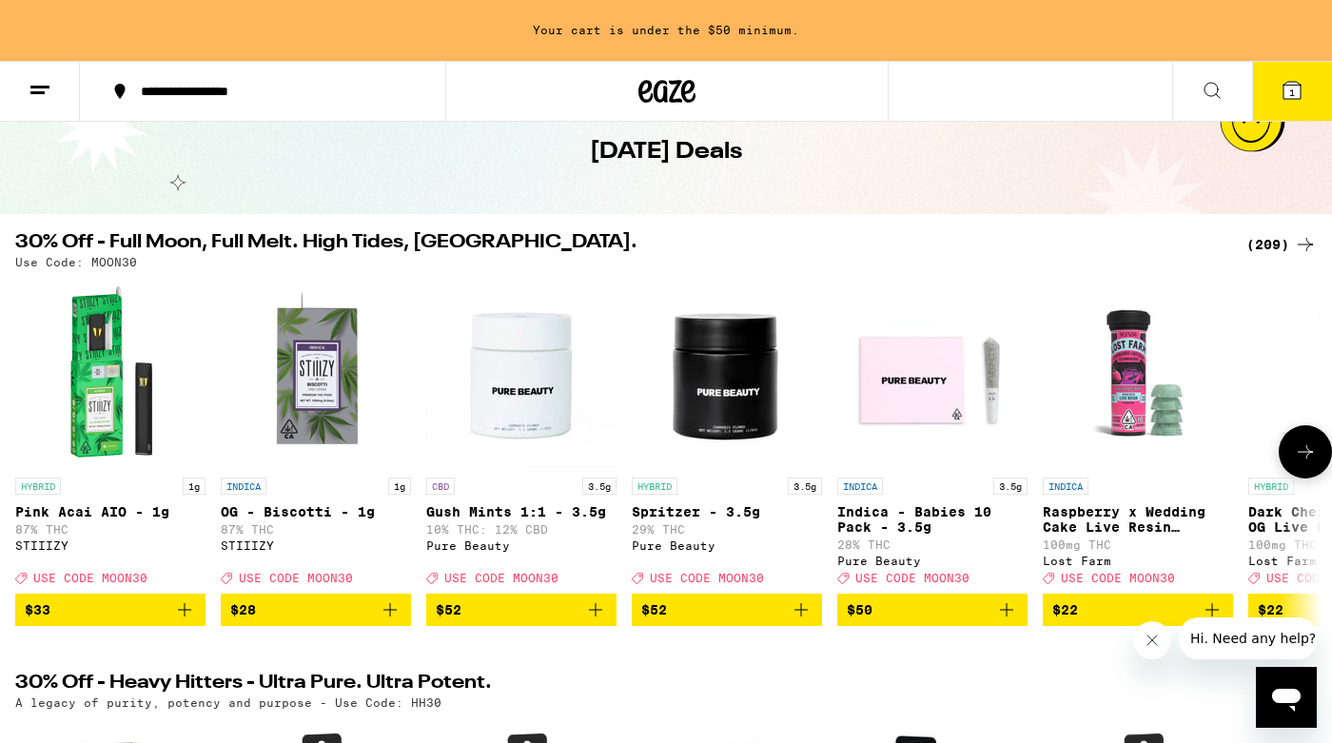
scroll to position [106, 0]
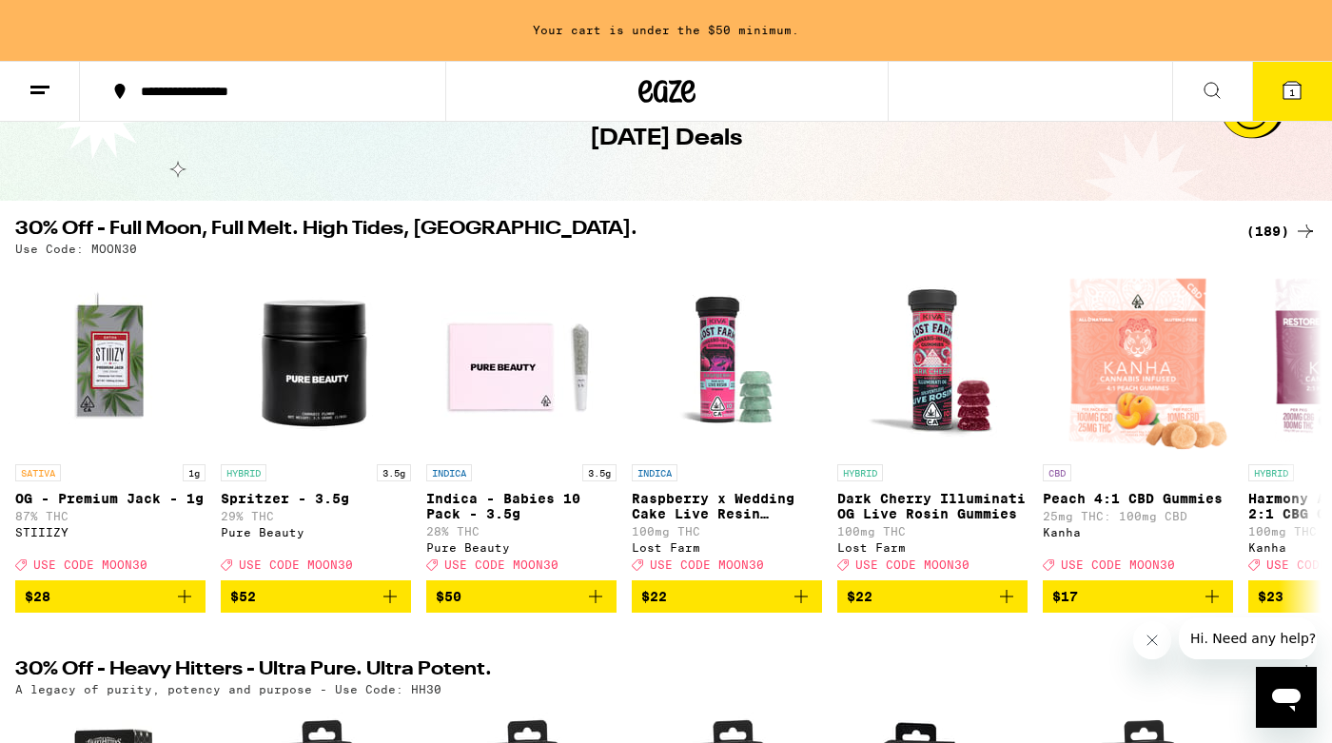
click at [1276, 224] on div "(189)" at bounding box center [1281, 231] width 70 height 23
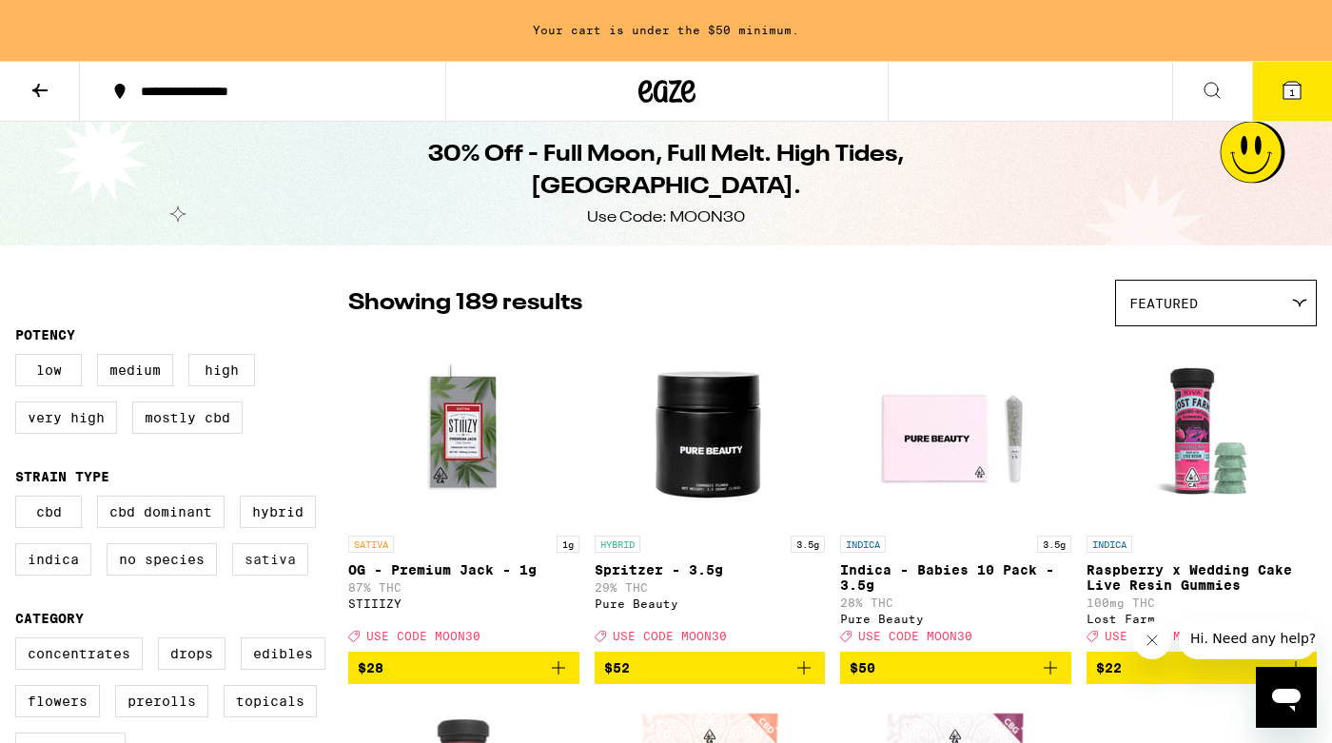
click at [287, 575] on label "Sativa" at bounding box center [270, 559] width 76 height 32
click at [20, 499] on input "Sativa" at bounding box center [19, 498] width 1 height 1
checkbox input "true"
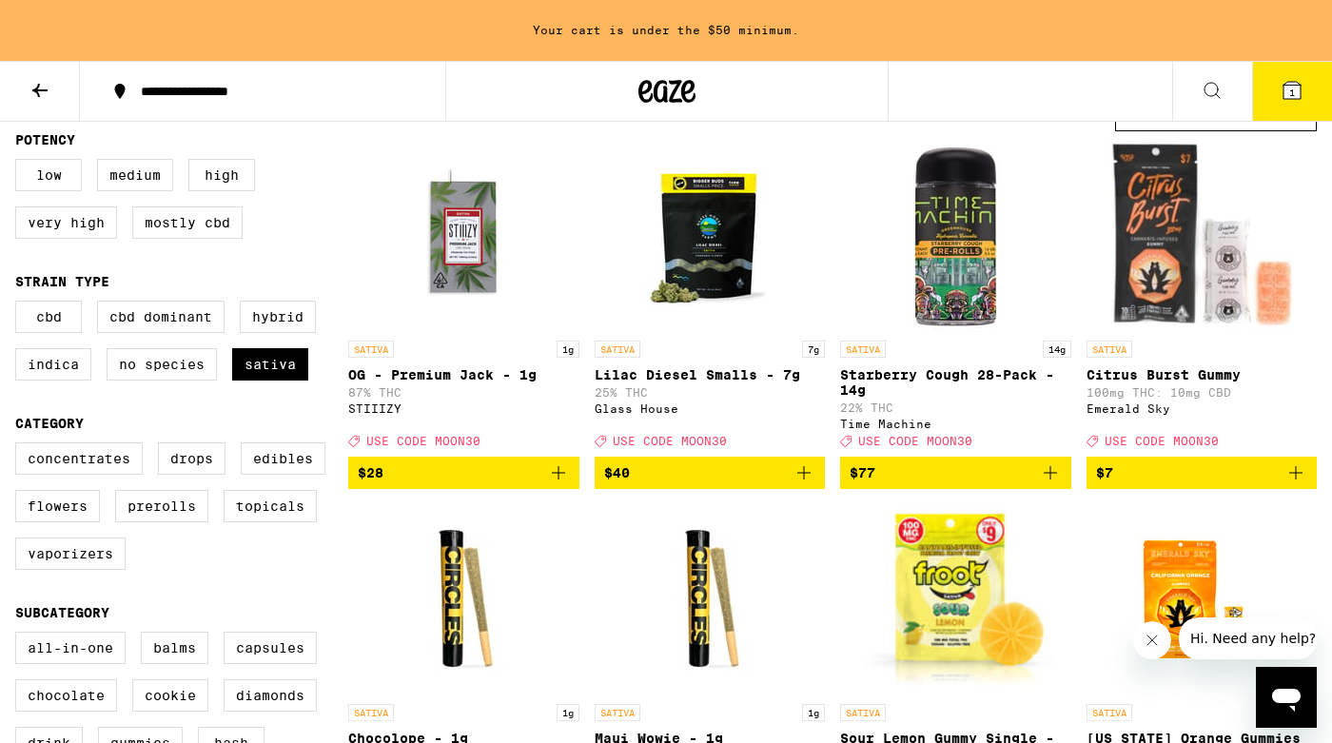
scroll to position [197, 0]
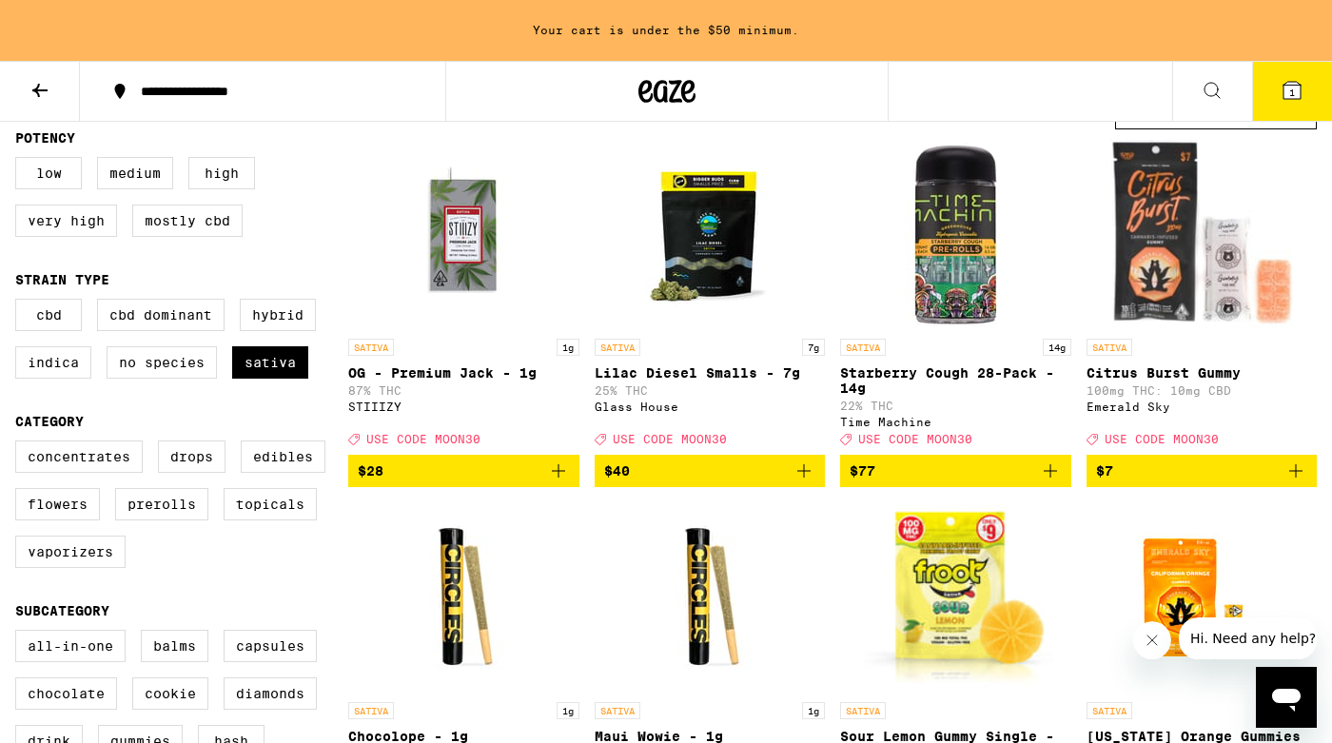
click at [802, 481] on icon "Add to bag" at bounding box center [803, 470] width 23 height 23
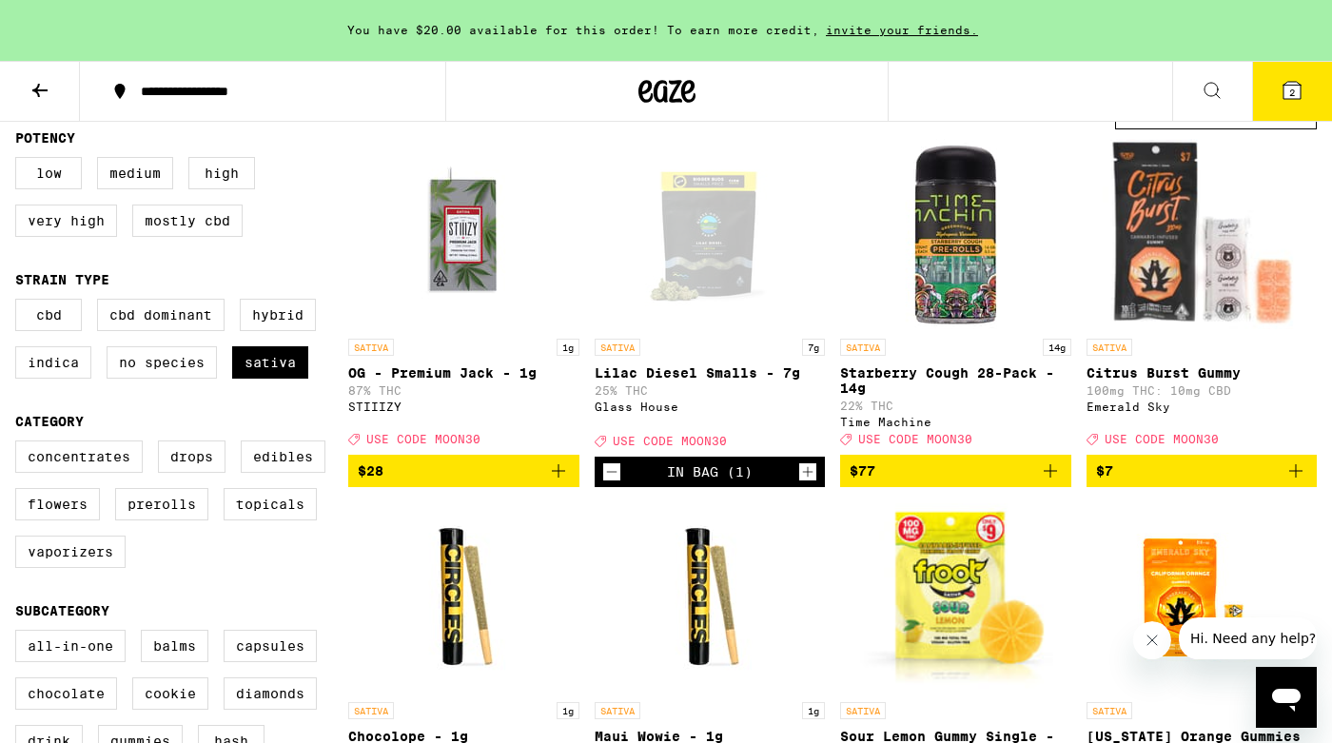
click at [1276, 85] on button "2" at bounding box center [1292, 91] width 80 height 59
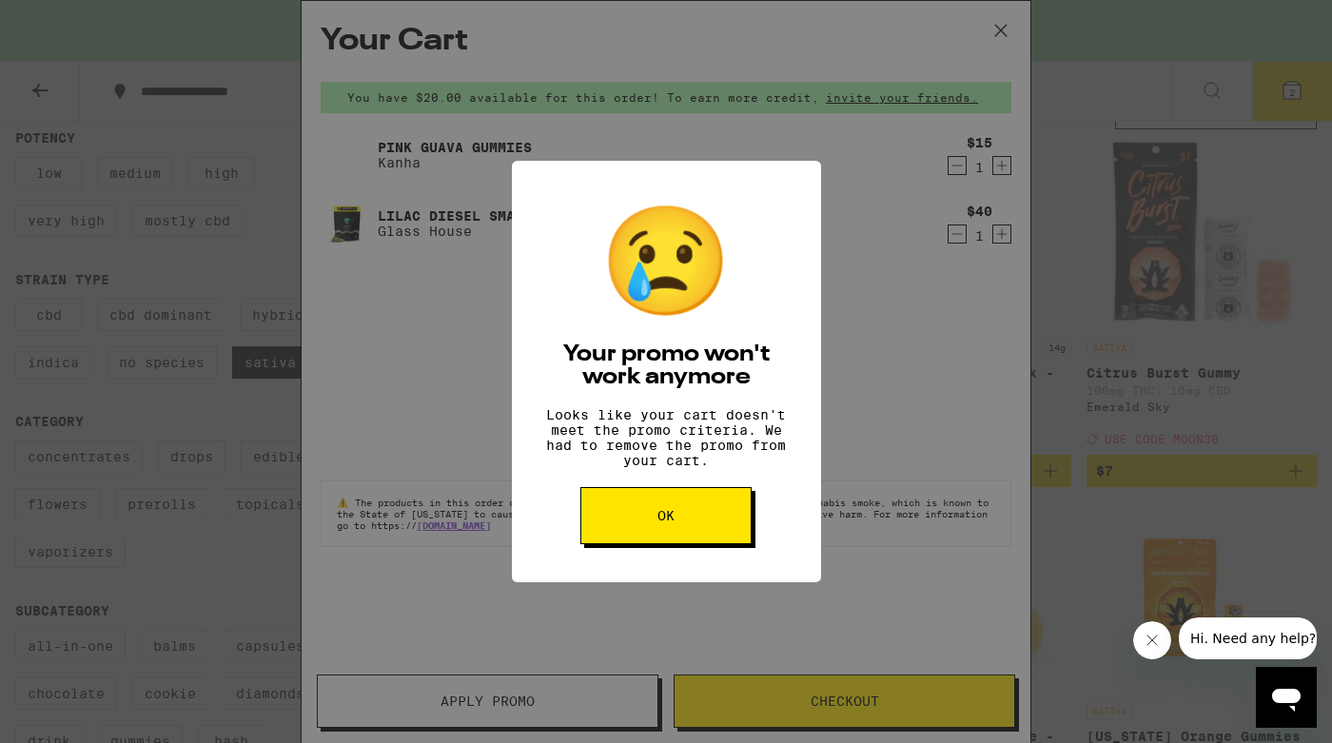
click at [692, 527] on button "OK" at bounding box center [665, 515] width 171 height 57
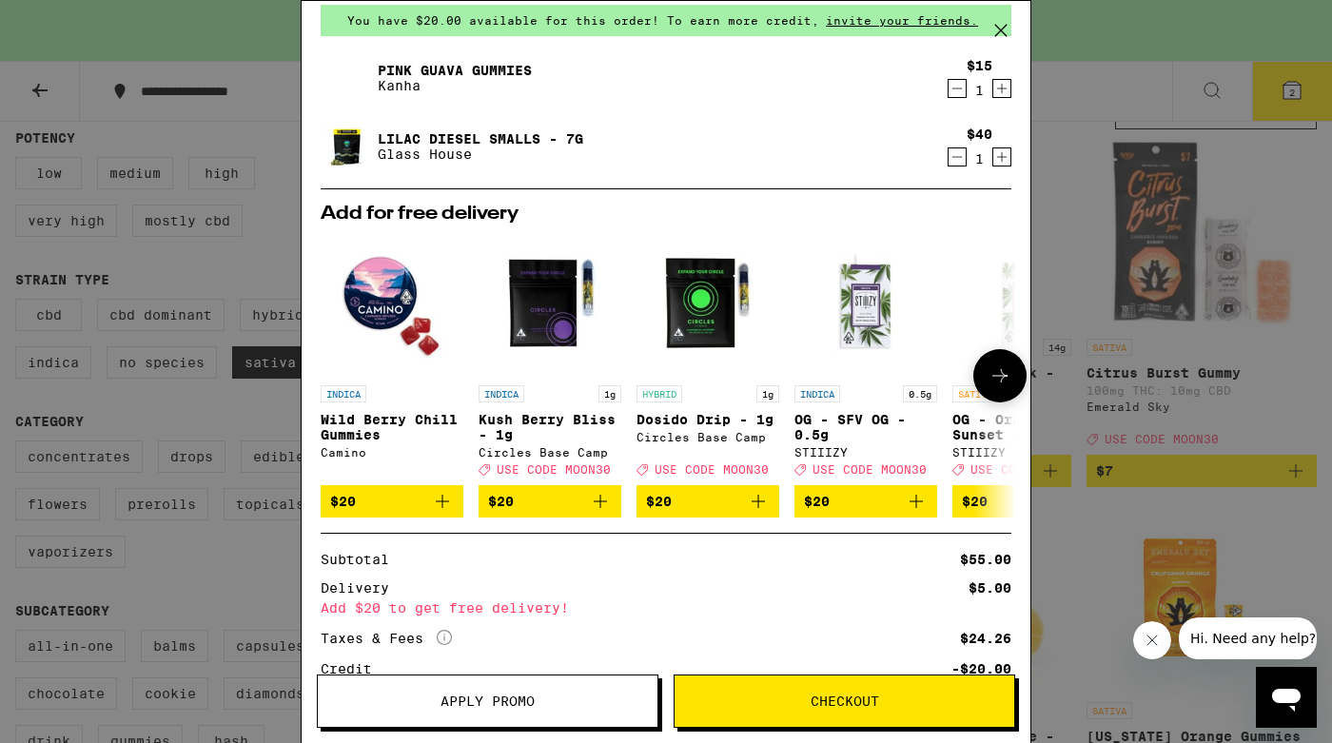
scroll to position [228, 0]
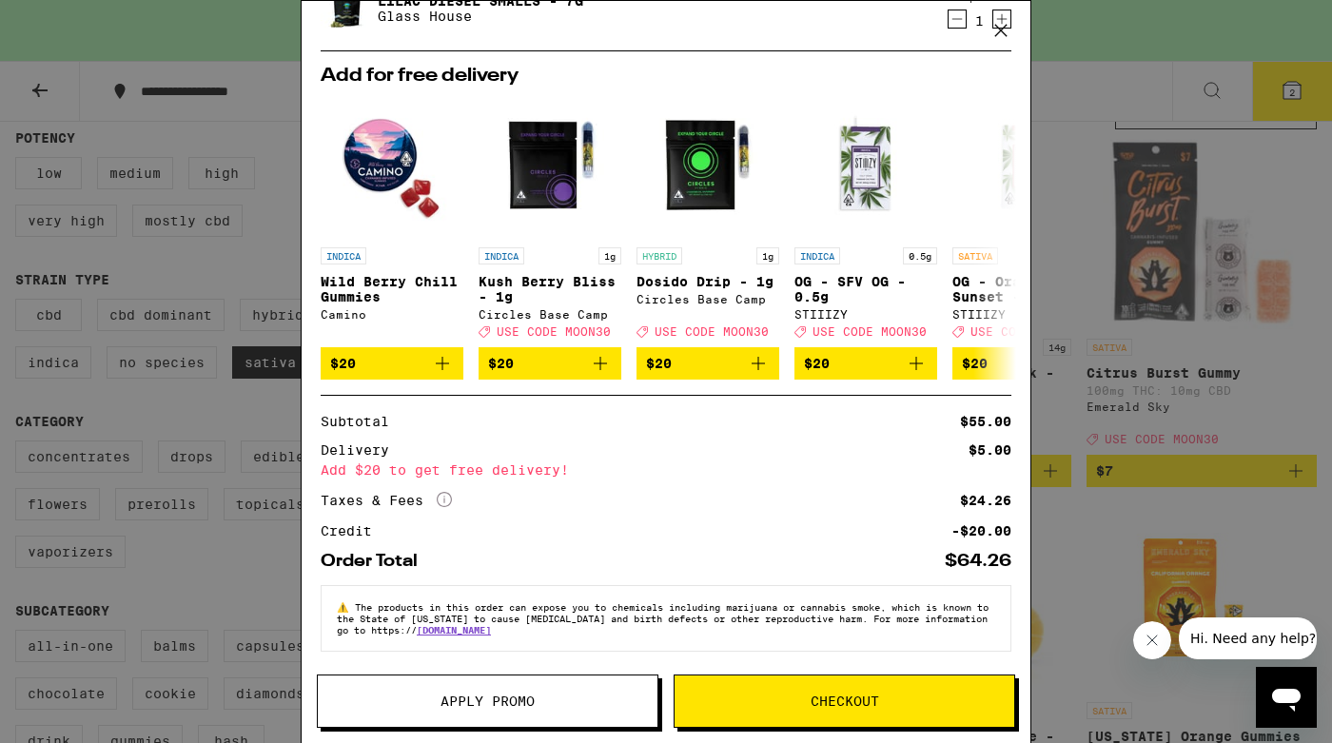
click at [479, 705] on span "Apply Promo" at bounding box center [487, 700] width 94 height 13
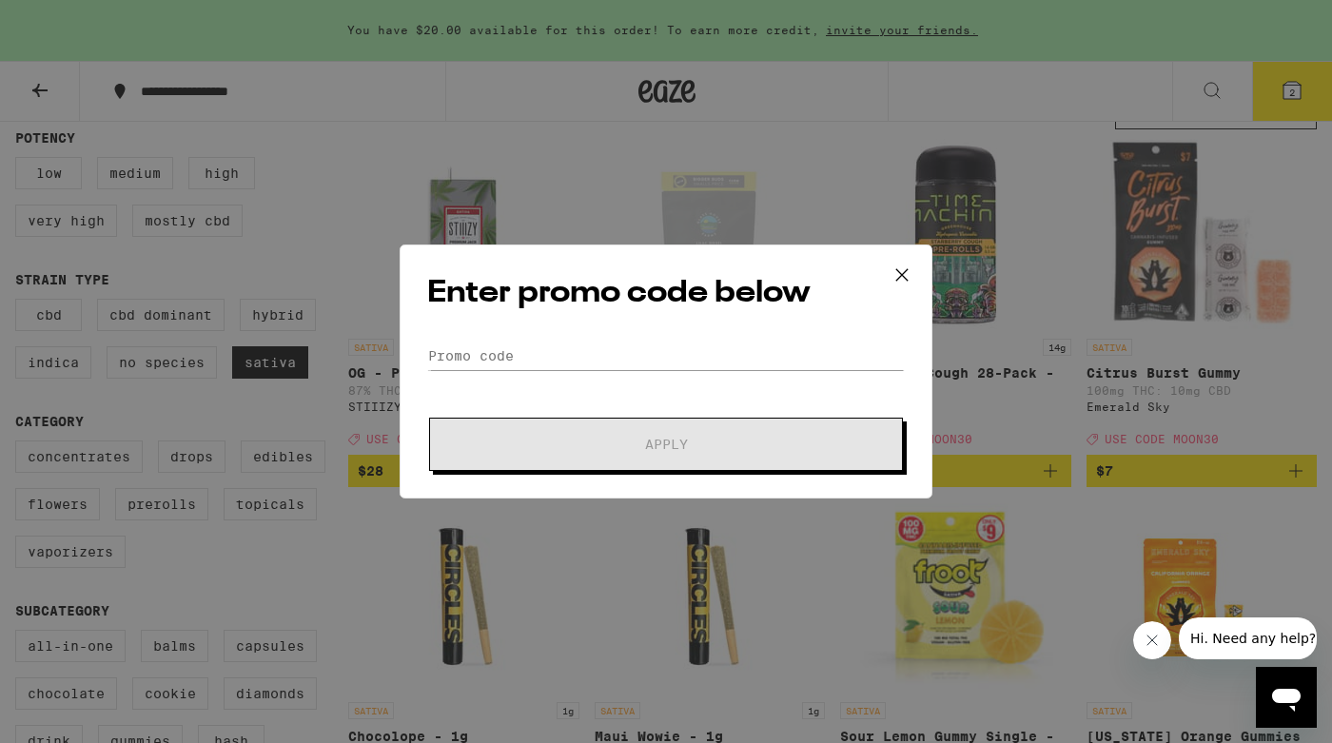
click at [687, 340] on div "Enter promo code below Promo Code Apply" at bounding box center [665, 371] width 533 height 254
click at [665, 345] on input "Promo Code" at bounding box center [665, 355] width 477 height 29
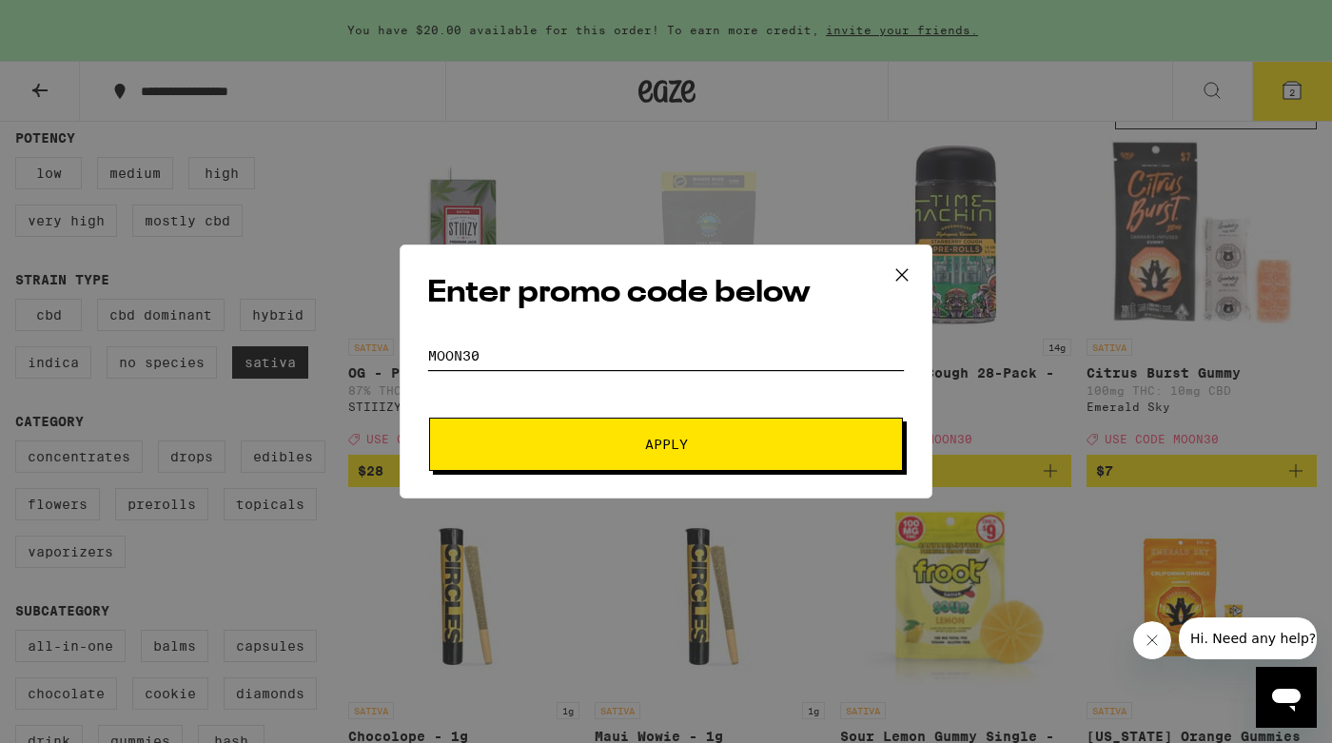
type input "moon30"
click at [429, 418] on button "Apply" at bounding box center [666, 444] width 474 height 53
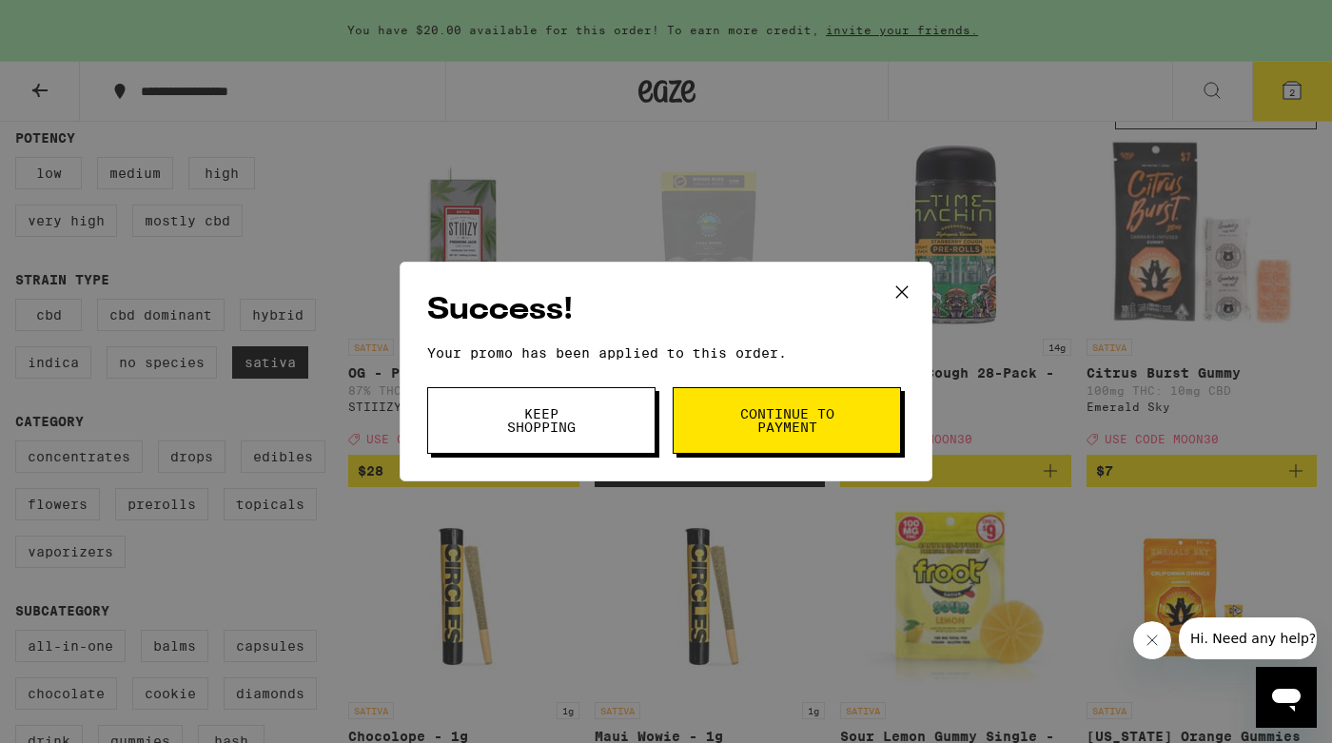
click at [903, 297] on icon at bounding box center [901, 292] width 29 height 29
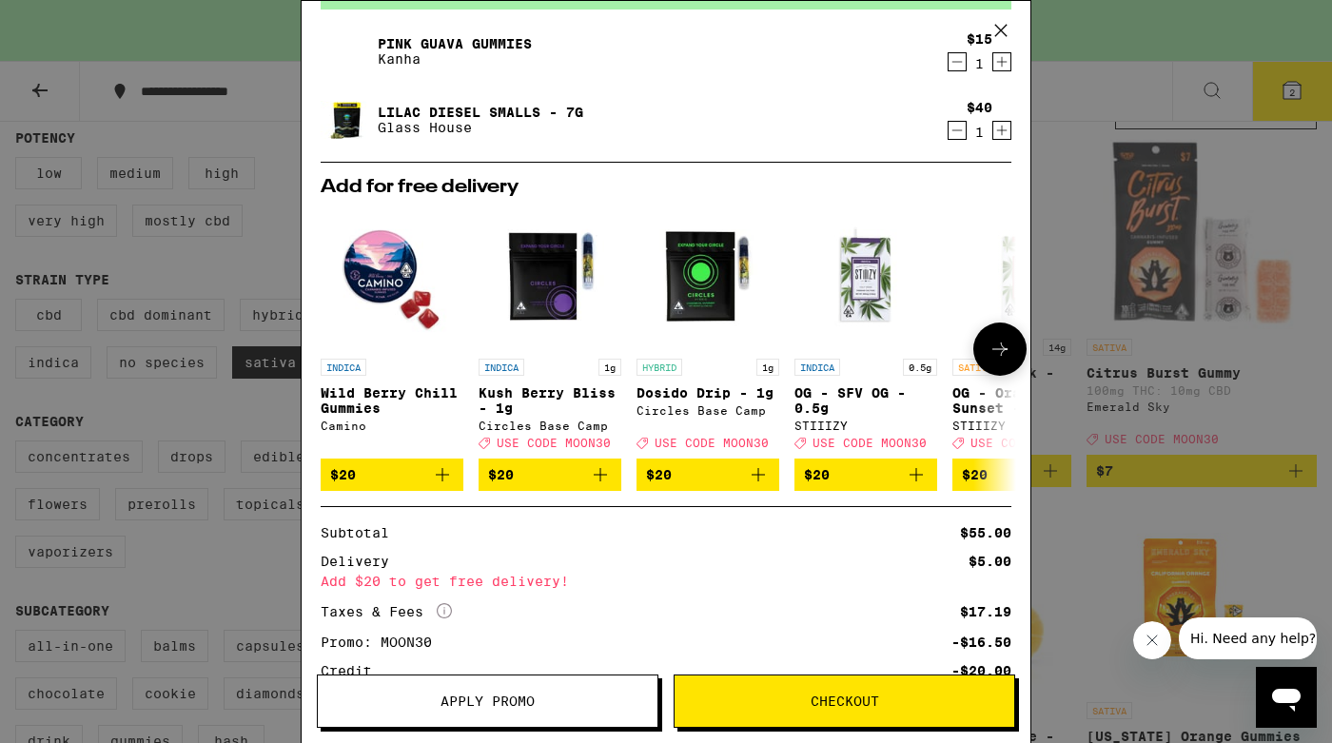
scroll to position [257, 0]
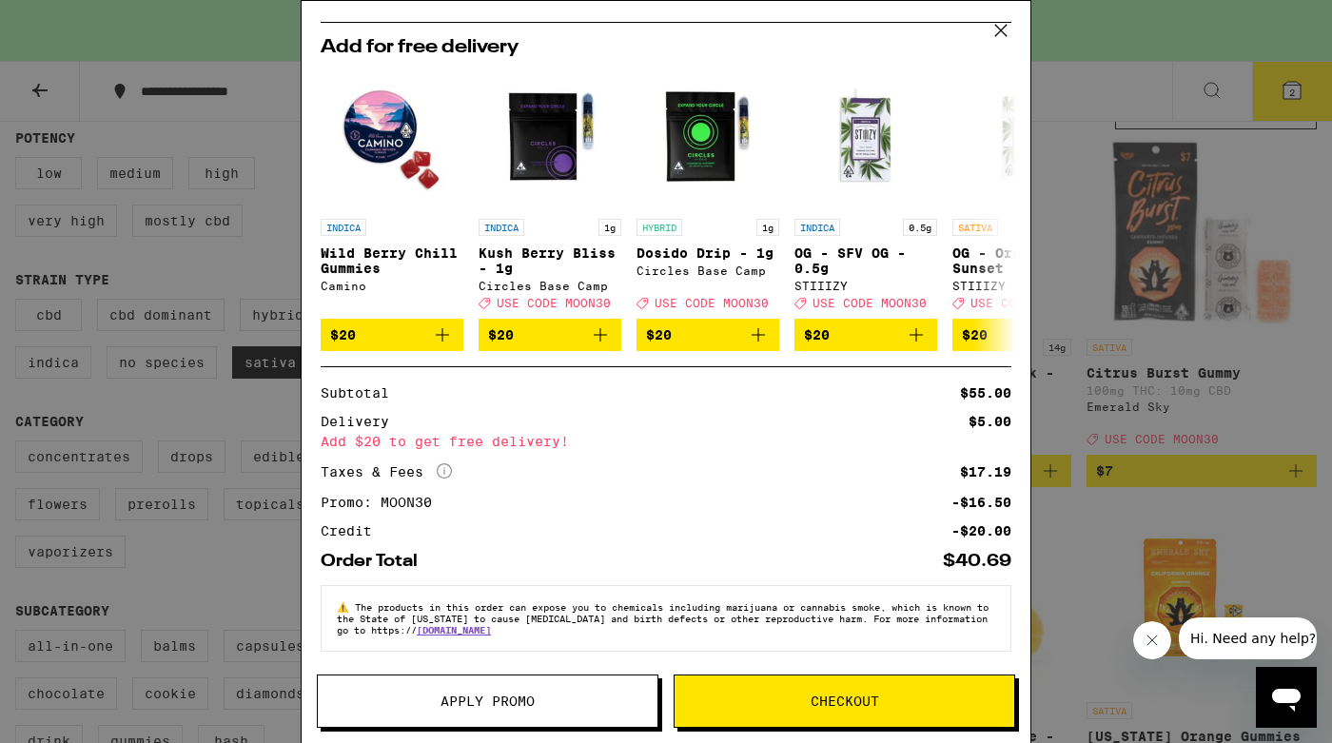
click at [998, 32] on icon at bounding box center [1000, 30] width 11 height 11
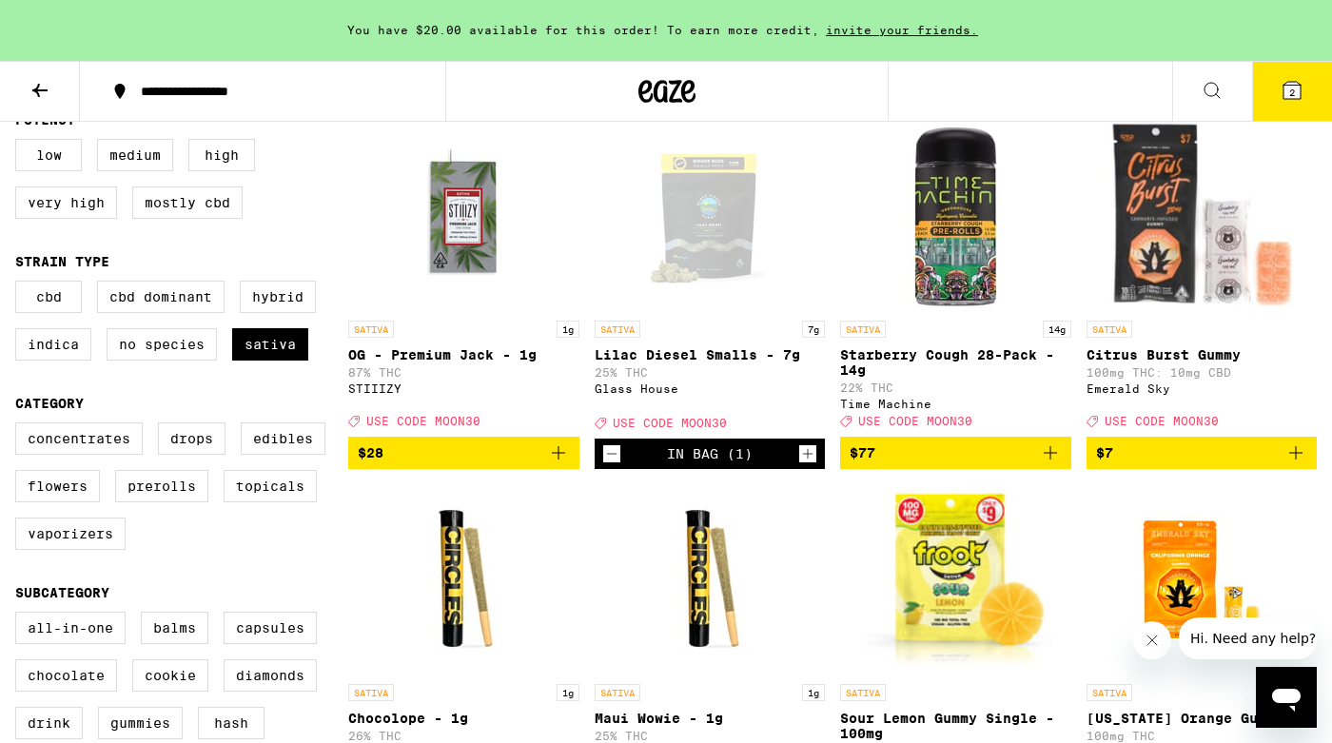
scroll to position [214, 0]
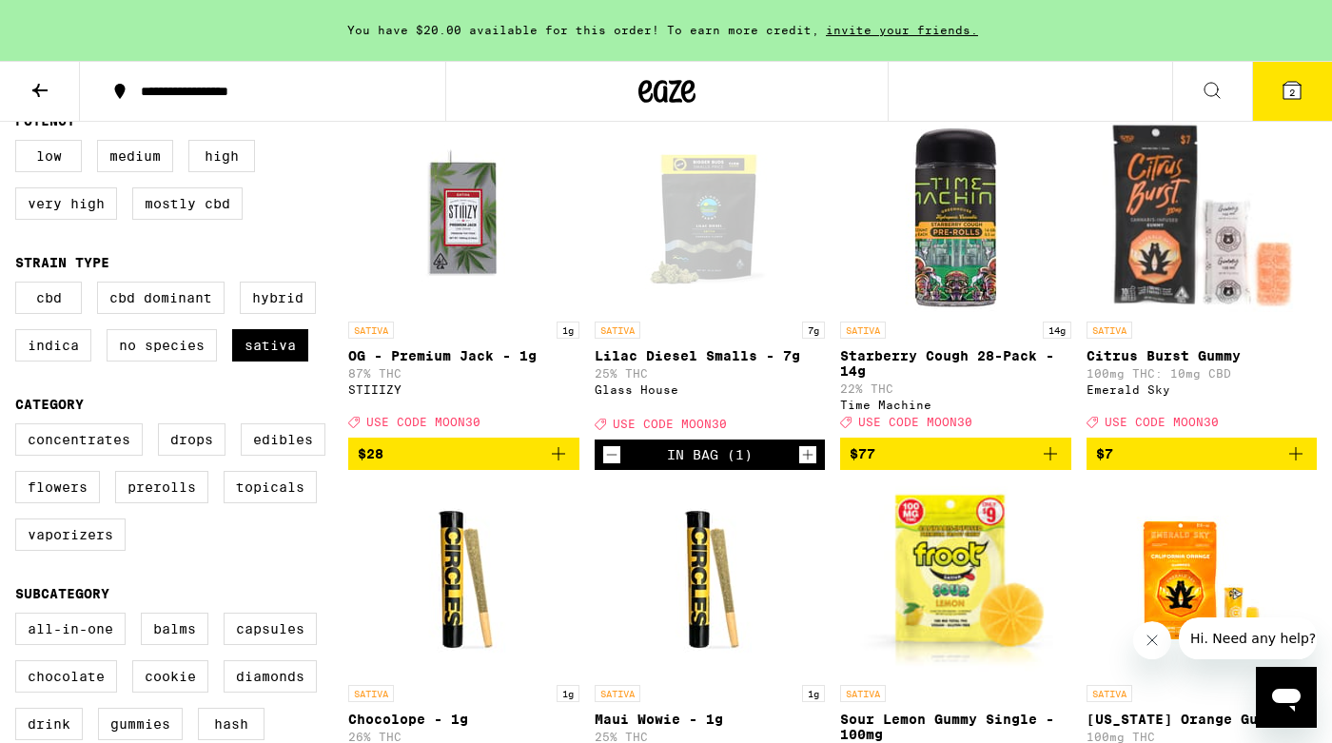
click at [1293, 76] on button "2" at bounding box center [1292, 91] width 80 height 59
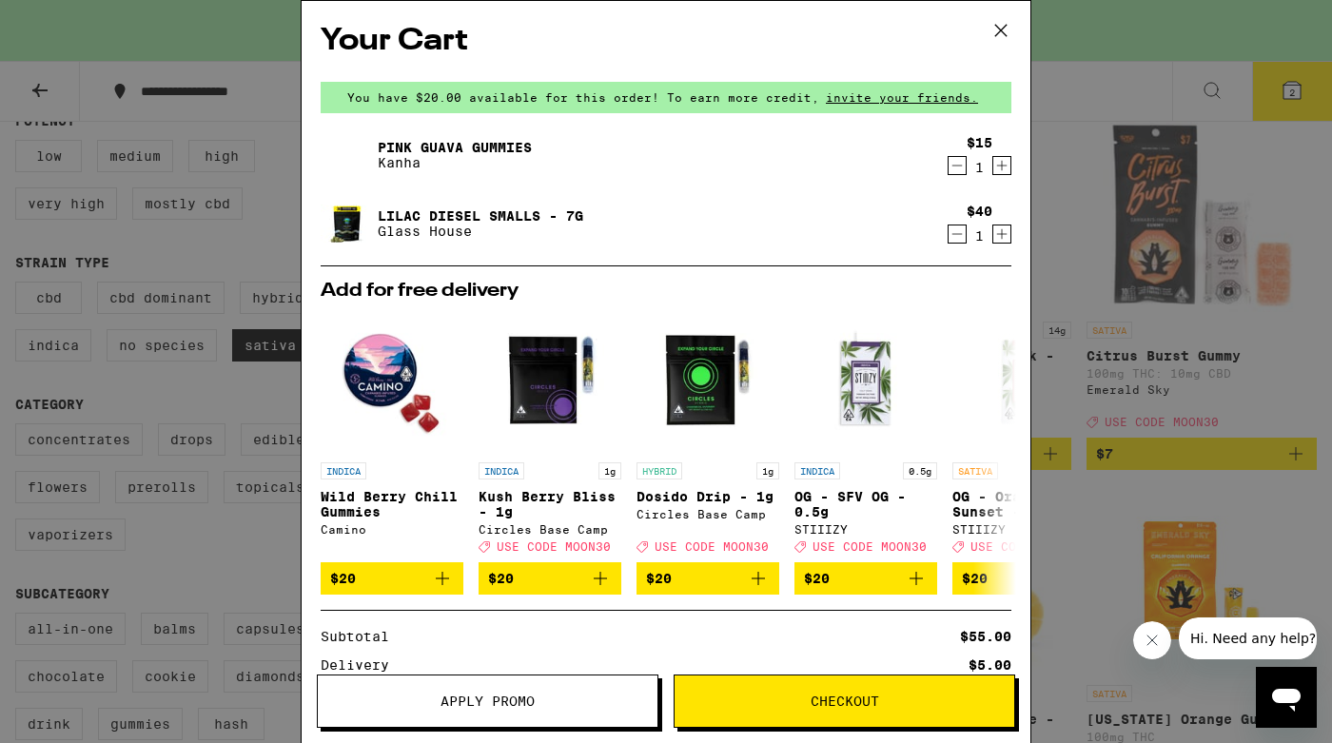
click at [958, 234] on icon "Decrement" at bounding box center [956, 234] width 17 height 23
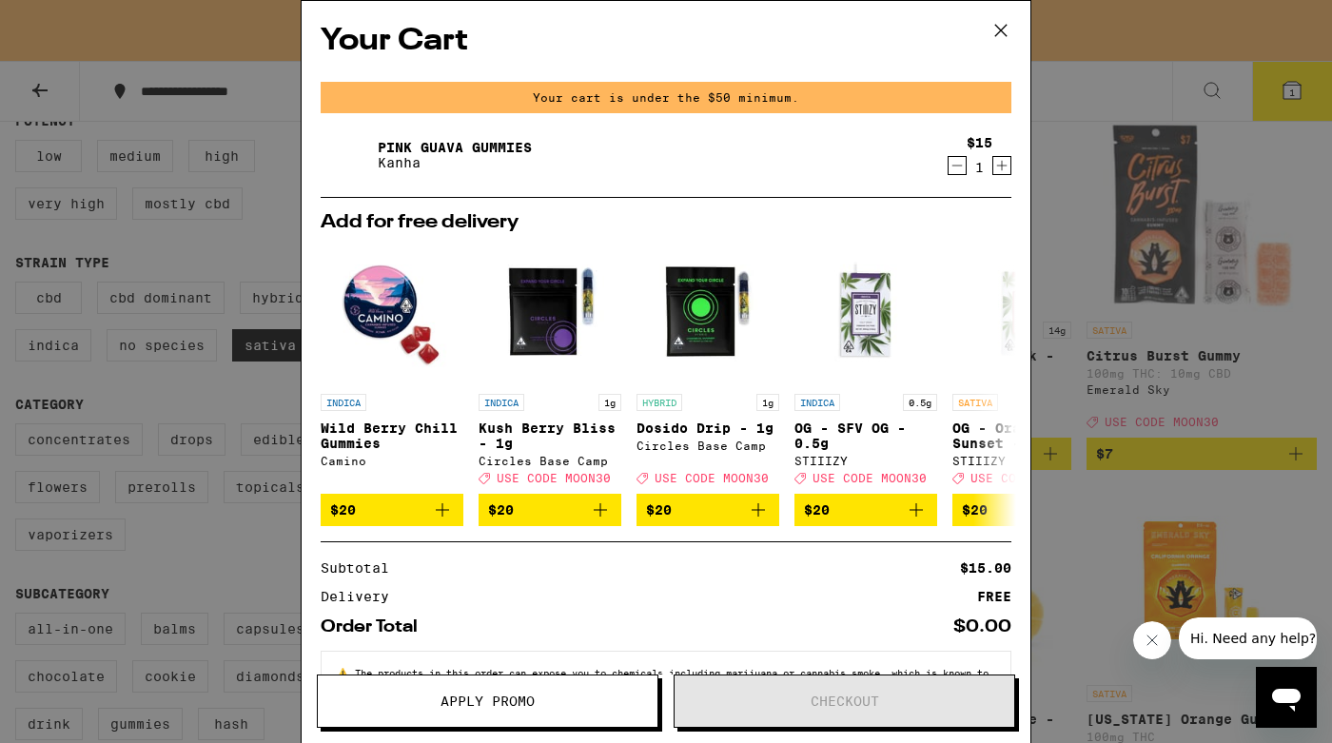
click at [1008, 33] on icon at bounding box center [1000, 30] width 29 height 29
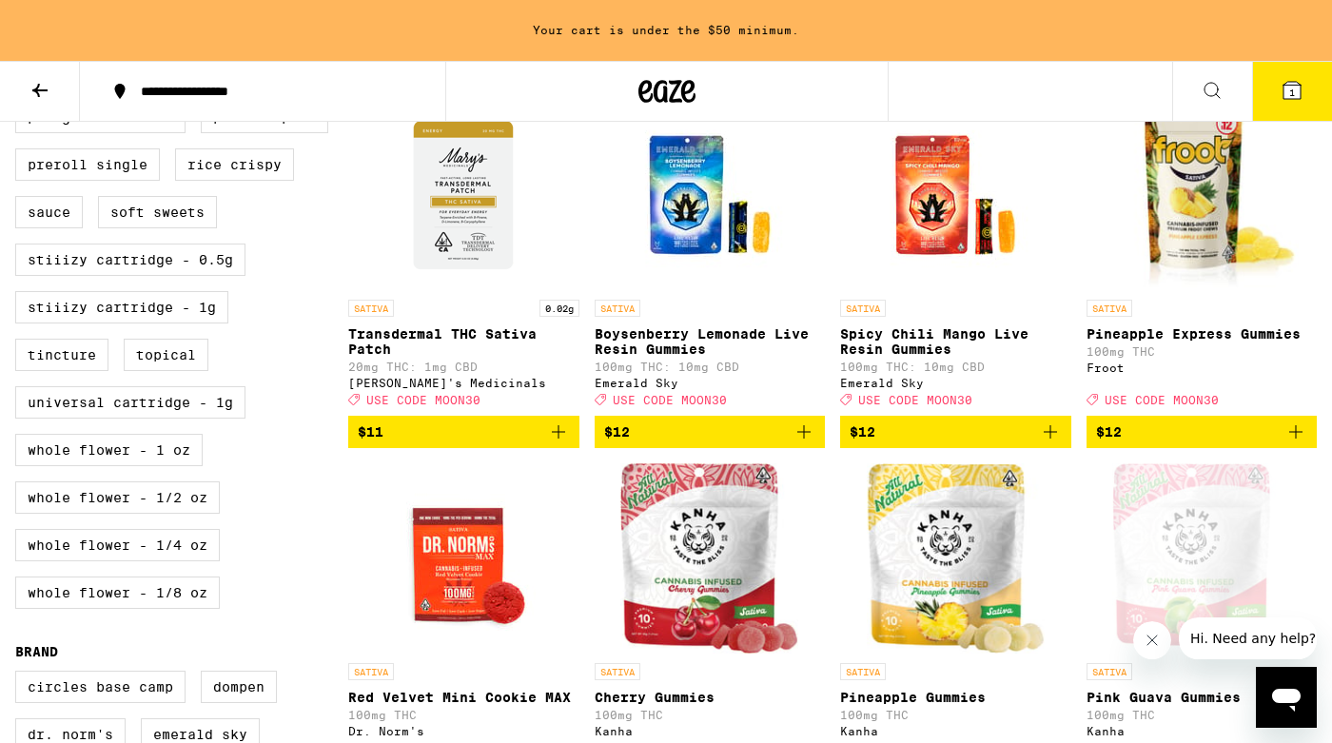
scroll to position [968, 0]
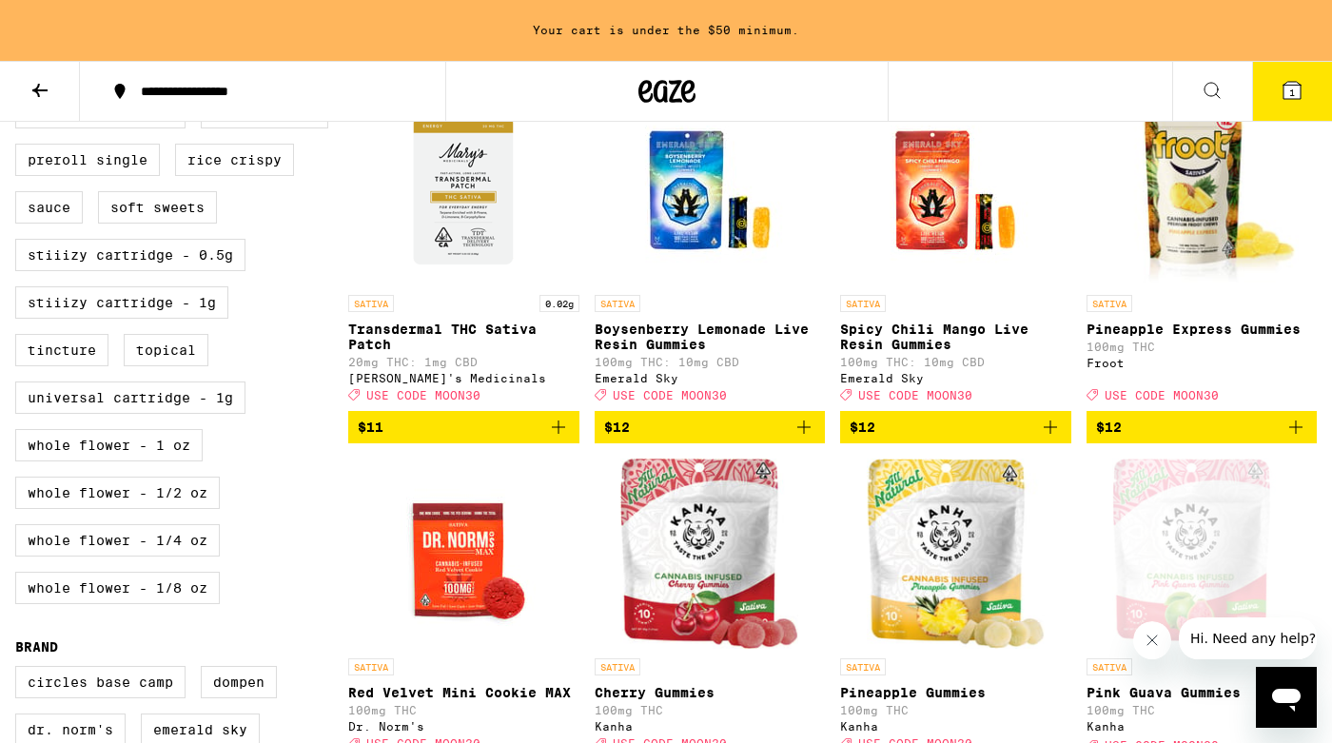
click at [1052, 438] on icon "Add to bag" at bounding box center [1050, 427] width 23 height 23
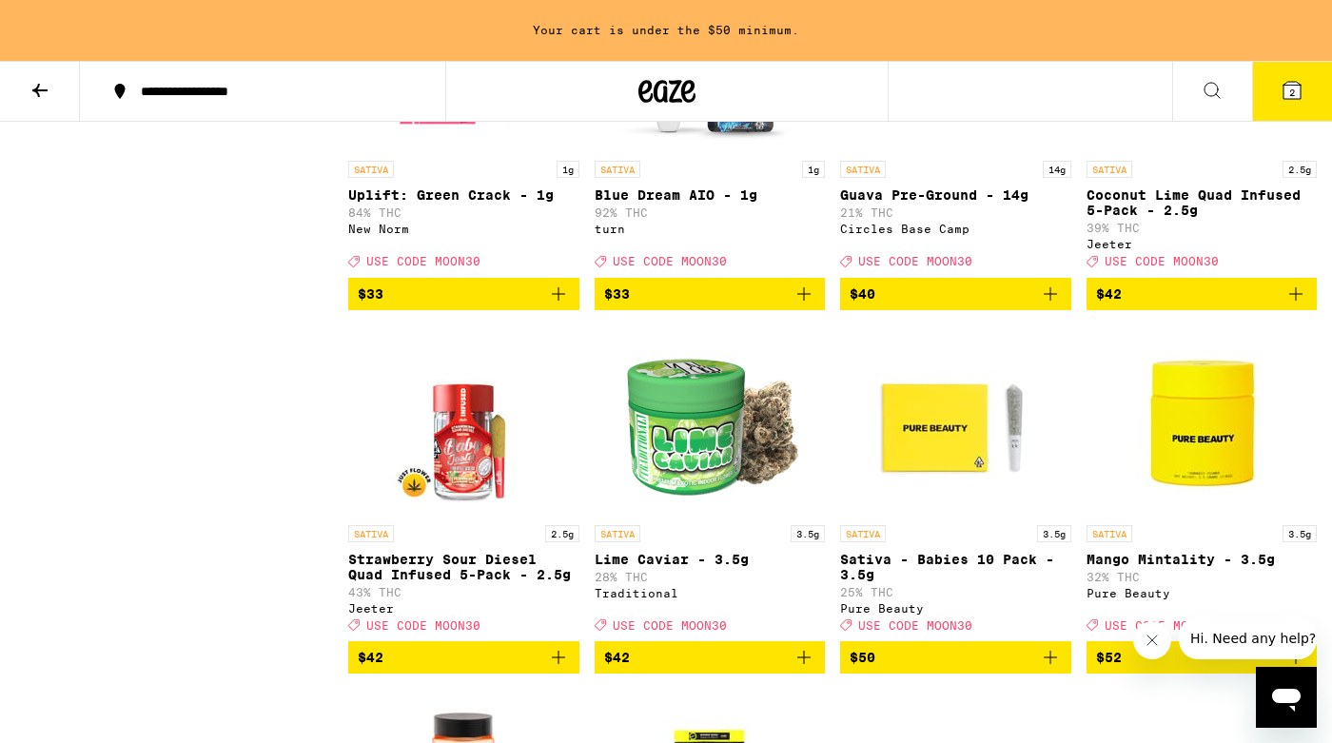
scroll to position [3631, 0]
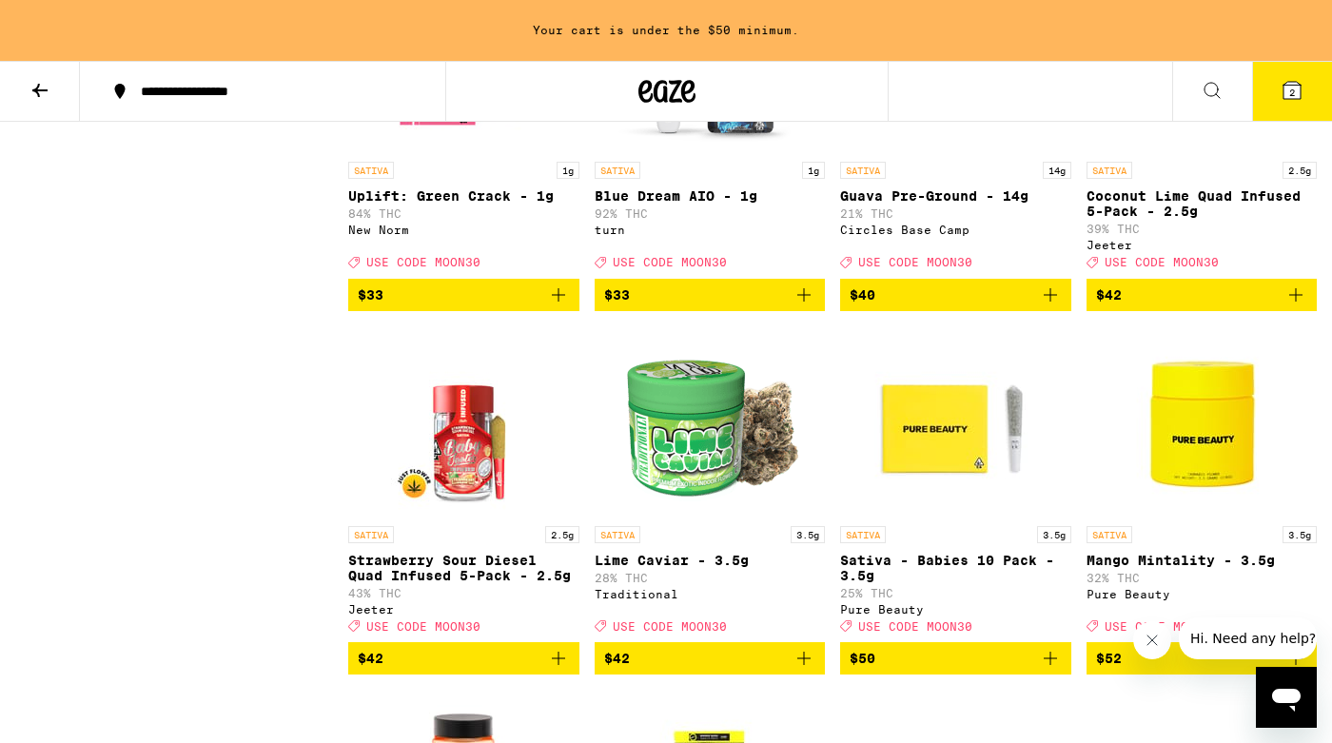
click at [1047, 306] on icon "Add to bag" at bounding box center [1050, 294] width 23 height 23
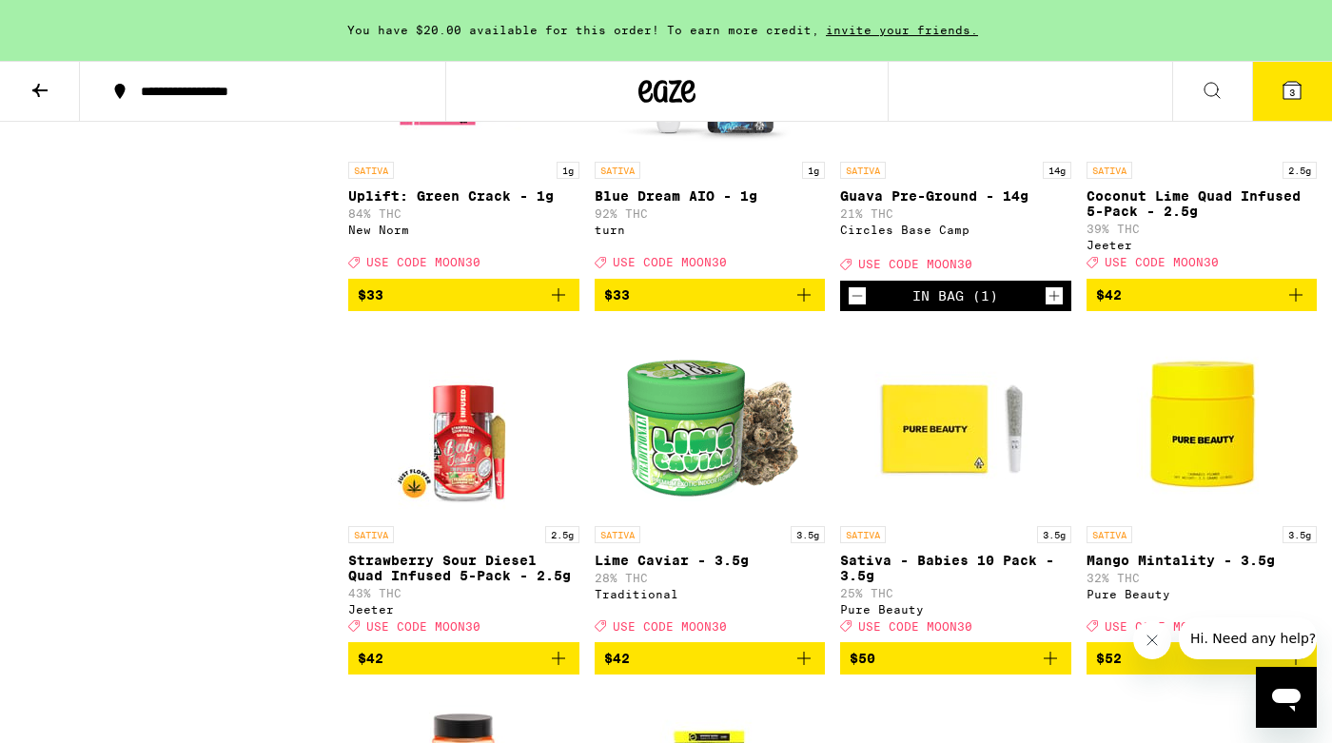
click at [1279, 94] on button "3" at bounding box center [1292, 91] width 80 height 59
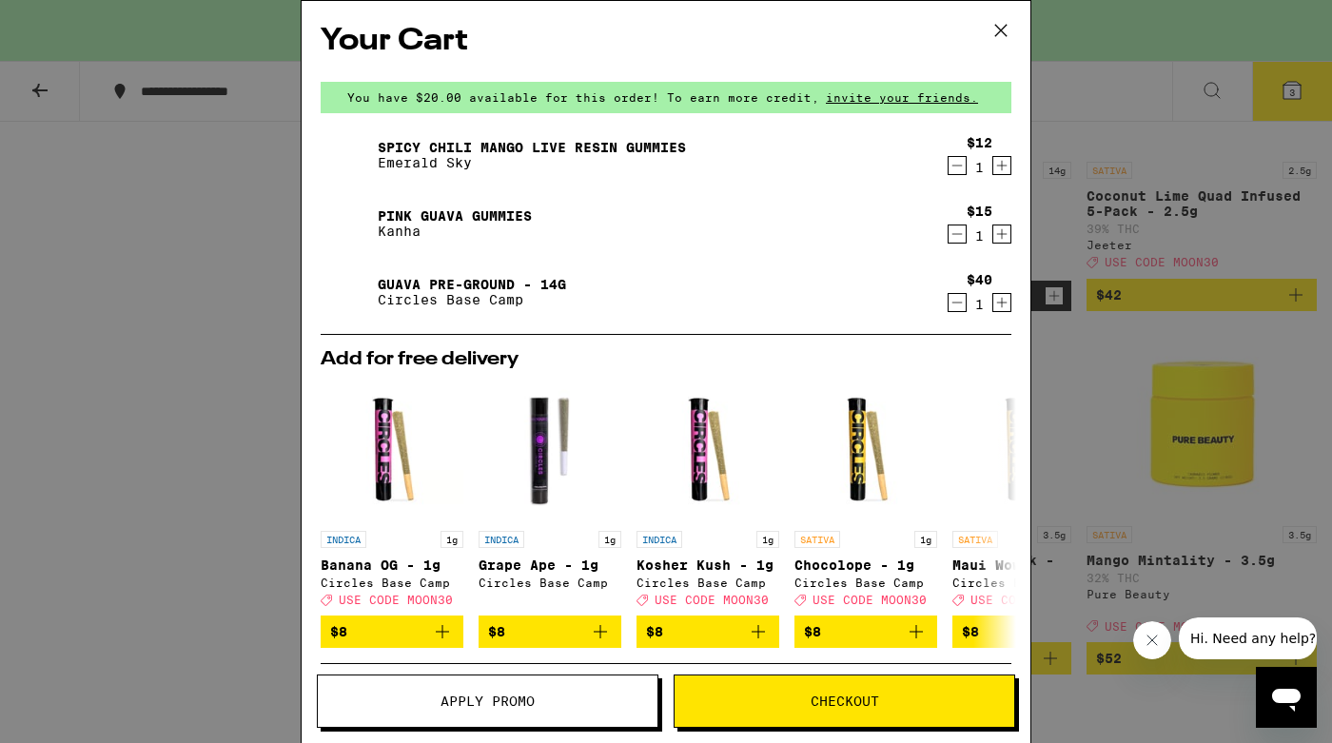
click at [960, 303] on icon "Decrement" at bounding box center [956, 302] width 17 height 23
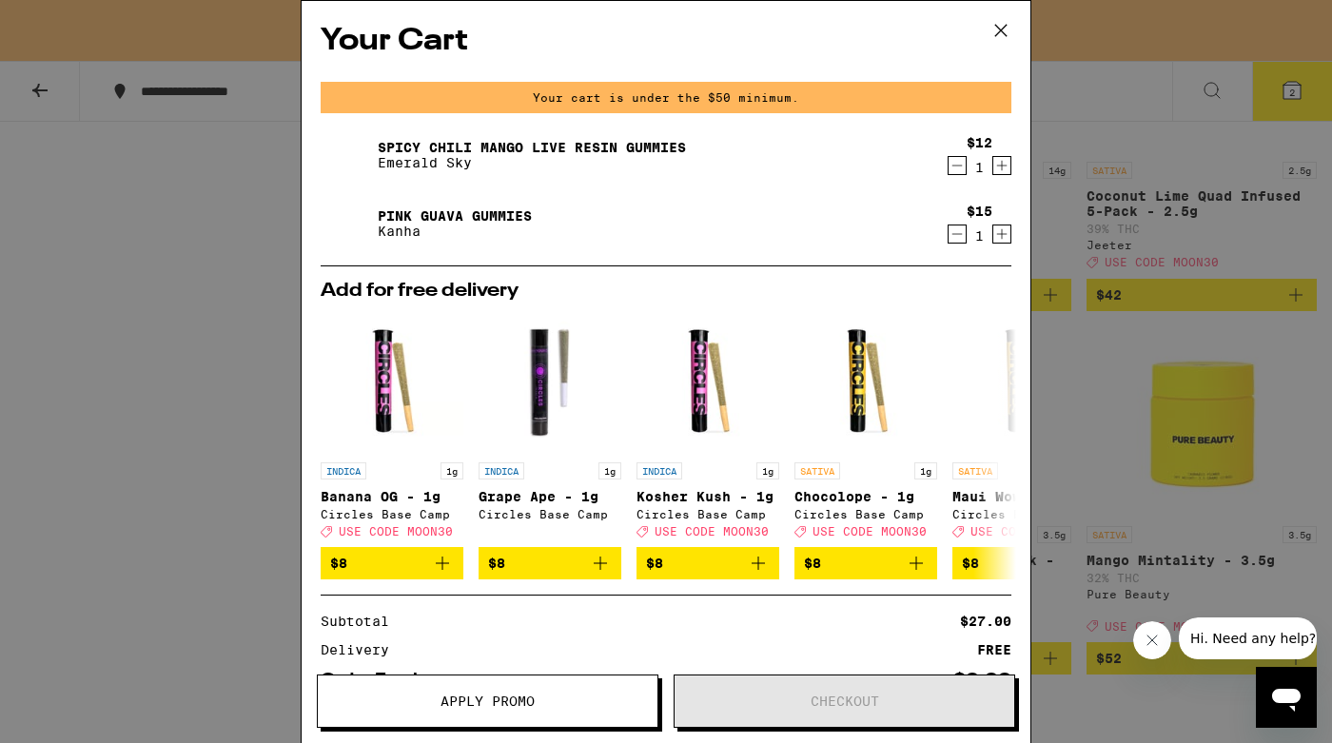
click at [999, 237] on icon "Increment" at bounding box center [1001, 234] width 17 height 23
click at [1002, 41] on icon at bounding box center [1000, 30] width 29 height 29
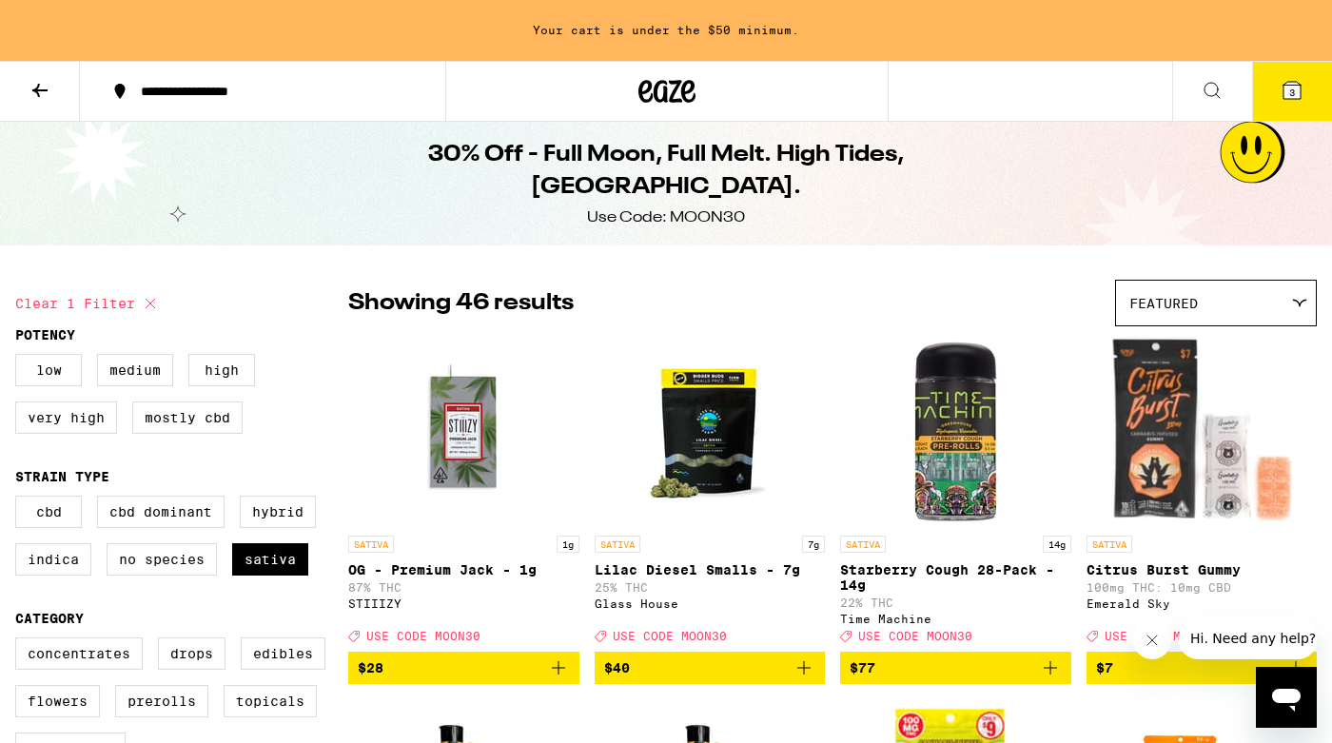
click at [1159, 311] on span "Featured" at bounding box center [1163, 303] width 68 height 15
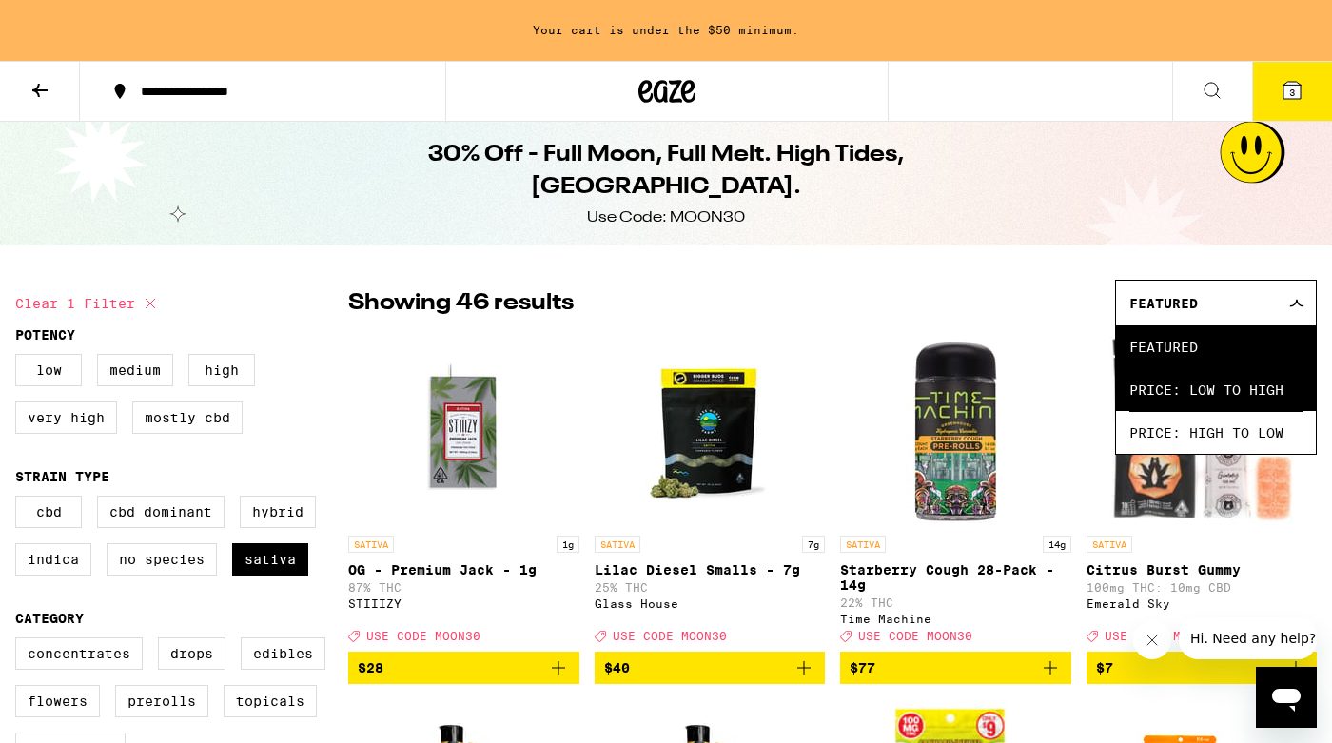
click at [1144, 387] on span "Price: Low to High" at bounding box center [1215, 389] width 173 height 43
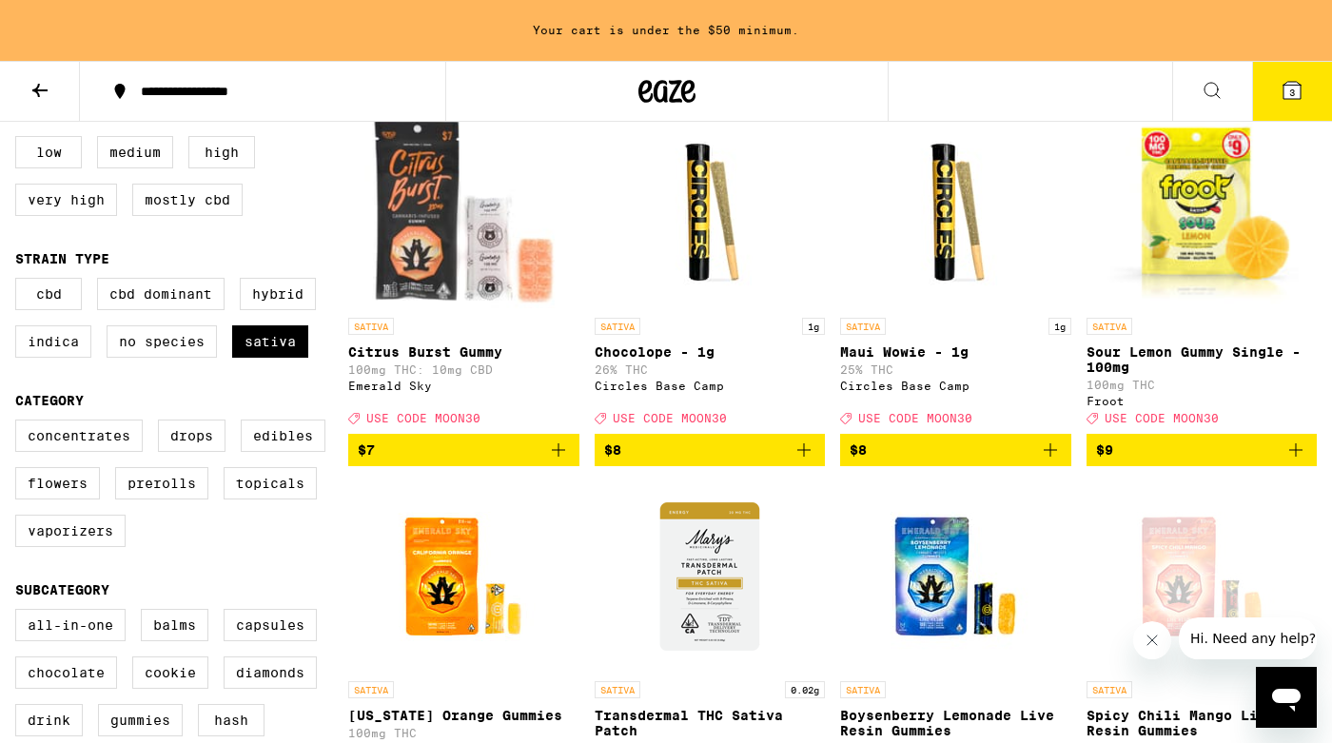
scroll to position [219, 0]
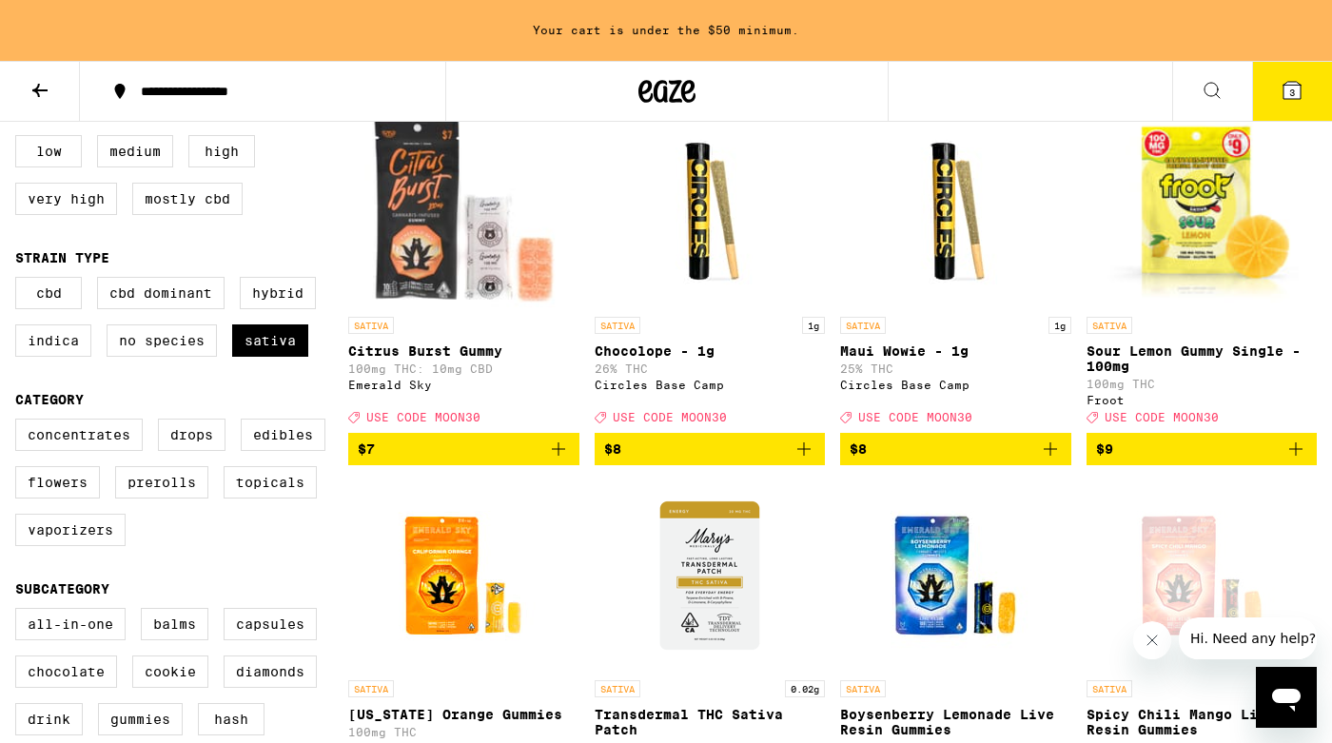
click at [1057, 460] on icon "Add to bag" at bounding box center [1050, 449] width 23 height 23
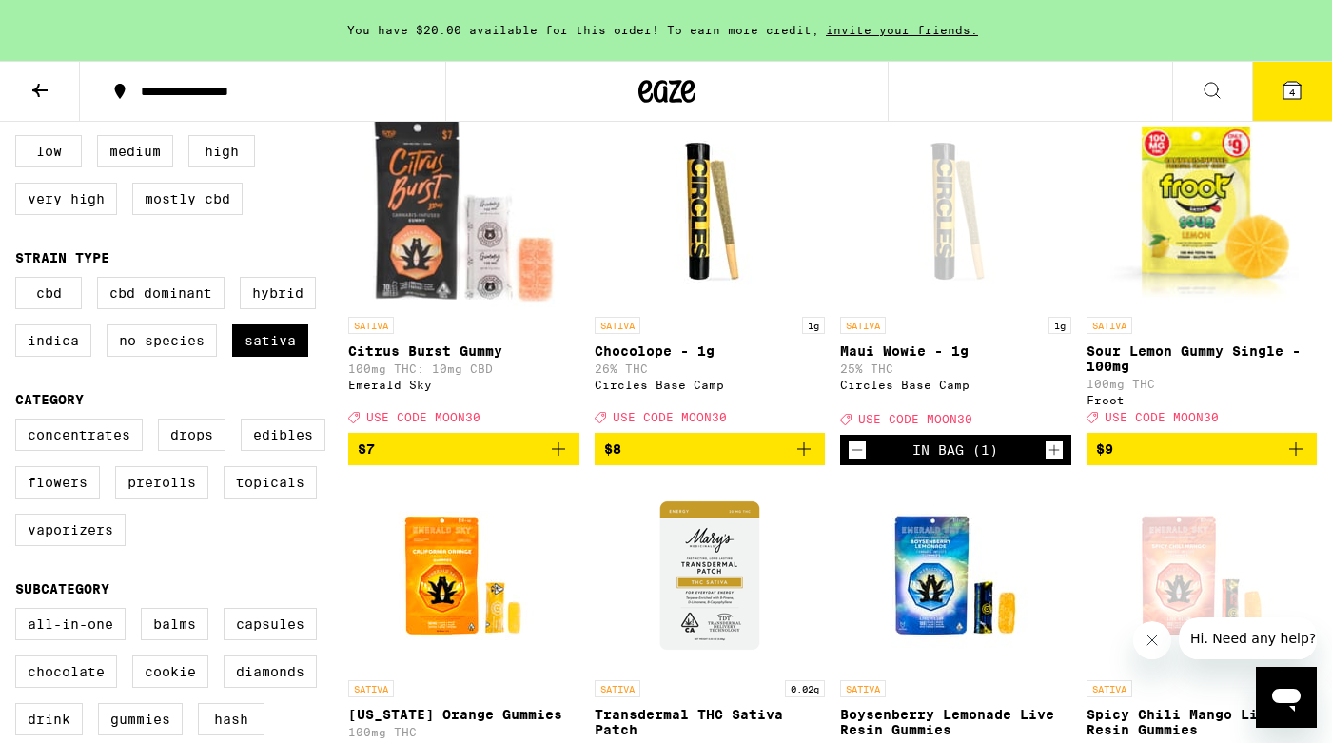
click at [1302, 102] on button "4" at bounding box center [1292, 91] width 80 height 59
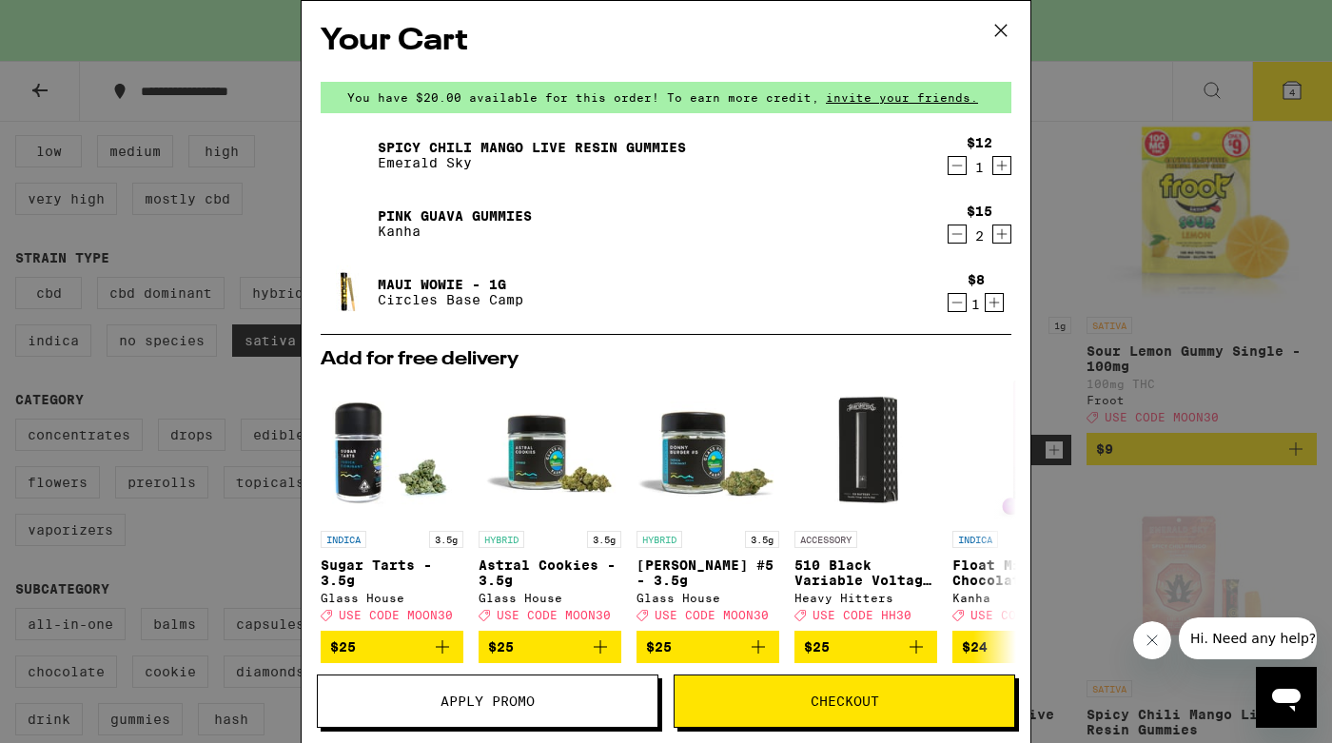
click at [948, 158] on icon "Decrement" at bounding box center [956, 165] width 17 height 23
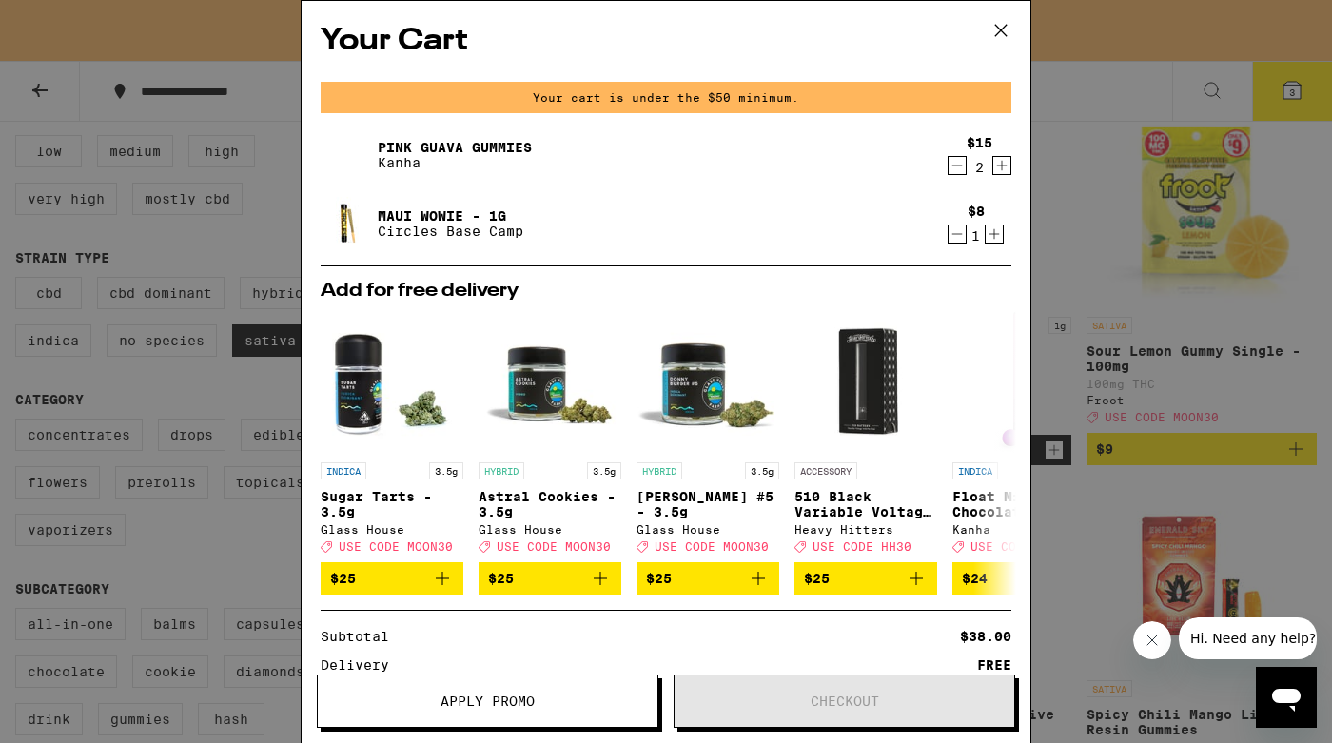
click at [1014, 30] on icon at bounding box center [1000, 30] width 29 height 29
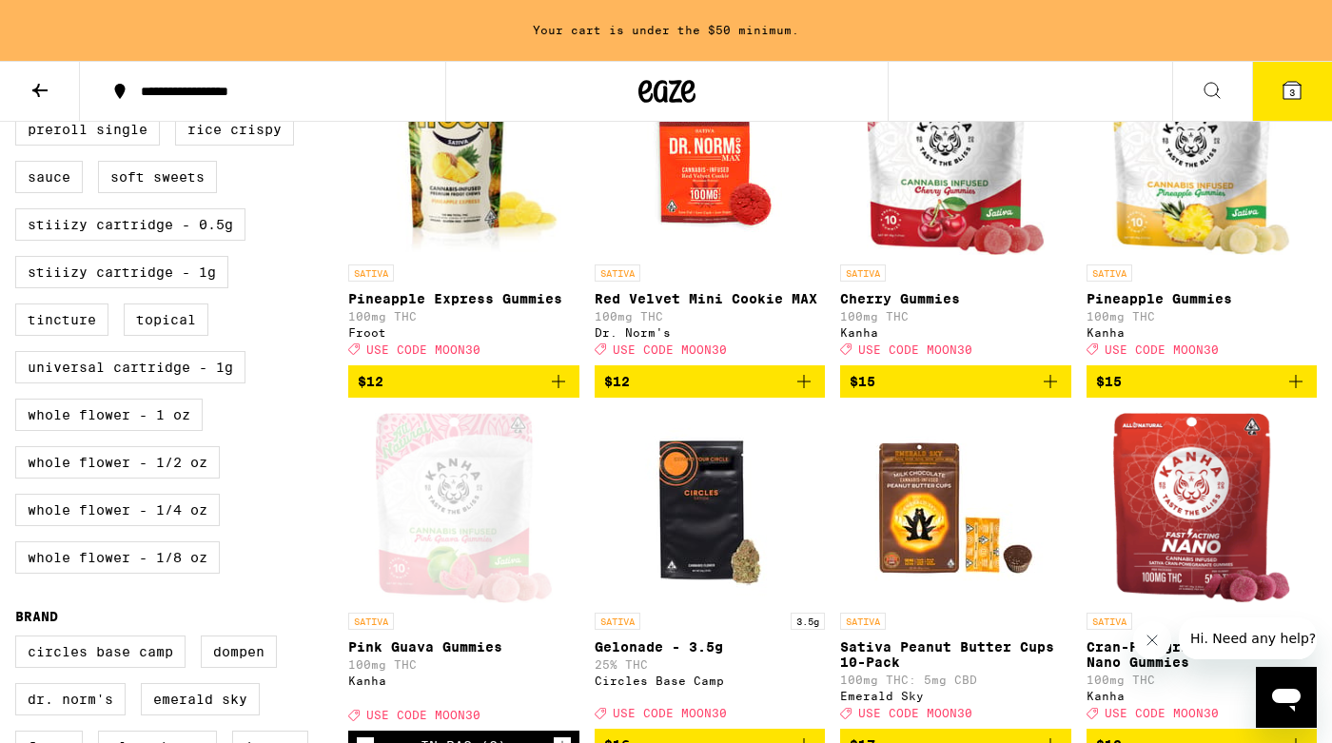
scroll to position [1001, 0]
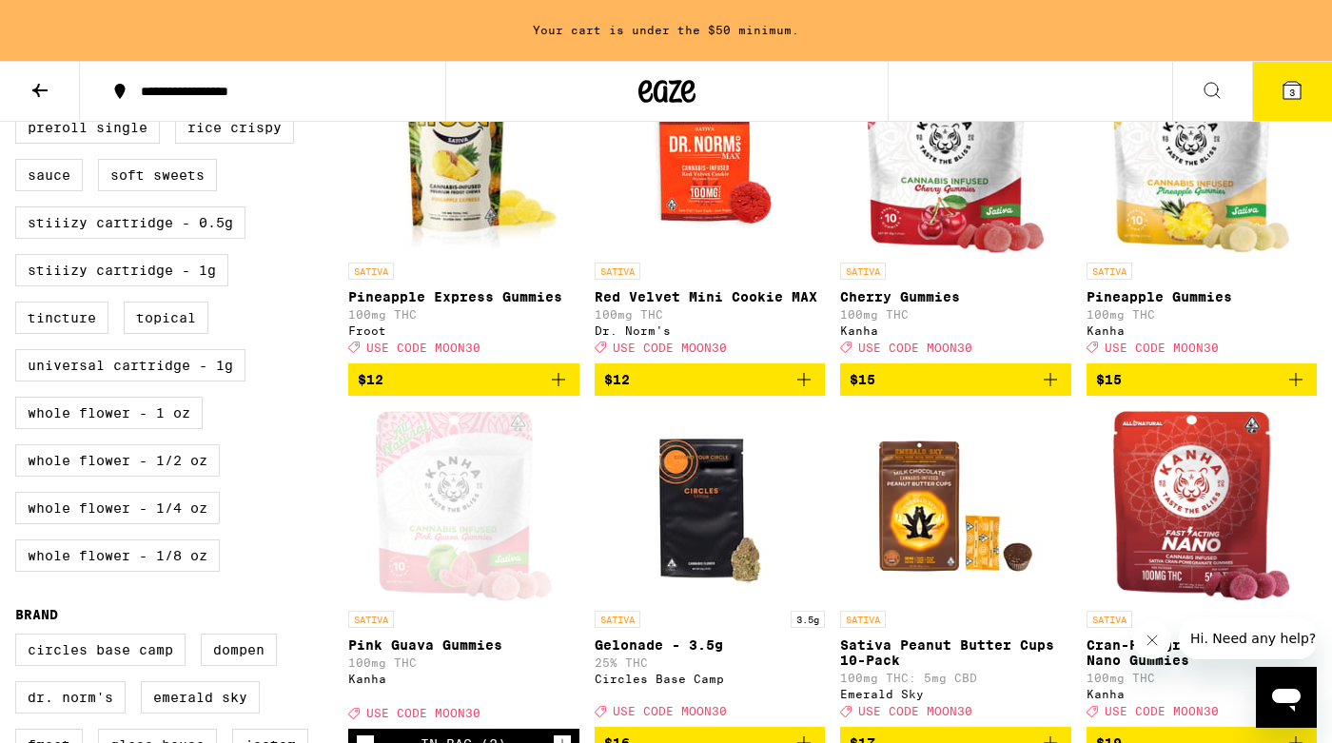
click at [559, 386] on icon "Add to bag" at bounding box center [558, 379] width 13 height 13
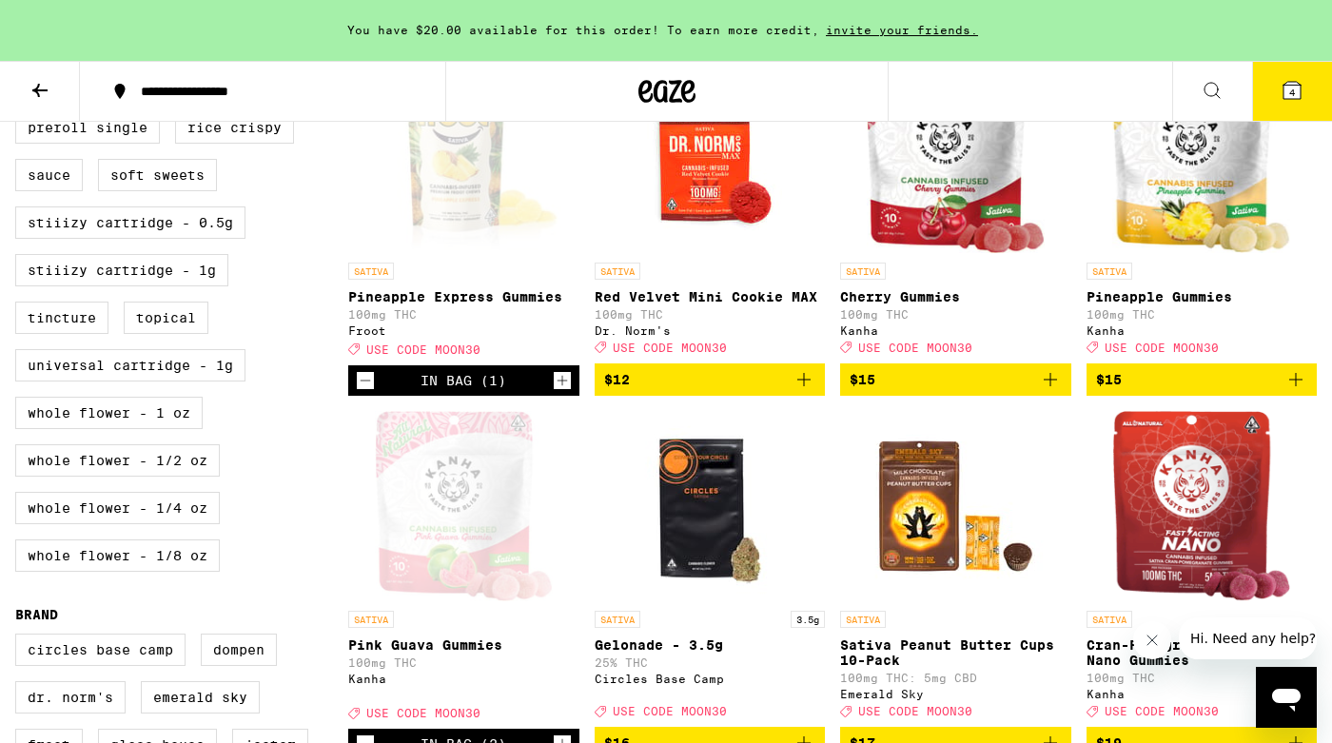
click at [482, 253] on div "Open page for Pineapple Express Gummies from Froot" at bounding box center [463, 158] width 195 height 190
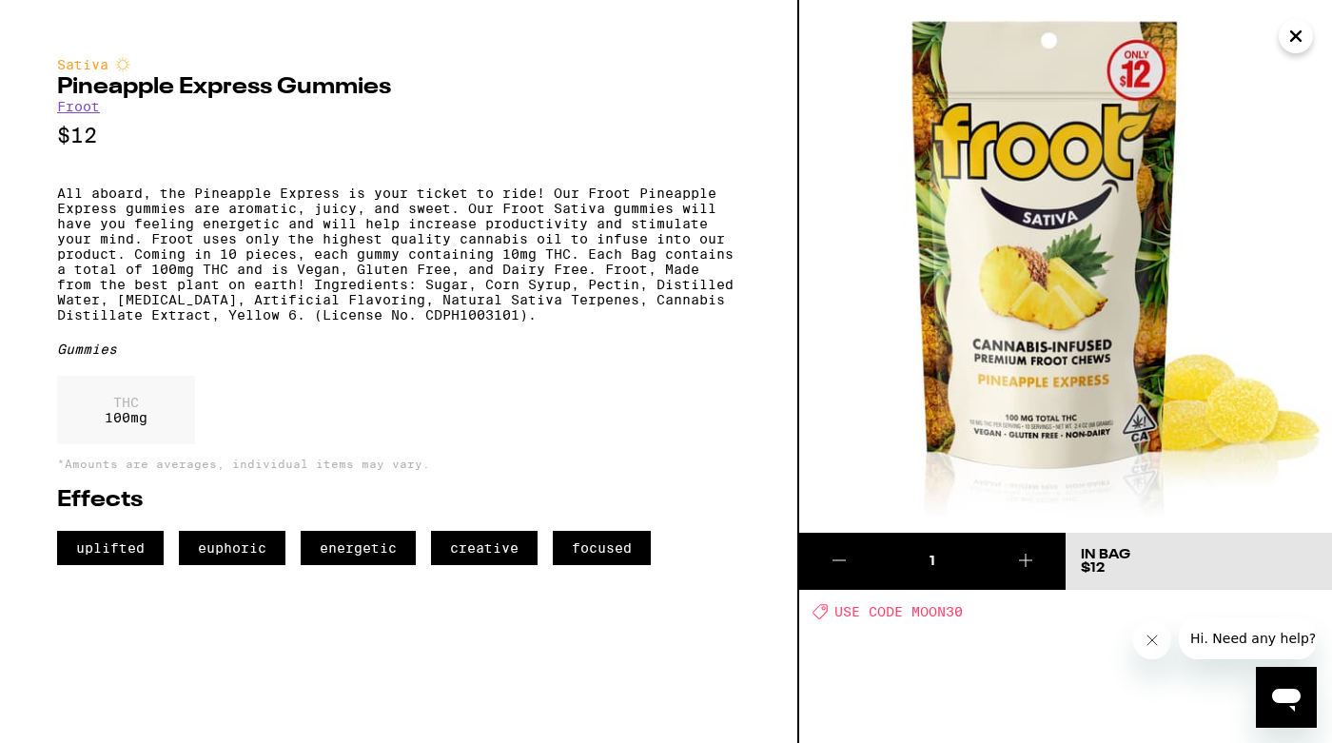
click at [1303, 42] on icon "Close" at bounding box center [1295, 36] width 23 height 29
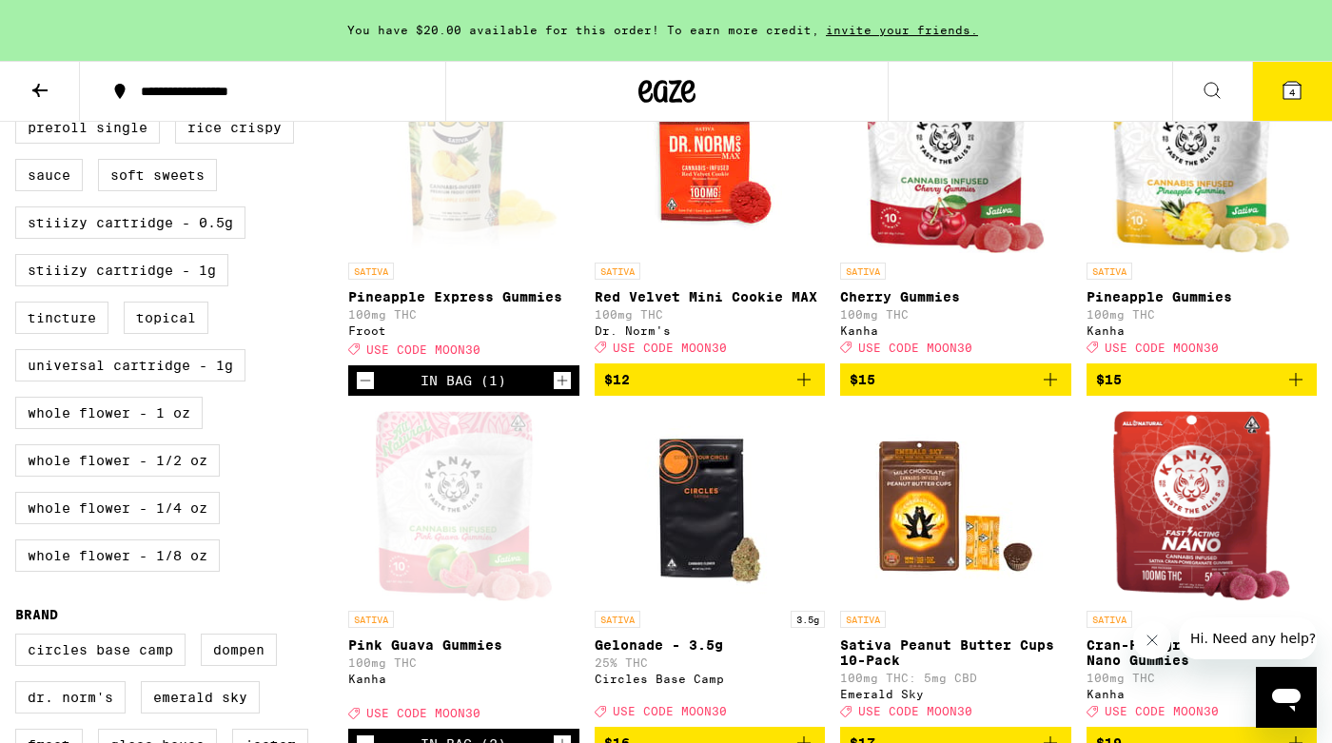
click at [1308, 85] on button "4" at bounding box center [1292, 91] width 80 height 59
